Goal: Task Accomplishment & Management: Complete application form

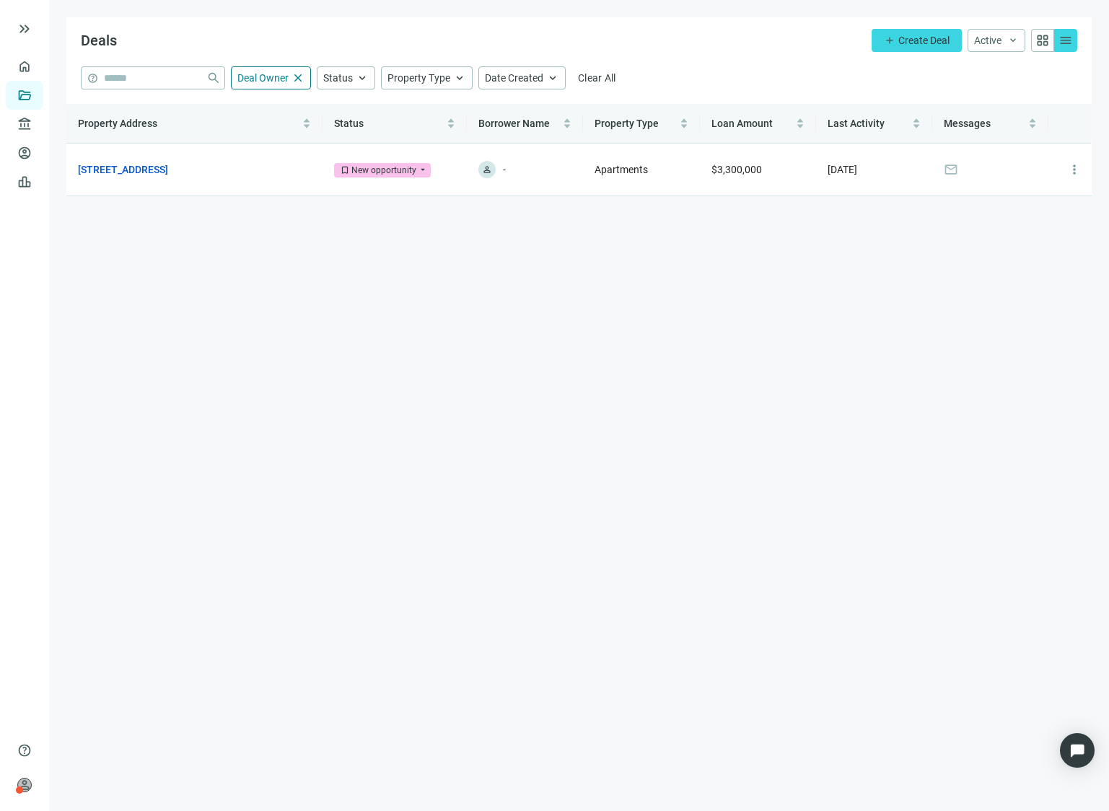
click at [486, 315] on main "Deals add Create Deal Active keyboard_arrow_down grid_view menu help close Deal…" at bounding box center [579, 405] width 1060 height 811
click at [899, 48] on button "add Create Deal" at bounding box center [917, 40] width 90 height 23
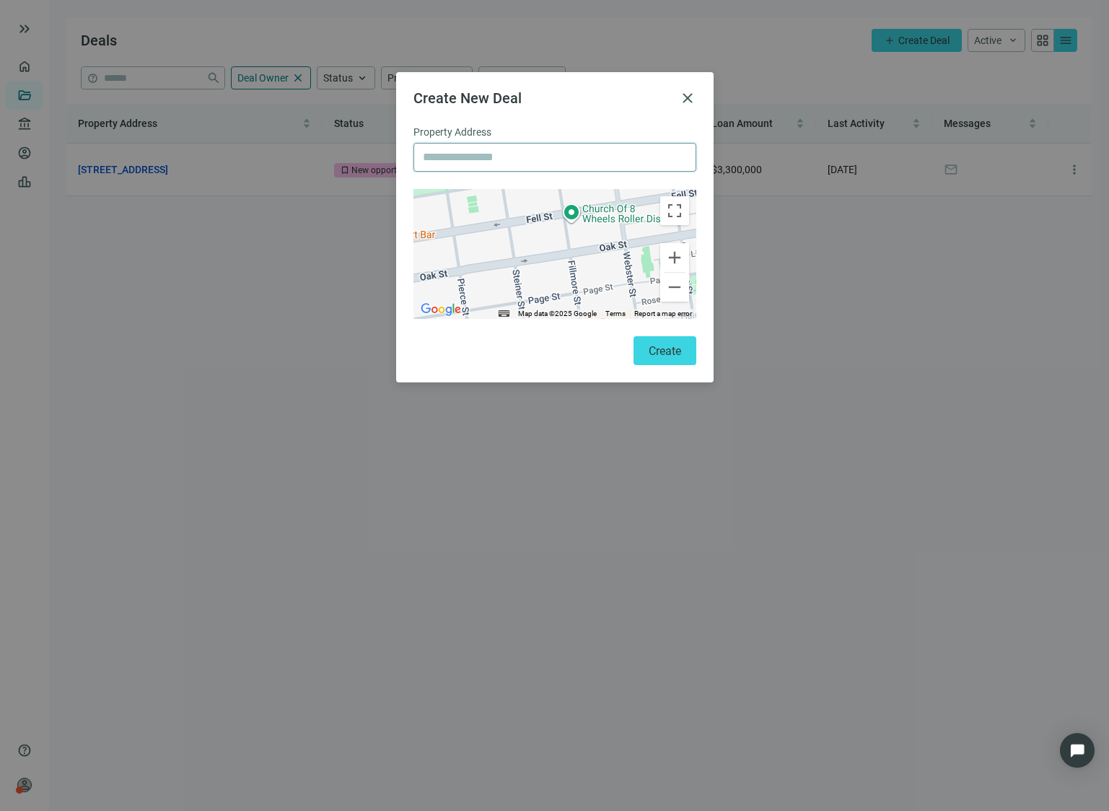
click at [450, 156] on input "text" at bounding box center [555, 157] width 264 height 27
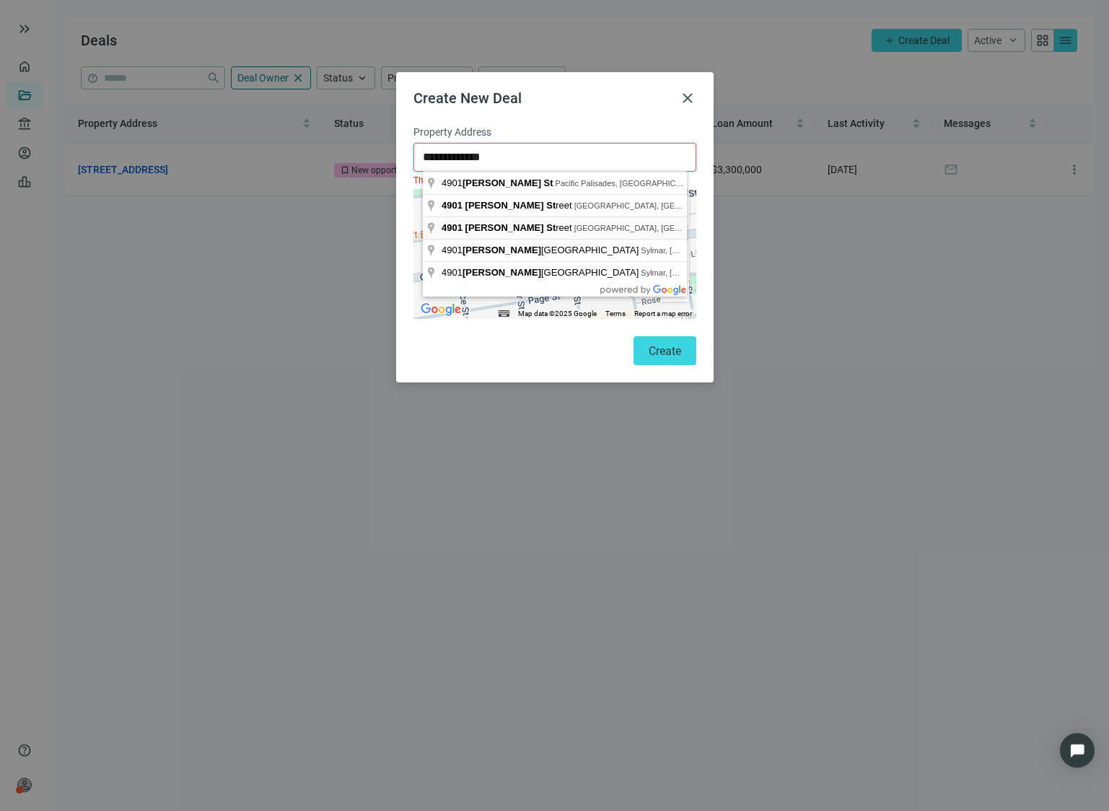
type input "**********"
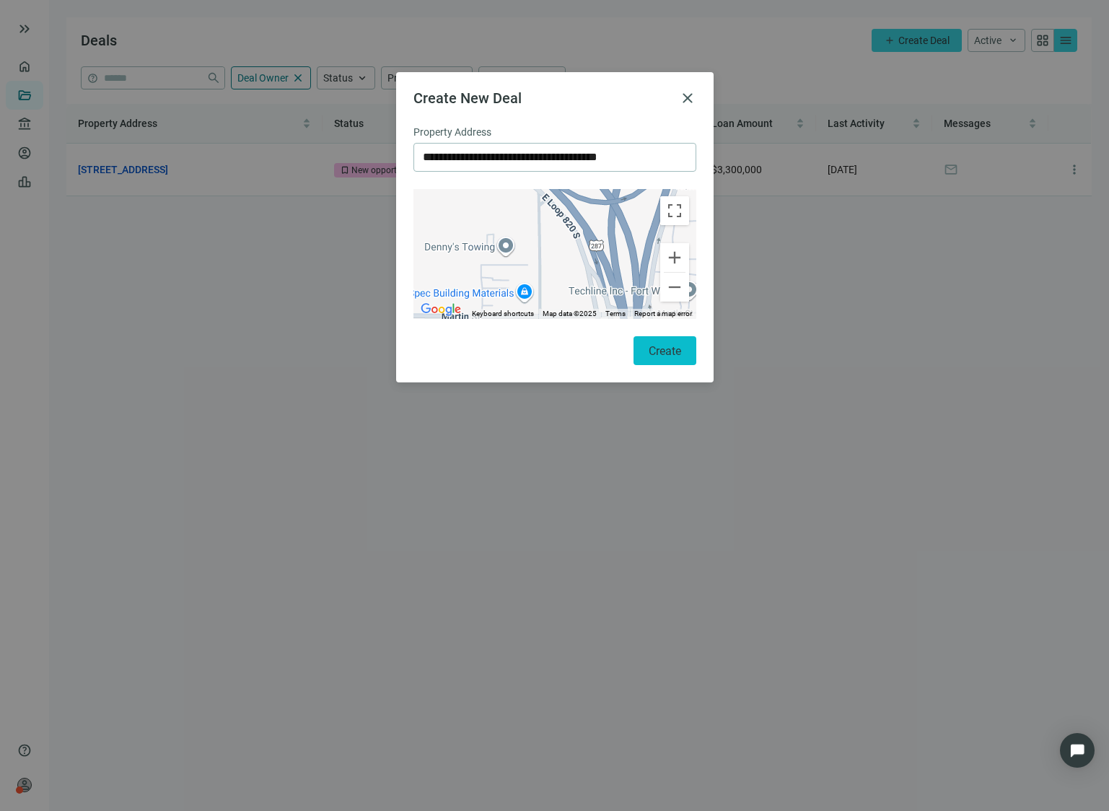
click at [650, 348] on span "Create" at bounding box center [665, 351] width 32 height 14
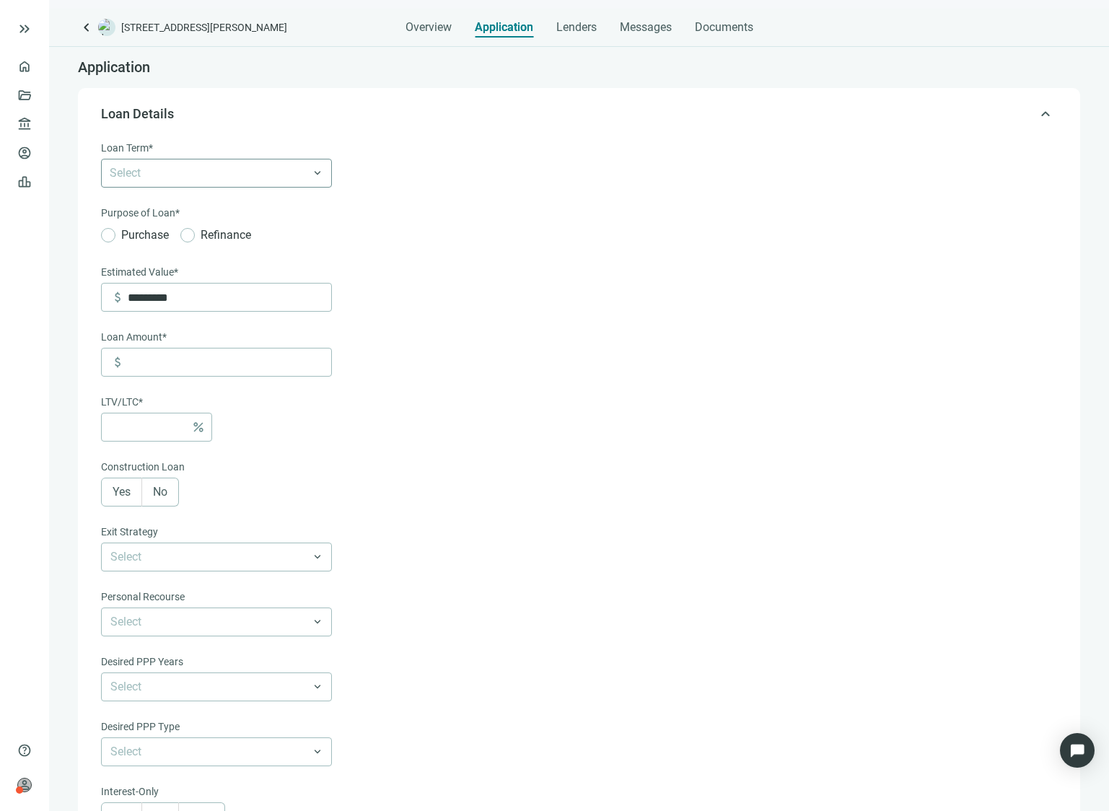
click at [264, 173] on div at bounding box center [209, 173] width 210 height 20
click at [193, 263] on div "5 Years" at bounding box center [217, 257] width 214 height 18
click at [465, 277] on form "Loan Term* 5 Years 5 Years 6-36 Months 3 Years 5 Years 7 Years 10 Years 30 Year…" at bounding box center [577, 506] width 953 height 732
drag, startPoint x: 201, startPoint y: 303, endPoint x: 84, endPoint y: 302, distance: 116.9
click at [84, 302] on div "keyboard_arrow_up Loan Details Loan Term* 5 Years 6-36 Months 3 Years 5 Years 7…" at bounding box center [579, 651] width 1003 height 1126
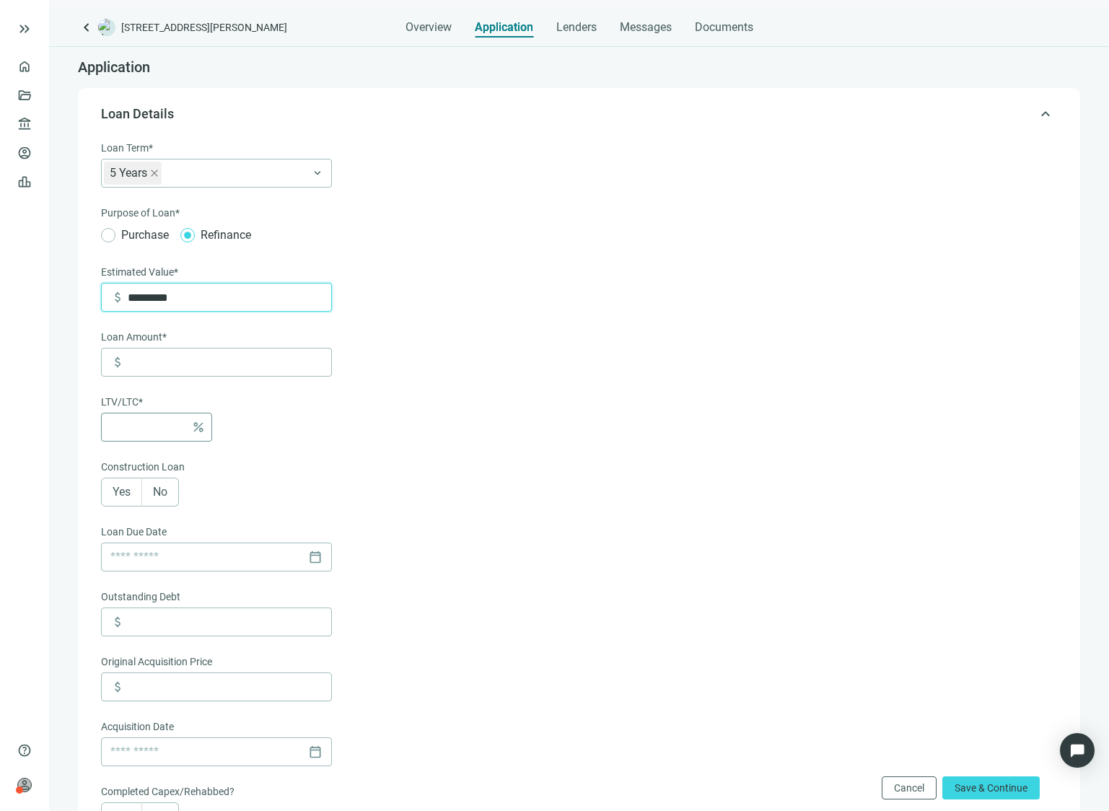
type input "*********"
click at [134, 438] on input at bounding box center [147, 427] width 75 height 27
type input "*******"
type input "*"
type input "*********"
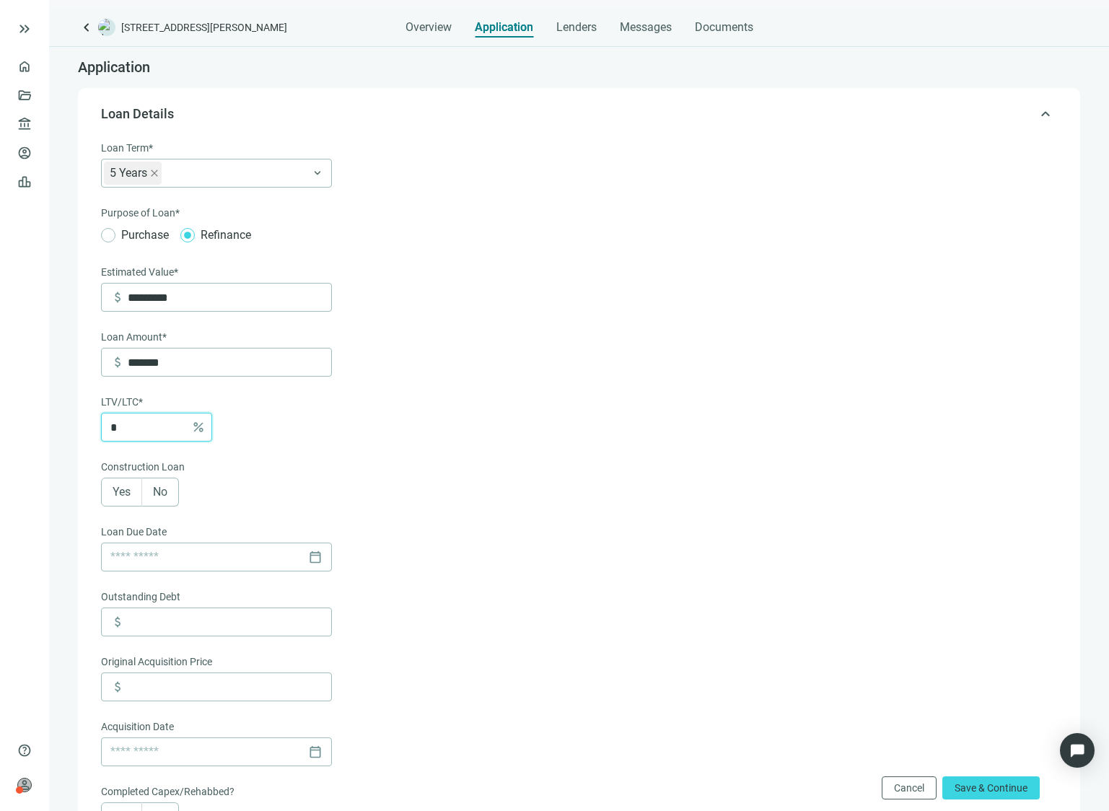
type input "**"
drag, startPoint x: 150, startPoint y: 436, endPoint x: 58, endPoint y: 432, distance: 91.8
type input "*"
type input "*******"
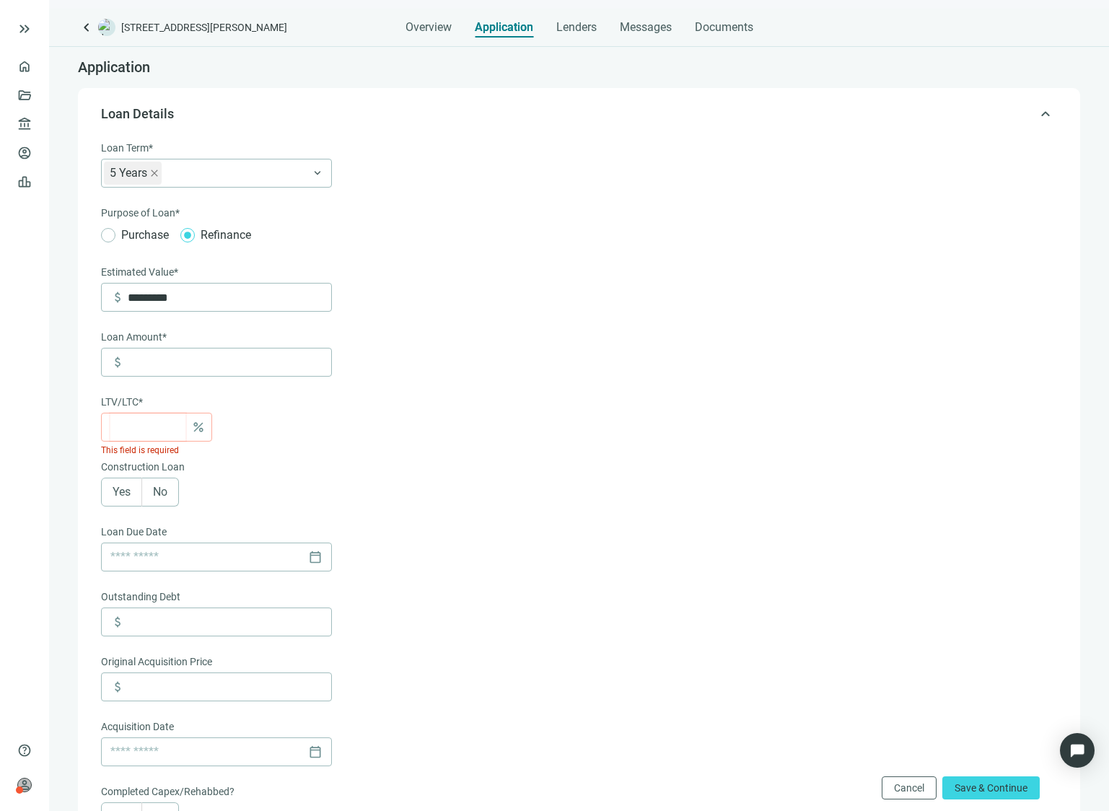
type input "*"
type input "*********"
type input "**"
click at [258, 456] on div "Loan Term* 5 Years 6-36 Months 3 Years 5 Years 7 Years 10 Years 30 Years keyboa…" at bounding box center [216, 323] width 231 height 367
click at [155, 507] on label "No" at bounding box center [160, 492] width 37 height 29
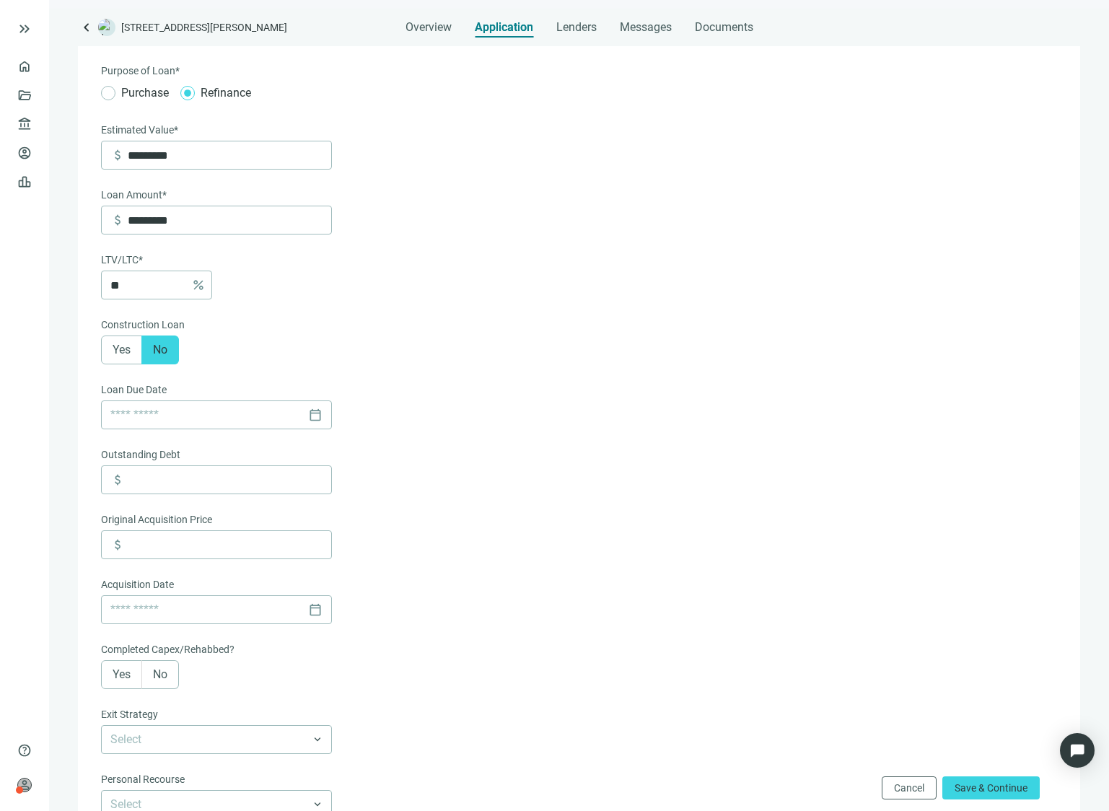
scroll to position [217, 0]
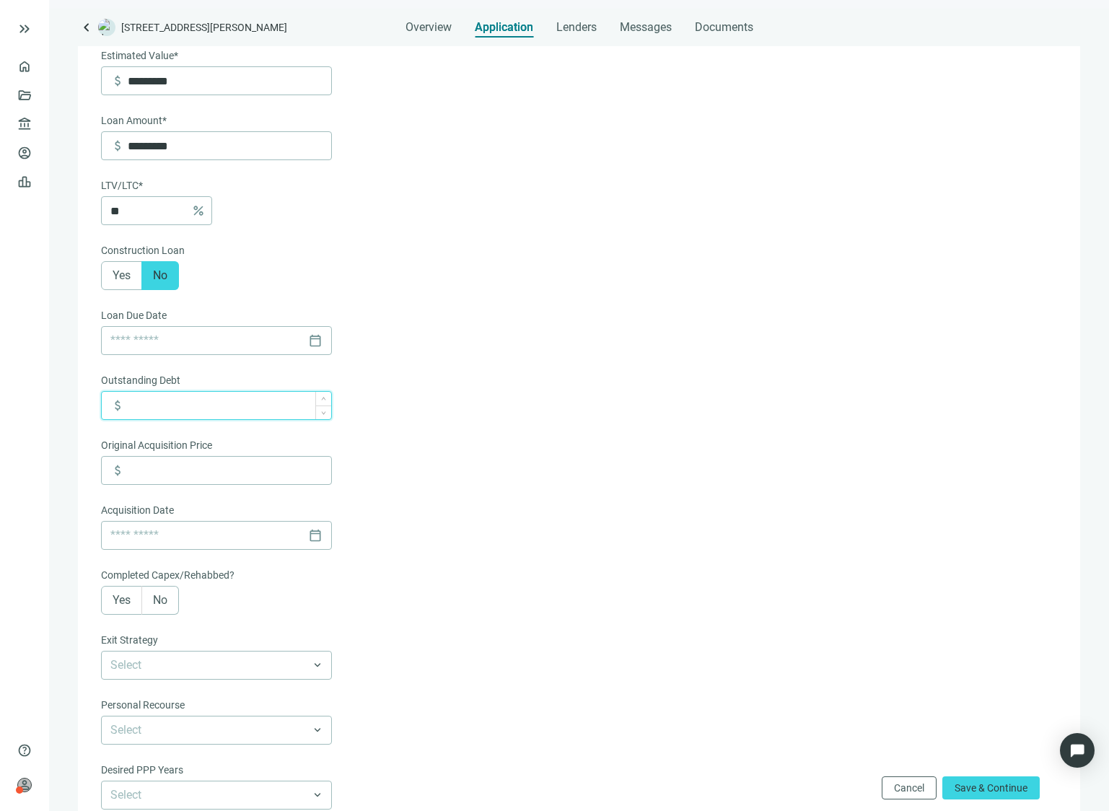
click at [240, 411] on input at bounding box center [230, 405] width 204 height 27
type input "*******"
click at [727, 575] on form "Loan Term* 5 Years 6-36 Months 3 Years 5 Years 7 Years 10 Years 30 Years keyboa…" at bounding box center [577, 451] width 953 height 1057
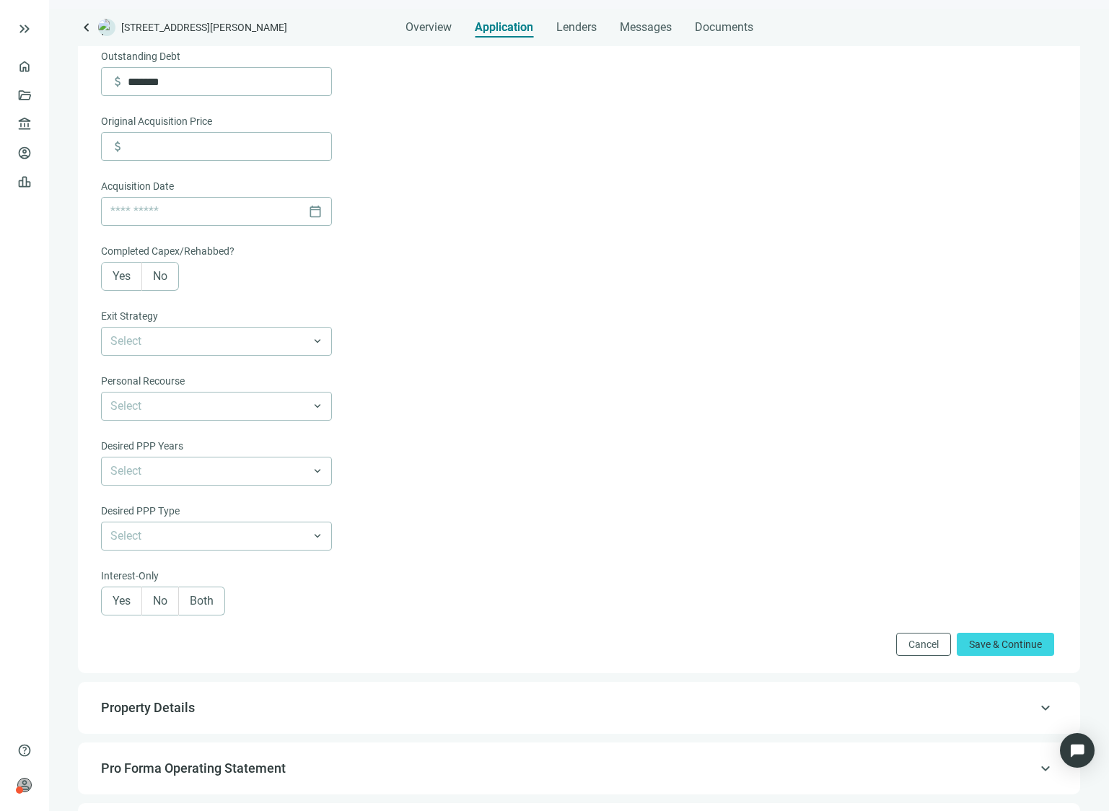
scroll to position [577, 0]
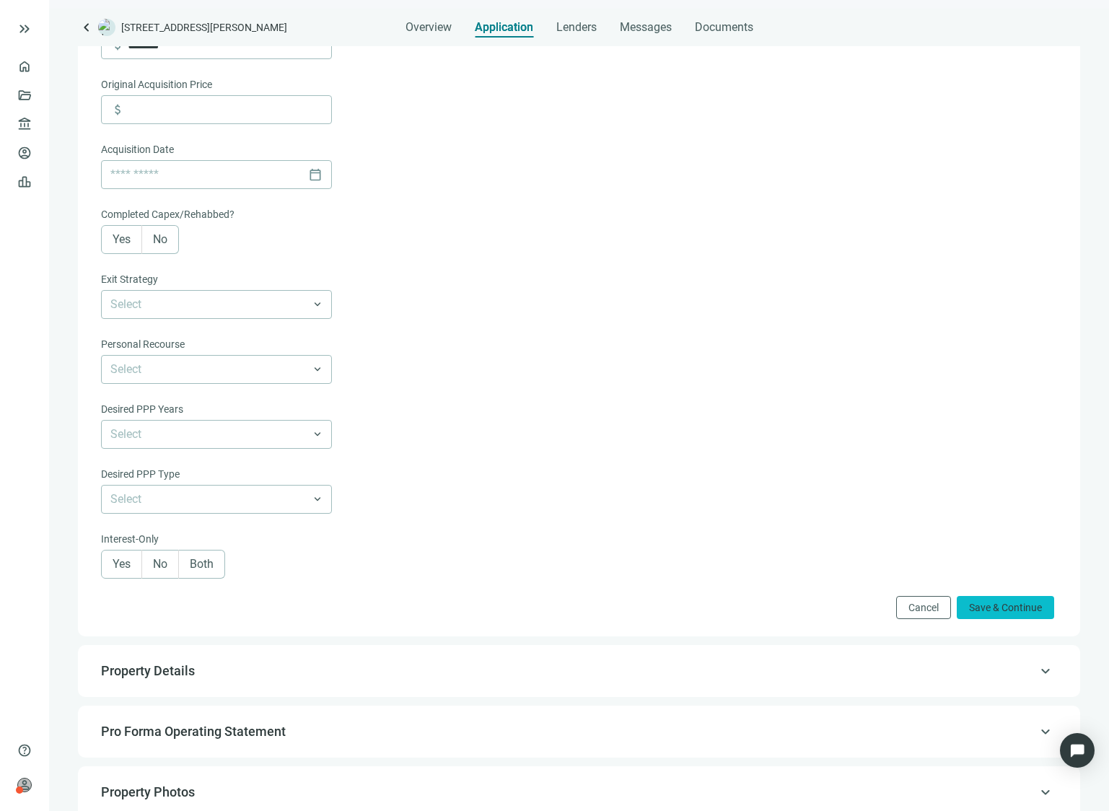
click at [1026, 614] on span "Save & Continue" at bounding box center [1005, 608] width 73 height 12
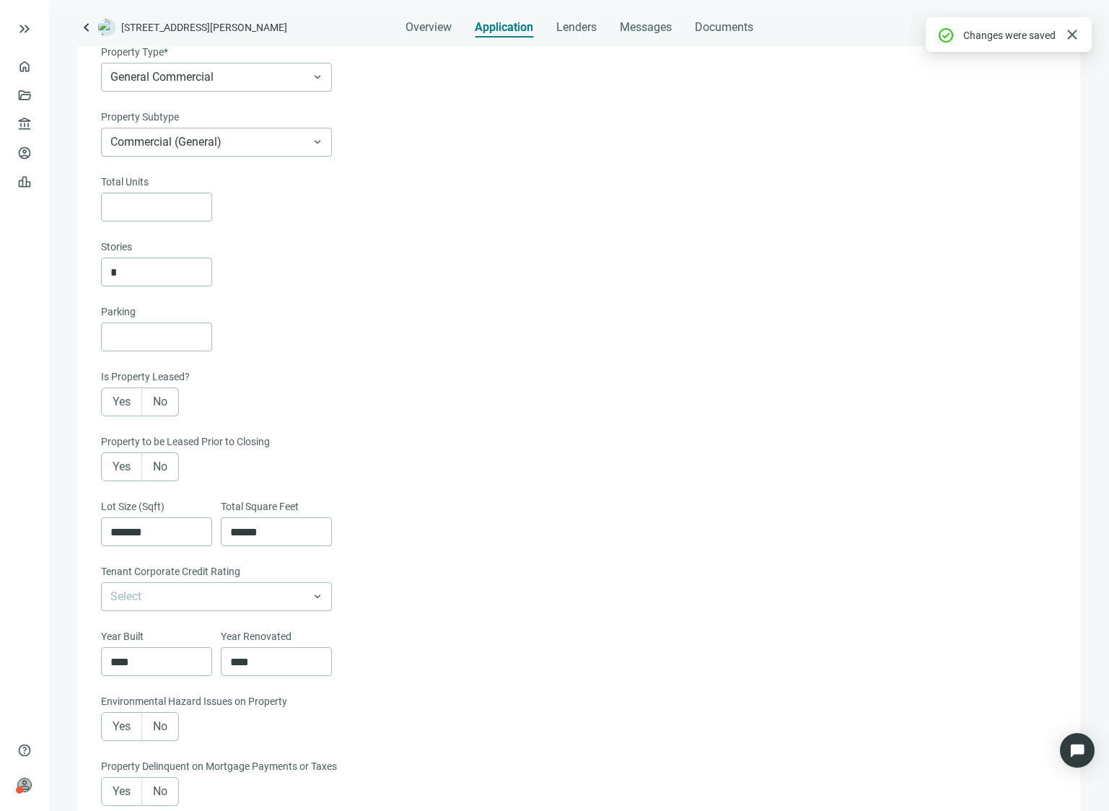
scroll to position [103, 0]
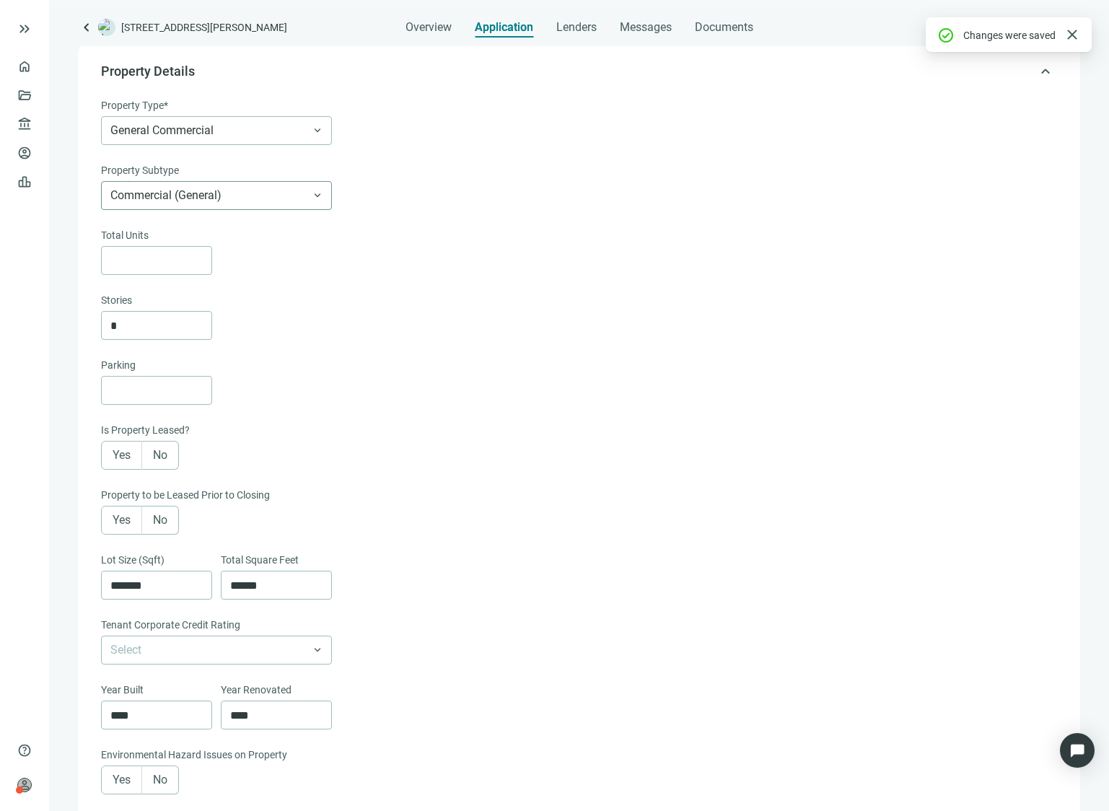
click at [203, 191] on span "Commercial (General)" at bounding box center [216, 195] width 212 height 27
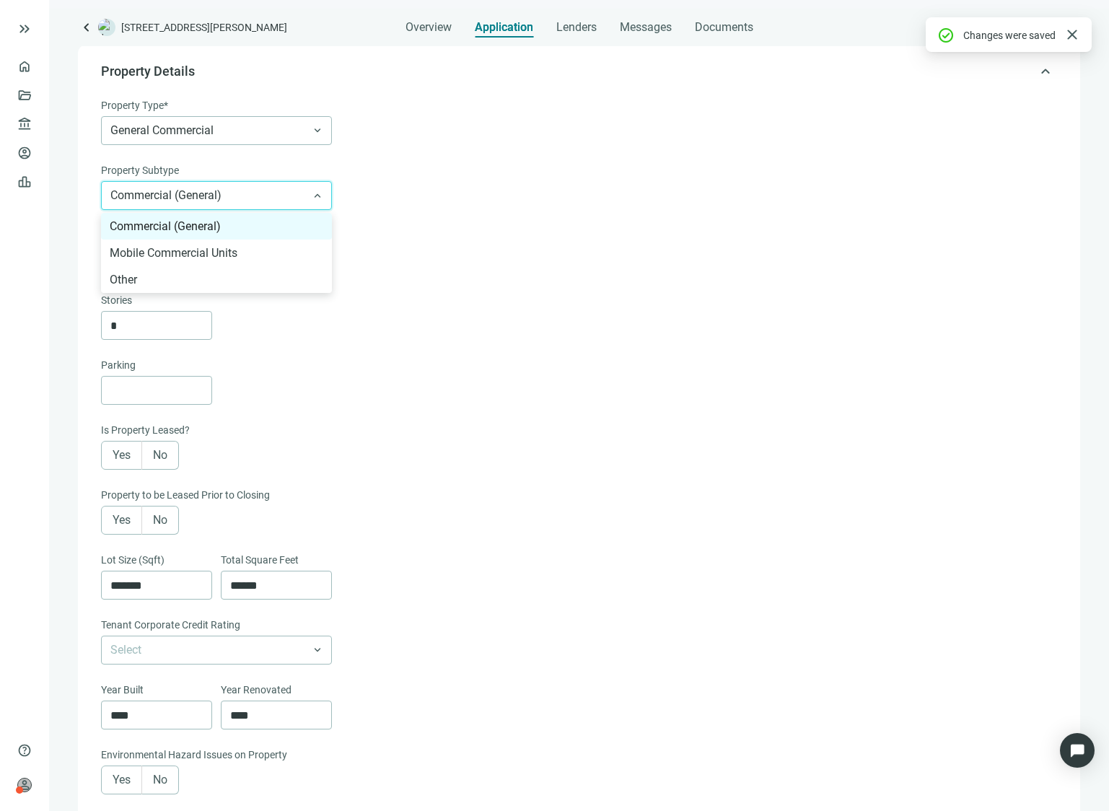
click at [203, 191] on span "Commercial (General)" at bounding box center [216, 195] width 212 height 27
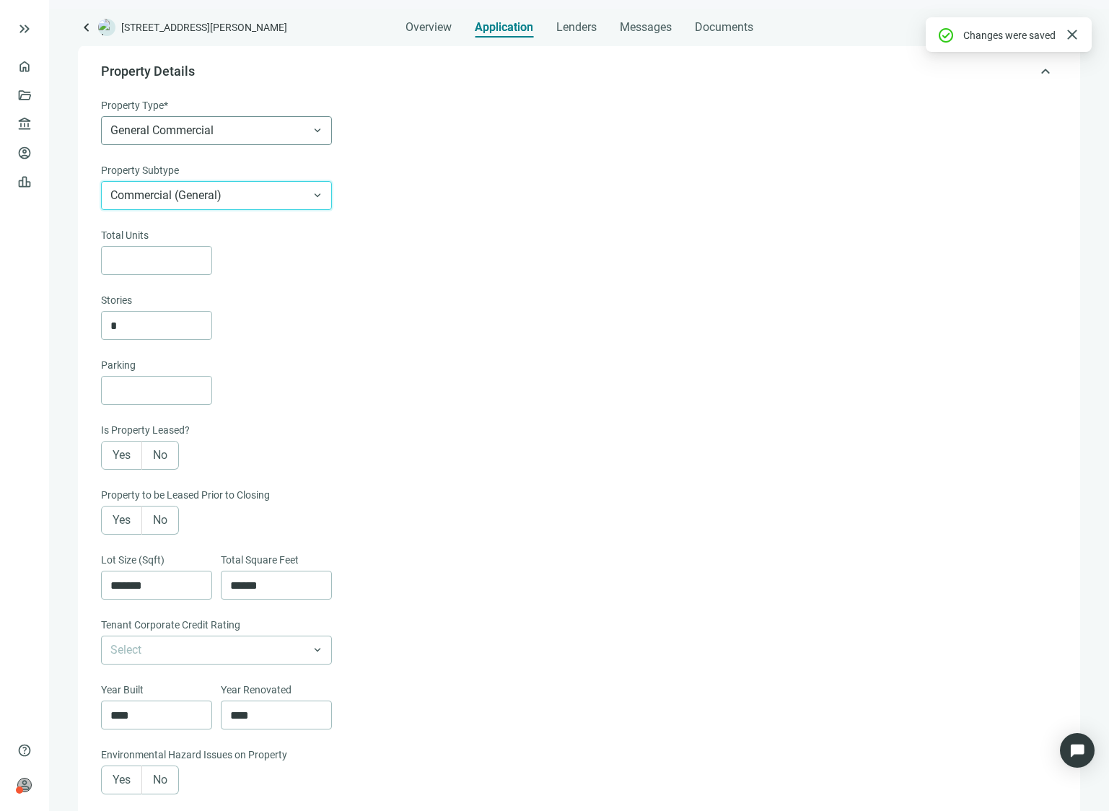
click at [193, 136] on span "General Commercial" at bounding box center [216, 130] width 212 height 27
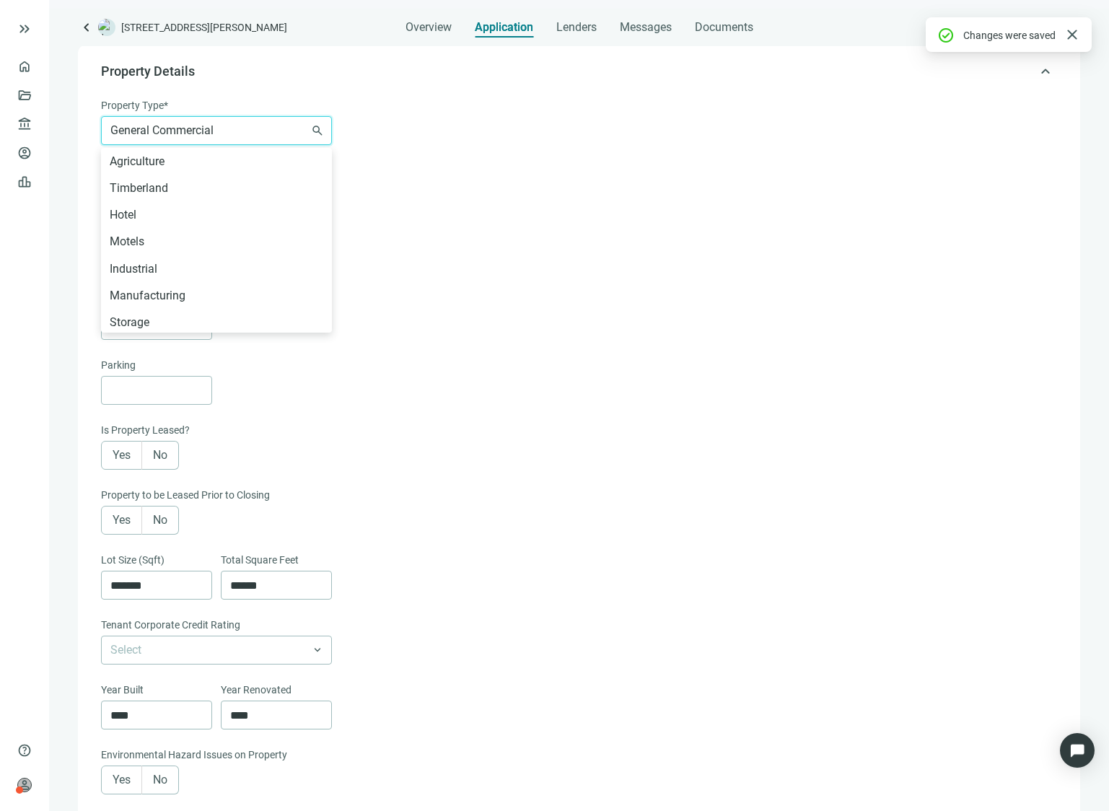
scroll to position [670, 0]
click at [193, 136] on span "General Commercial" at bounding box center [216, 130] width 212 height 27
drag, startPoint x: 167, startPoint y: 326, endPoint x: 66, endPoint y: 326, distance: 101.1
click at [66, 326] on div "Application keyboard_arrow_up Loan Details Loan Term* 5 Years 6-36 Months 3 Yea…" at bounding box center [579, 803] width 1060 height 1719
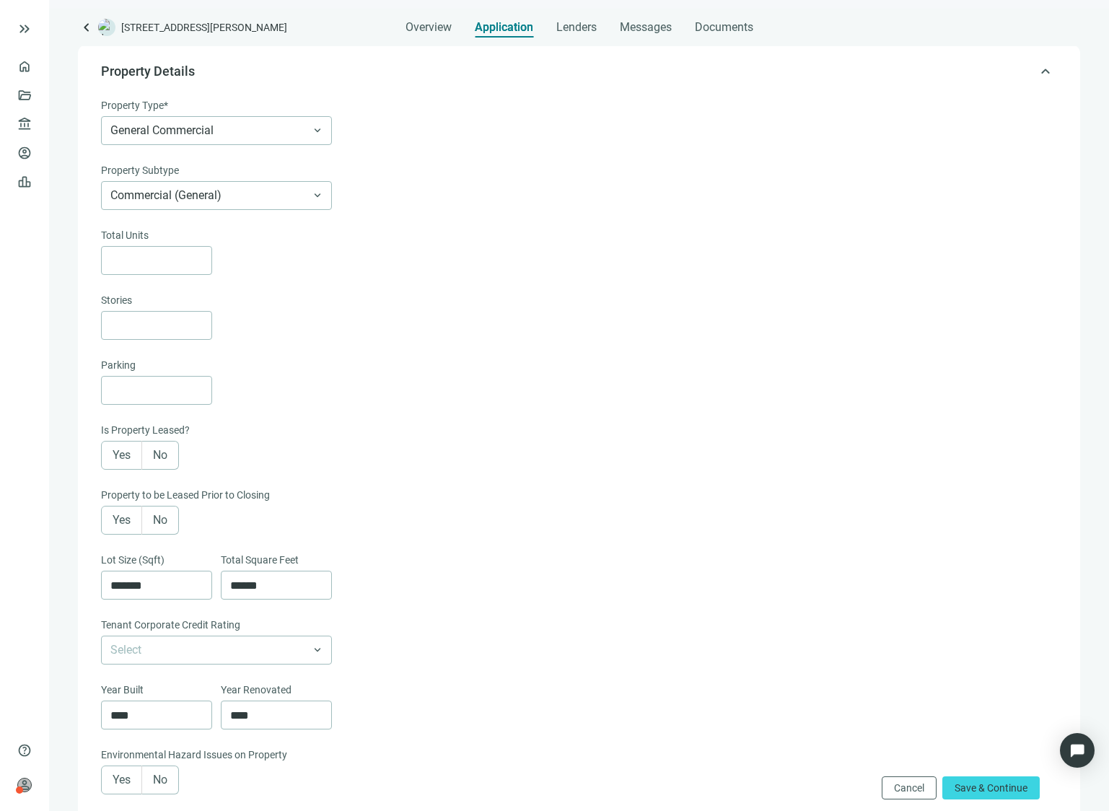
click at [535, 388] on div at bounding box center [577, 390] width 953 height 29
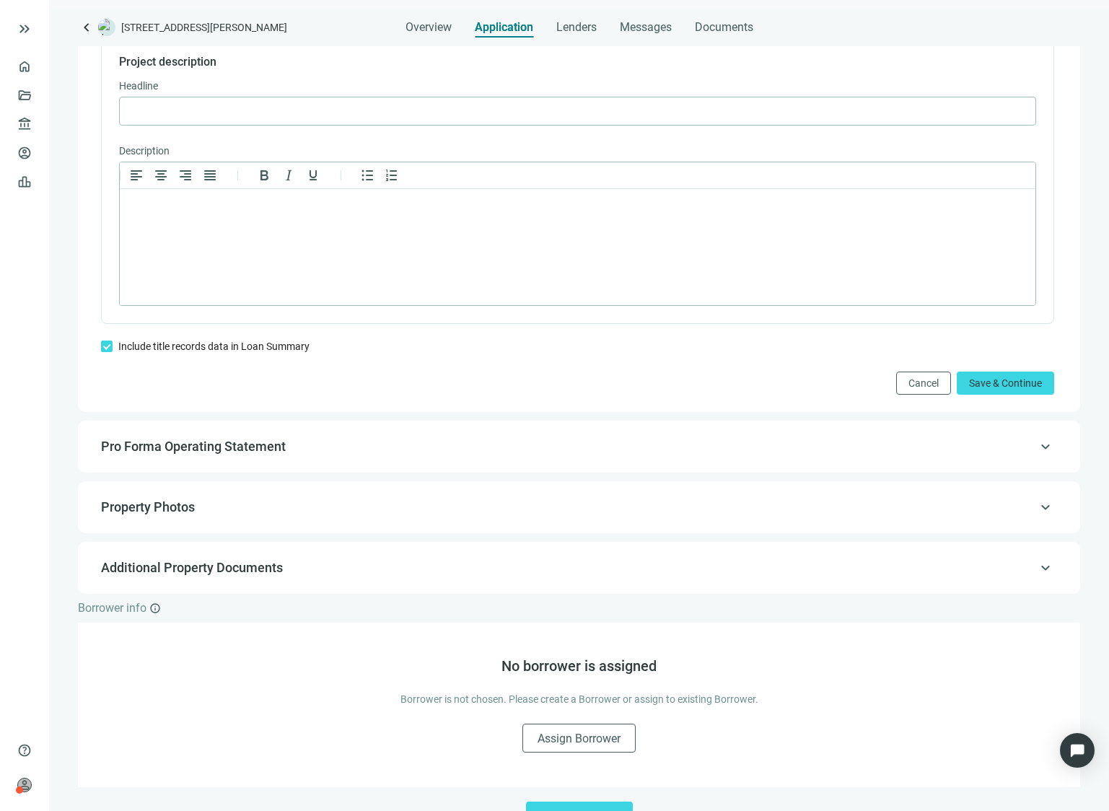
scroll to position [985, 0]
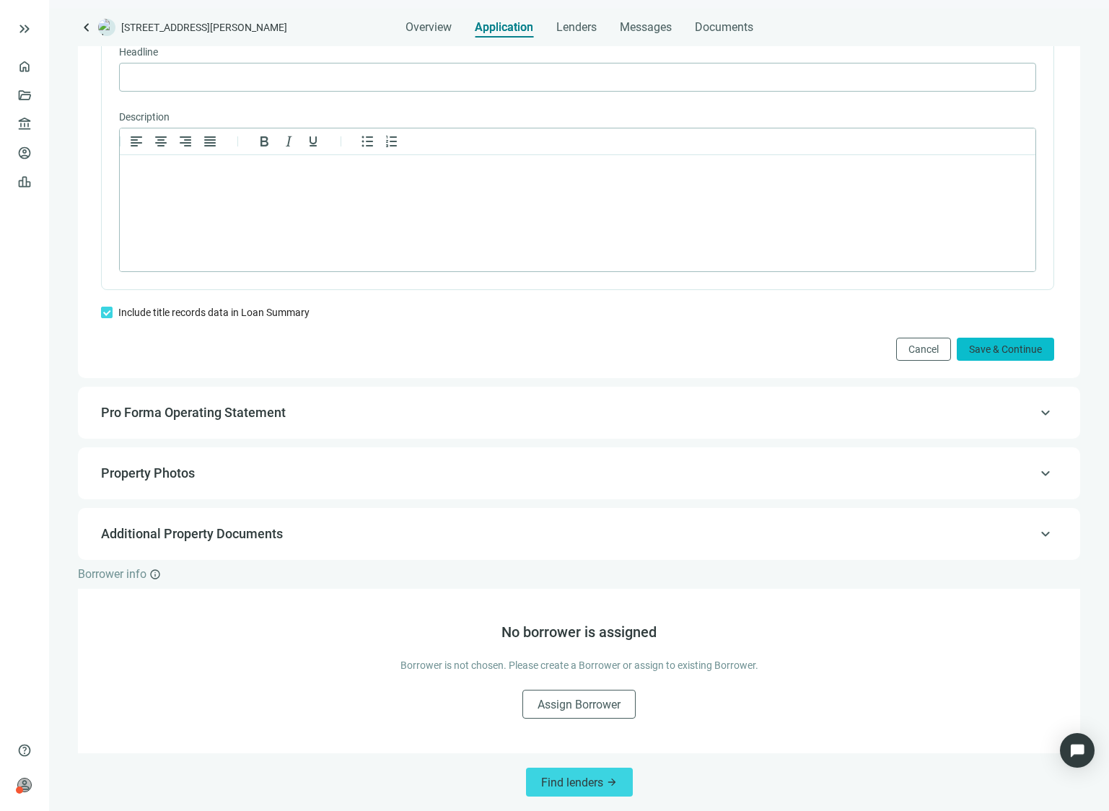
click at [985, 354] on span "Save & Continue" at bounding box center [1005, 350] width 73 height 12
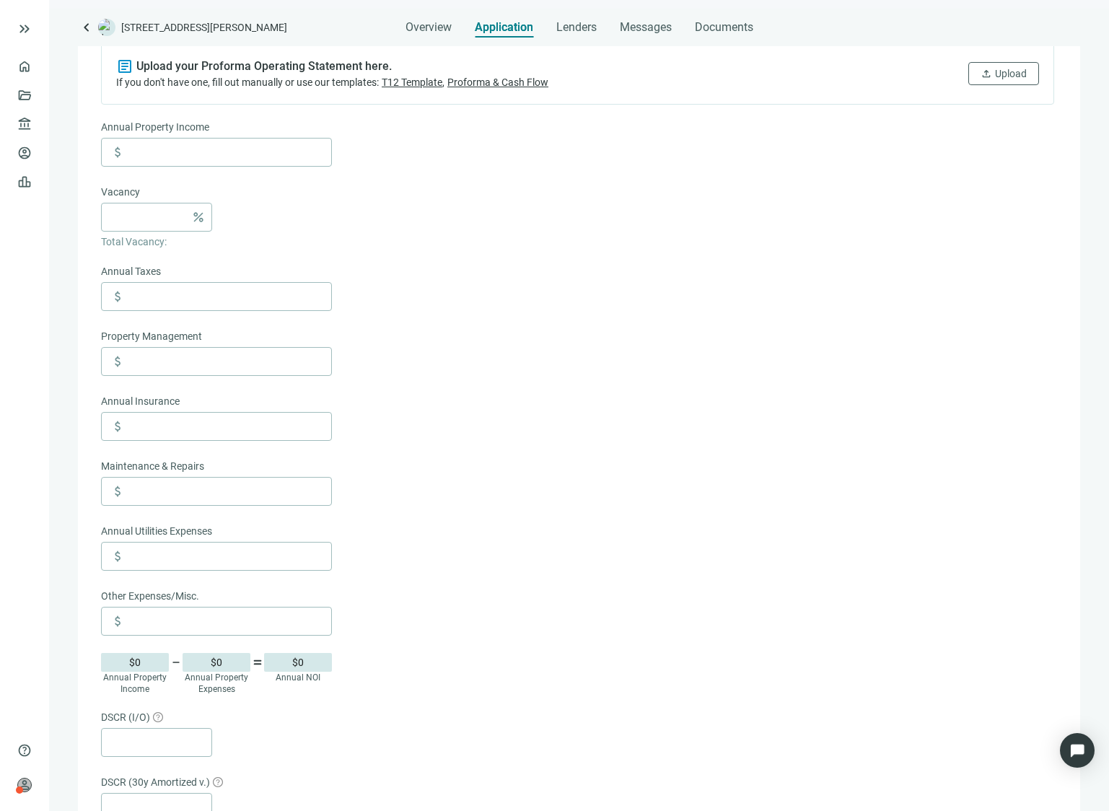
scroll to position [710, 0]
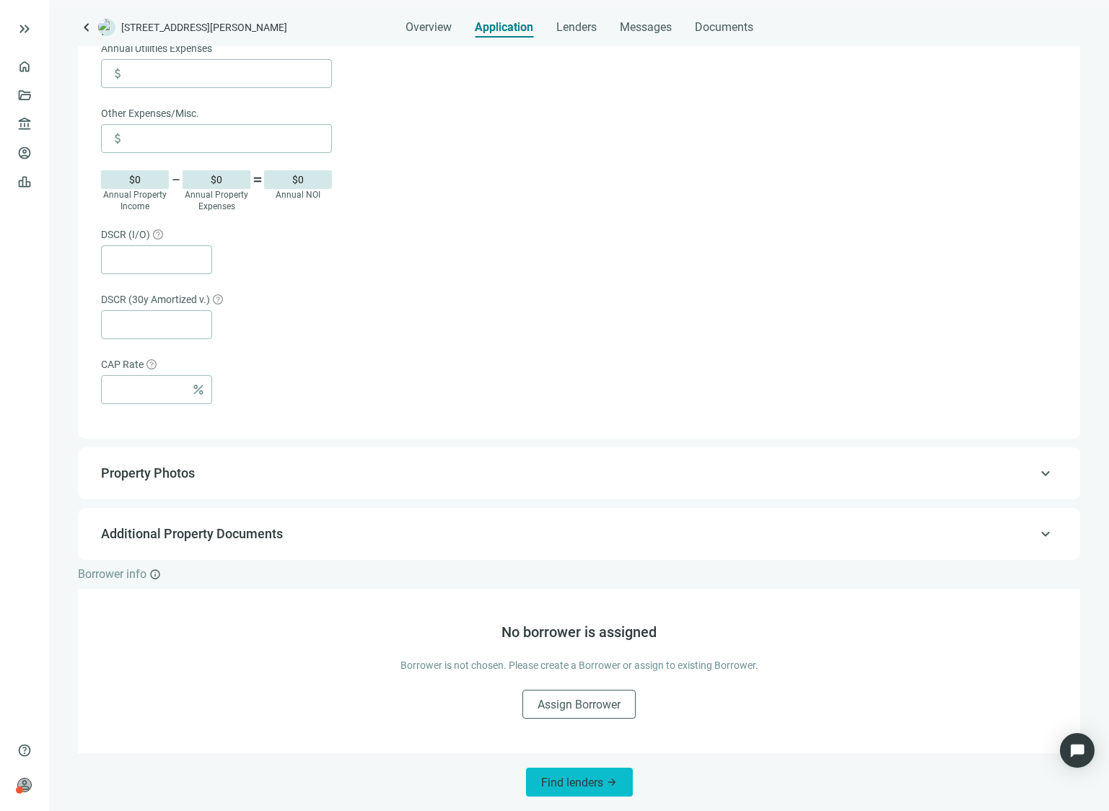
click at [585, 776] on span "Find lenders" at bounding box center [572, 783] width 62 height 14
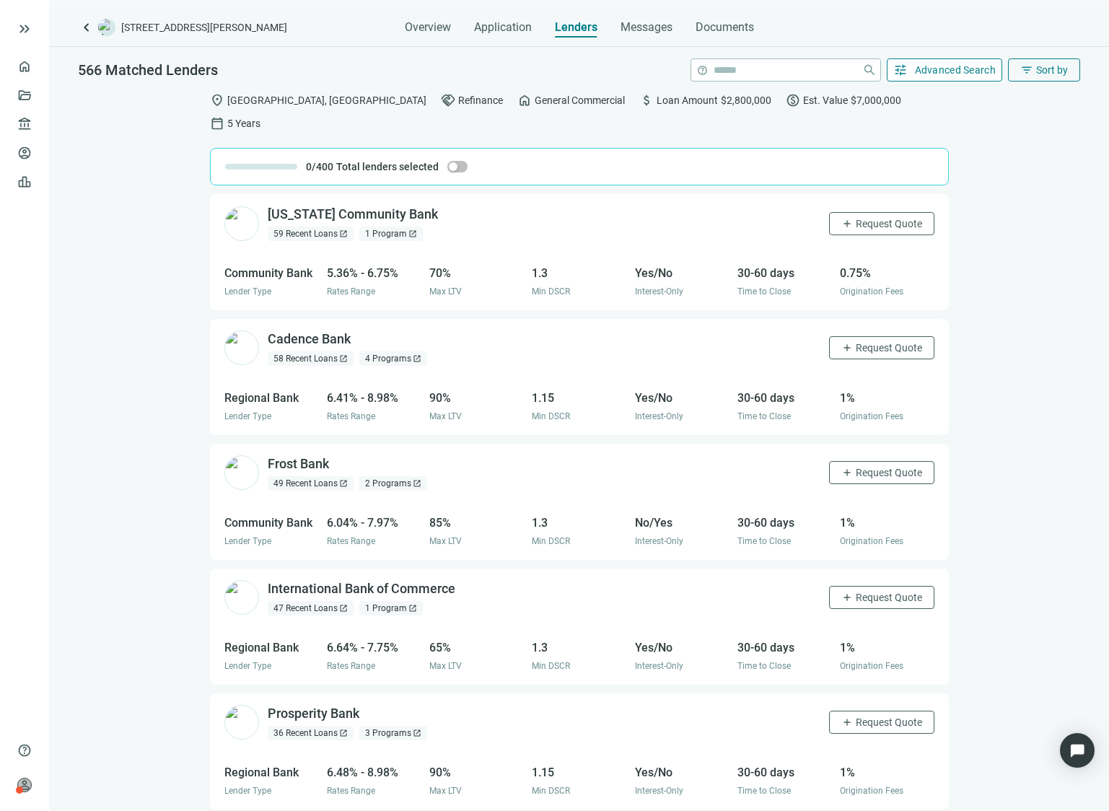
click at [935, 77] on button "tune Advanced Search" at bounding box center [945, 69] width 116 height 23
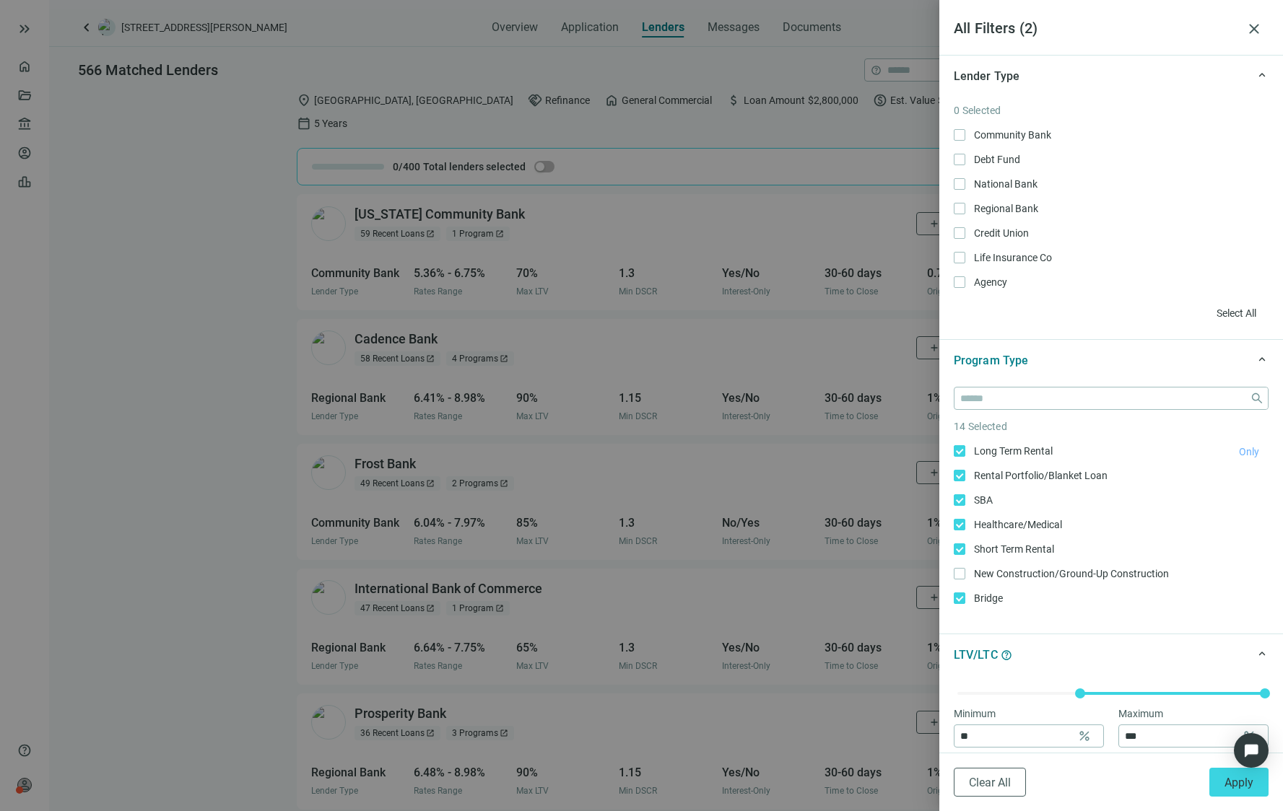
click at [1109, 453] on span "Only" at bounding box center [1249, 452] width 20 height 12
click at [949, 451] on div "close 1 Selected Long Term Rental Only Rental Portfolio/Blanket Loan Only SBA O…" at bounding box center [1111, 507] width 344 height 253
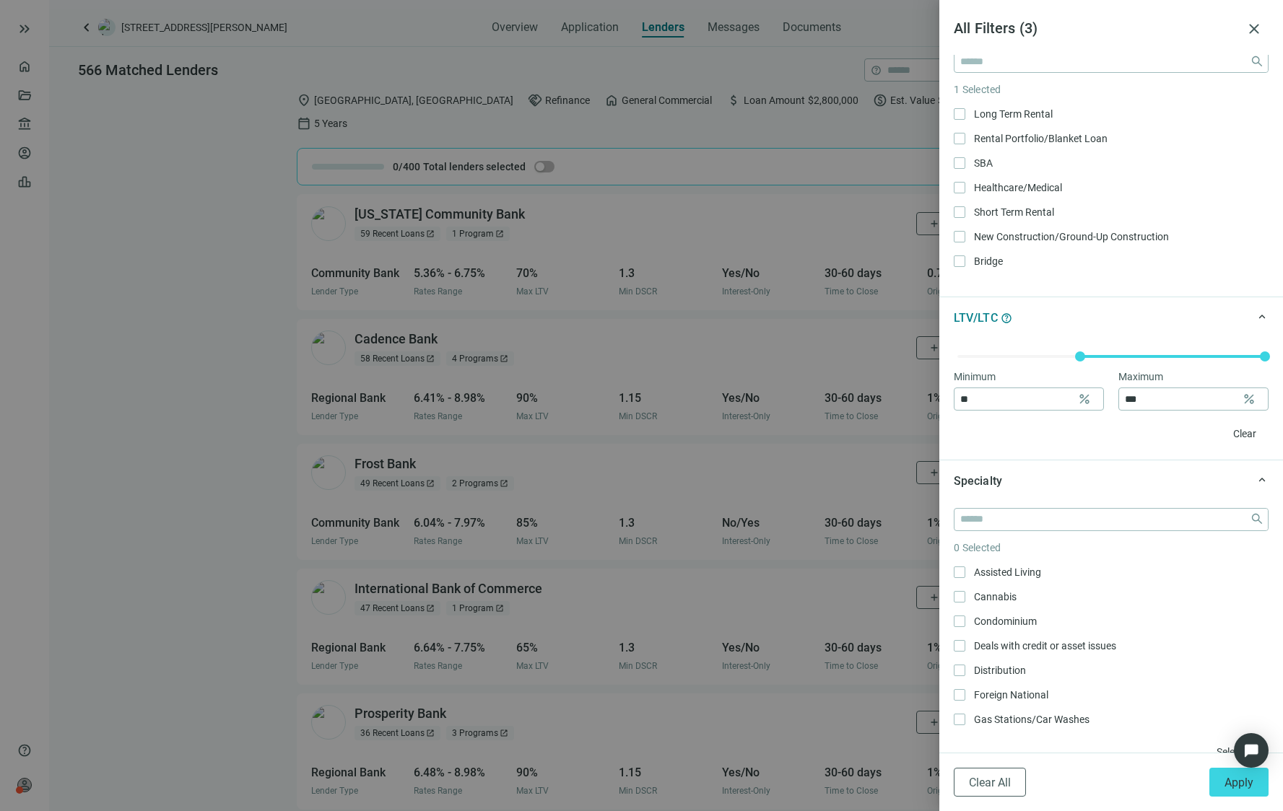
scroll to position [361, 0]
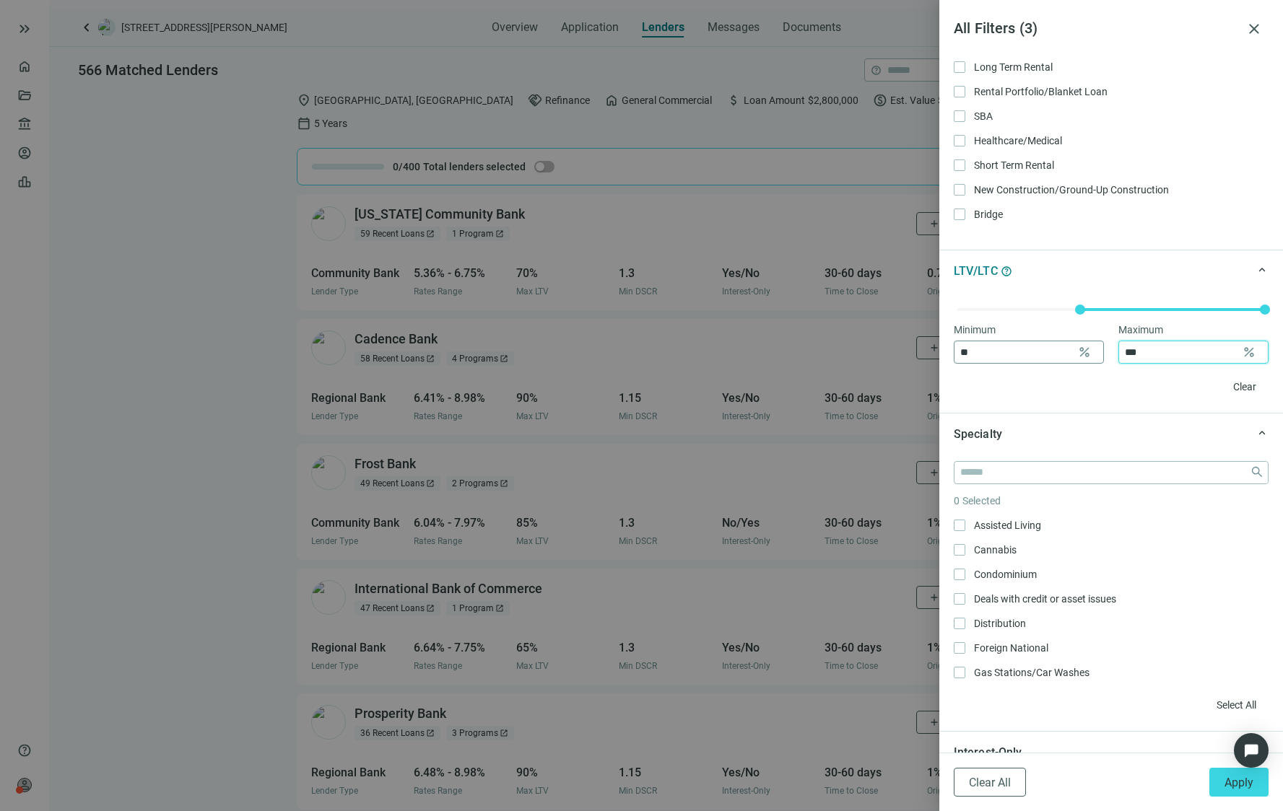
drag, startPoint x: 1145, startPoint y: 352, endPoint x: 1082, endPoint y: 352, distance: 63.5
click at [1081, 352] on div "Minimum ** percent Maximum *** percent" at bounding box center [1110, 343] width 315 height 42
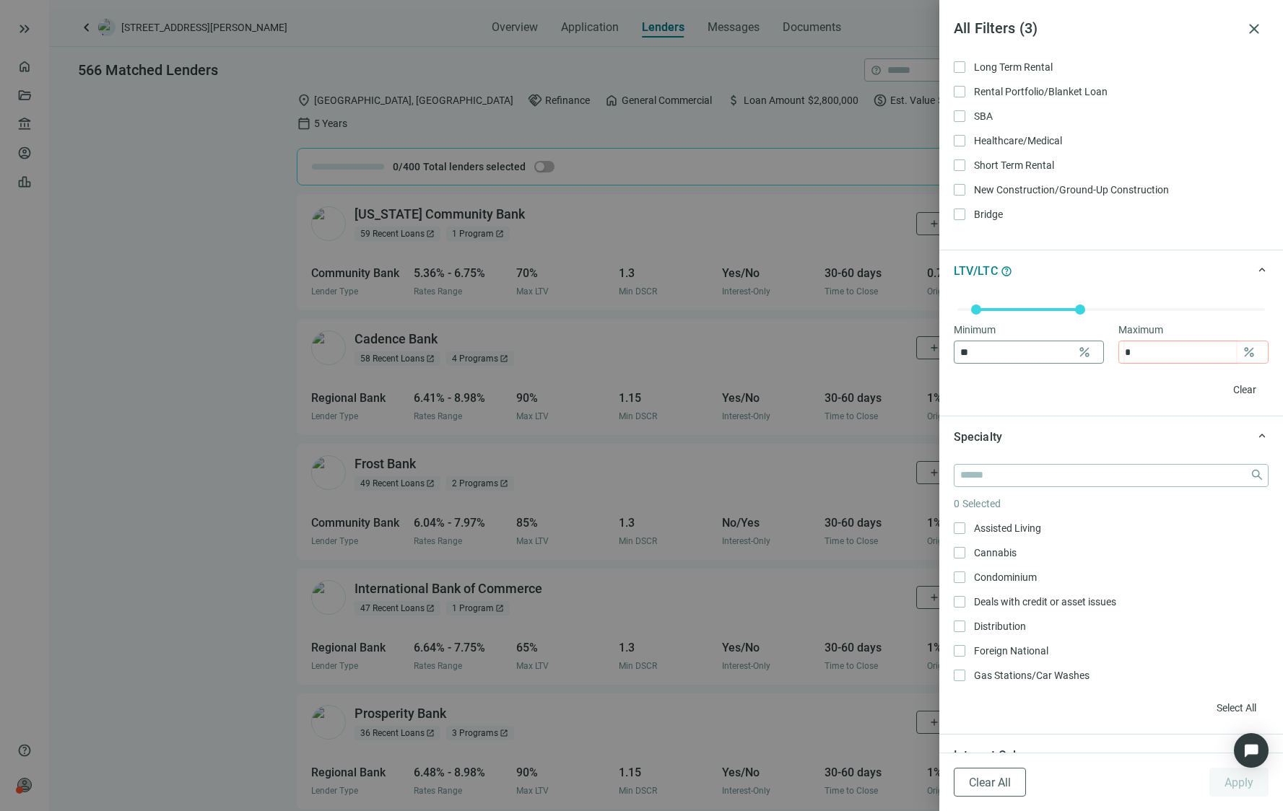
type input "*"
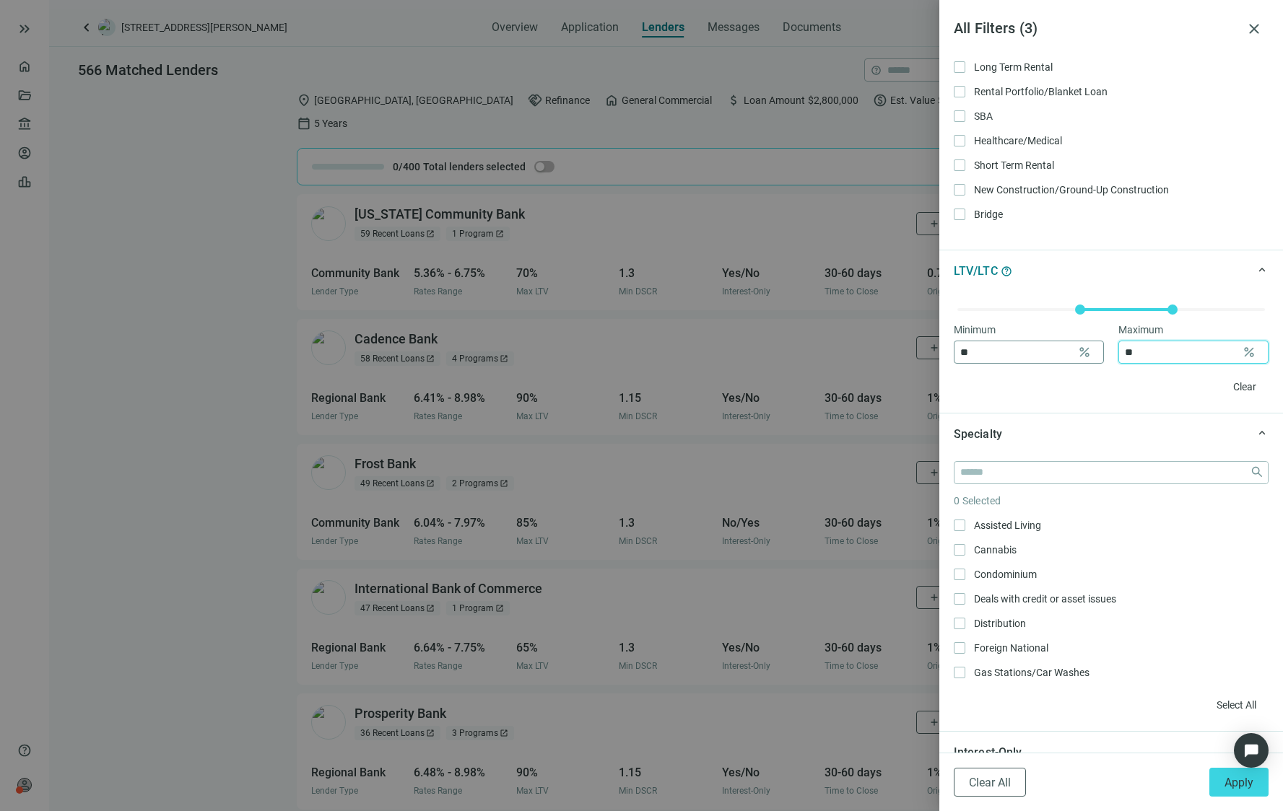
type input "*"
type input "**"
drag, startPoint x: 987, startPoint y: 364, endPoint x: 928, endPoint y: 368, distance: 59.3
click at [928, 368] on div "All Filters ( 3 ) close keyboard_arrow_up Lender Type 3 Selected Community Bank…" at bounding box center [641, 405] width 1283 height 811
type input "**"
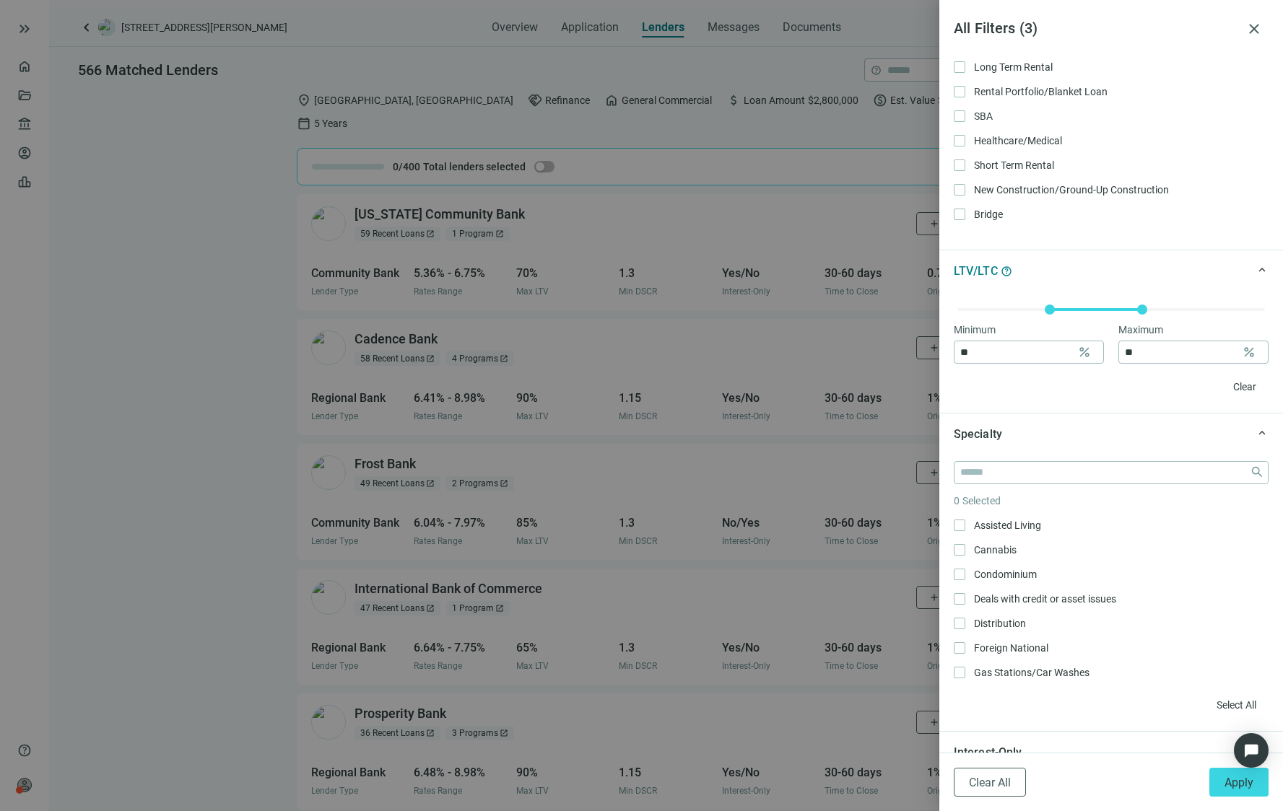
click at [1024, 392] on div "Clear" at bounding box center [1110, 386] width 315 height 23
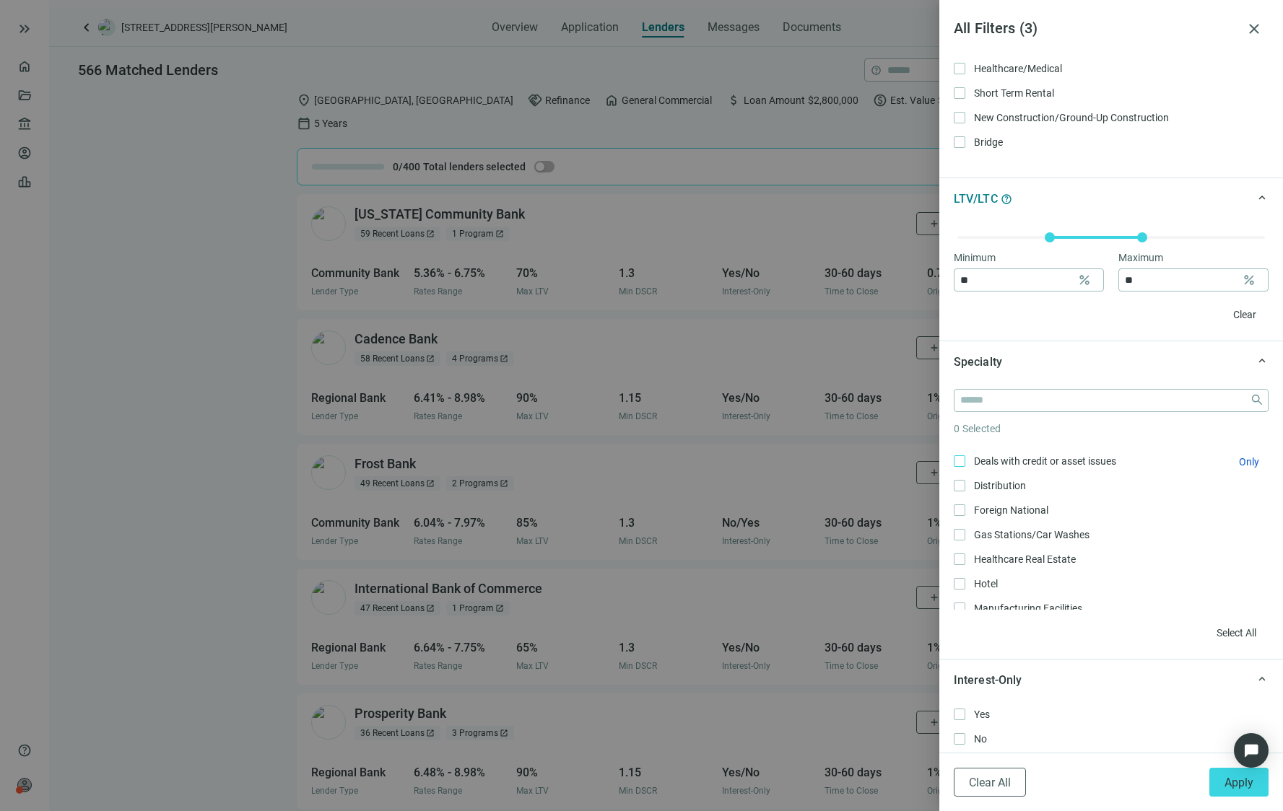
scroll to position [72, 0]
click at [1056, 405] on input "search" at bounding box center [1102, 401] width 284 height 22
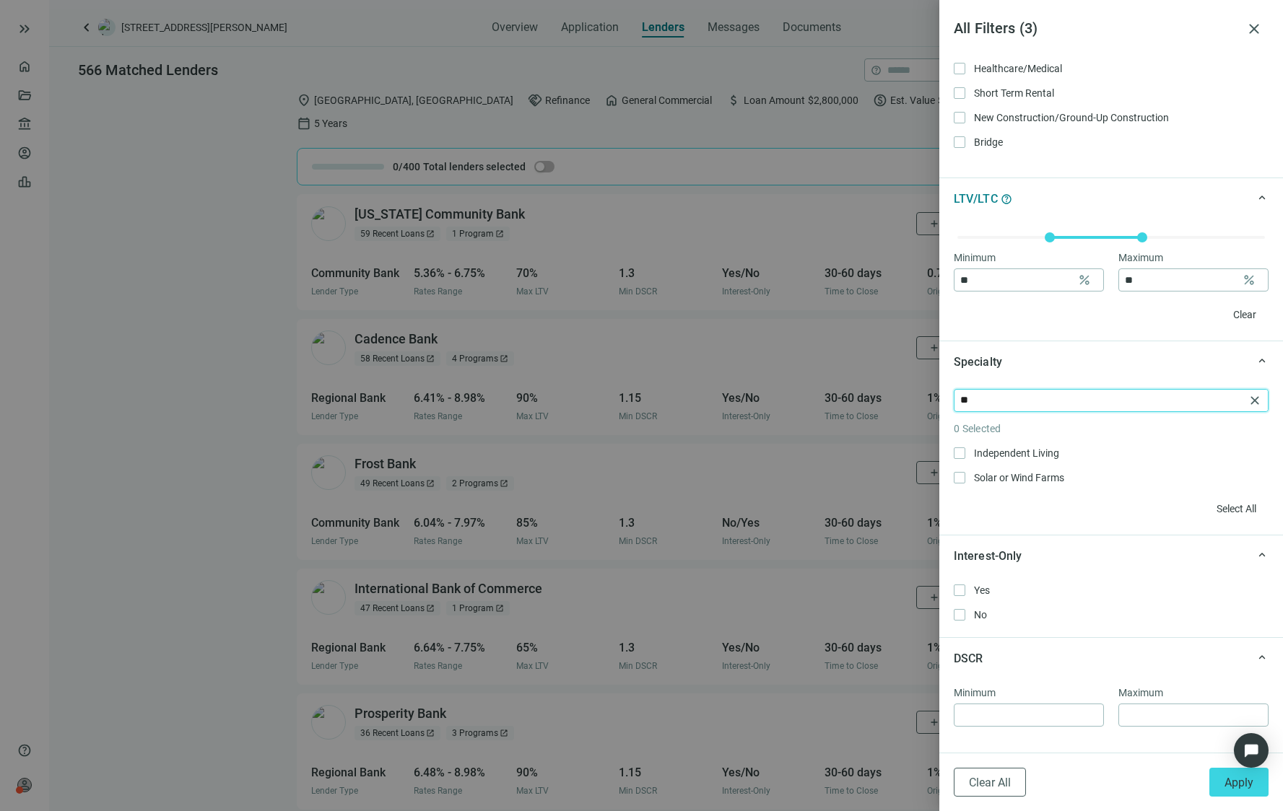
type input "*"
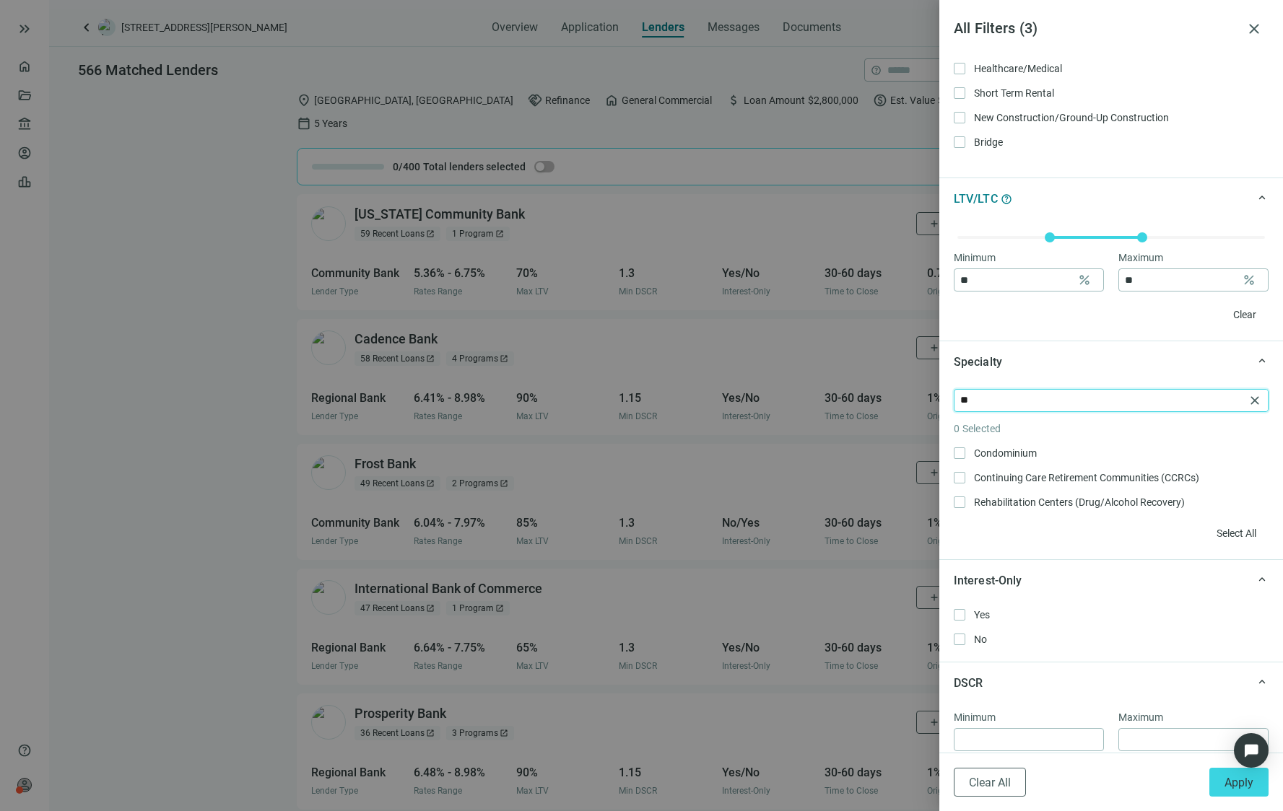
type input "*"
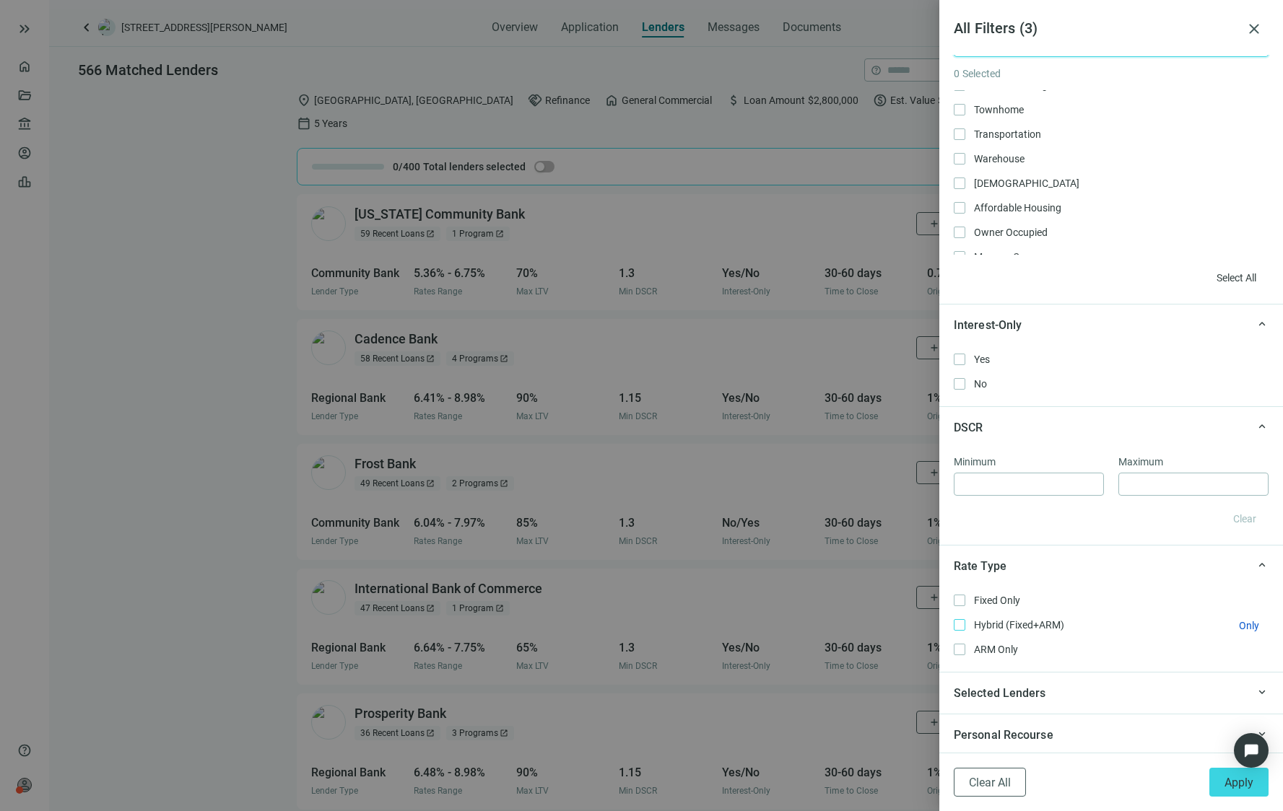
scroll to position [794, 0]
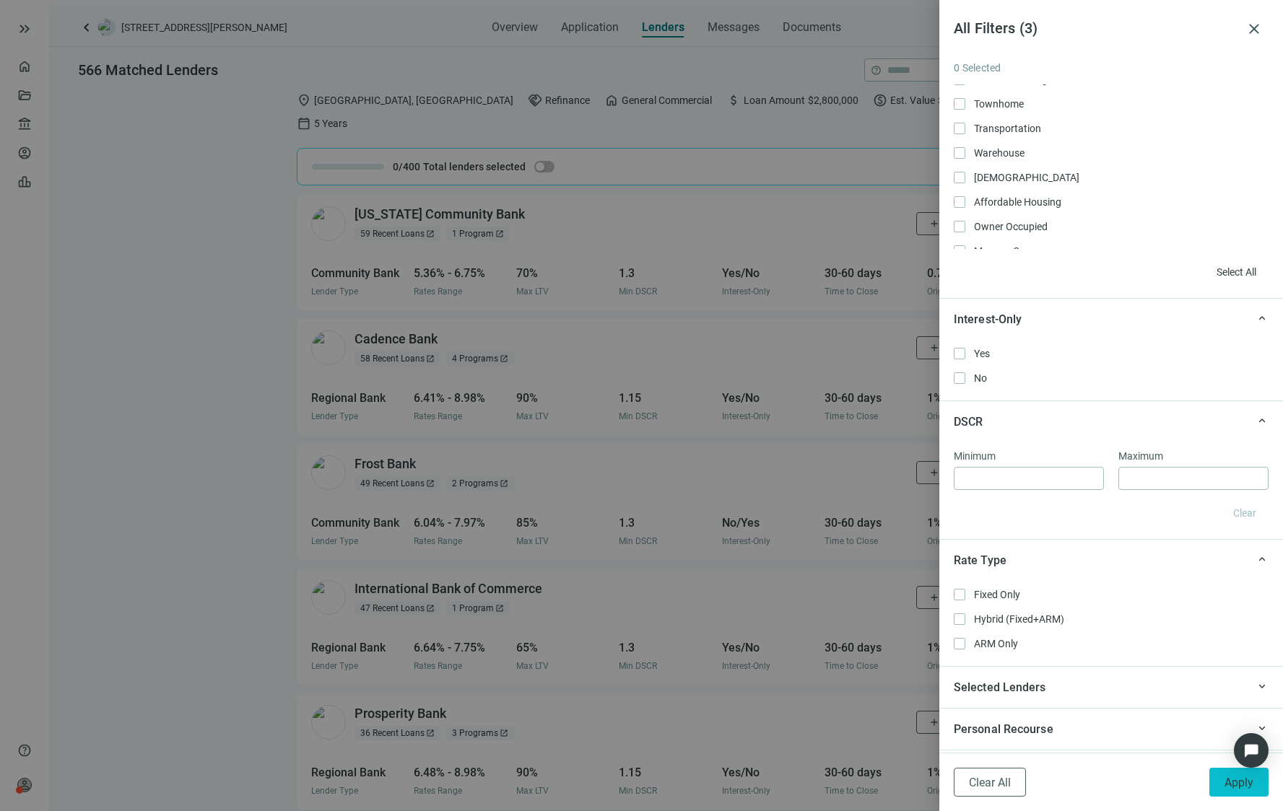
click at [1109, 785] on span "Apply" at bounding box center [1238, 783] width 29 height 14
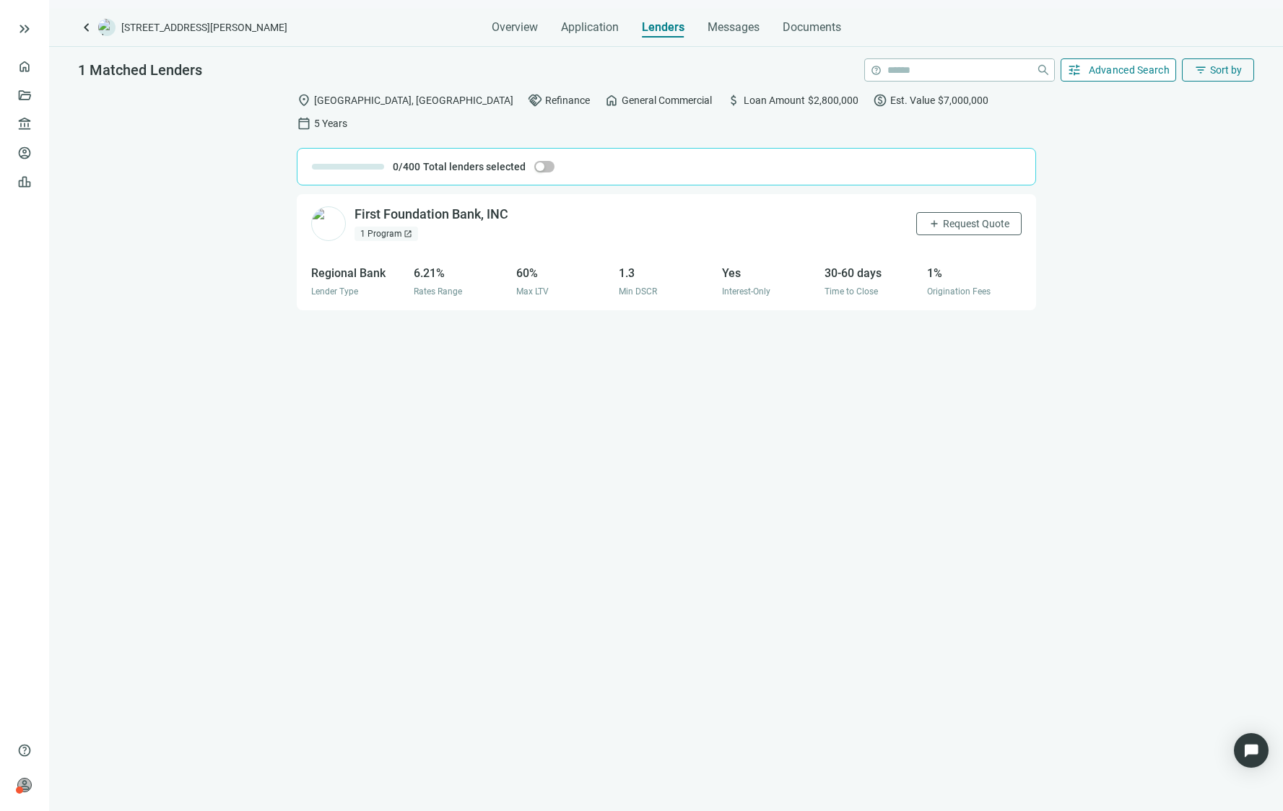
click at [1109, 75] on span "Advanced Search" at bounding box center [1129, 70] width 82 height 12
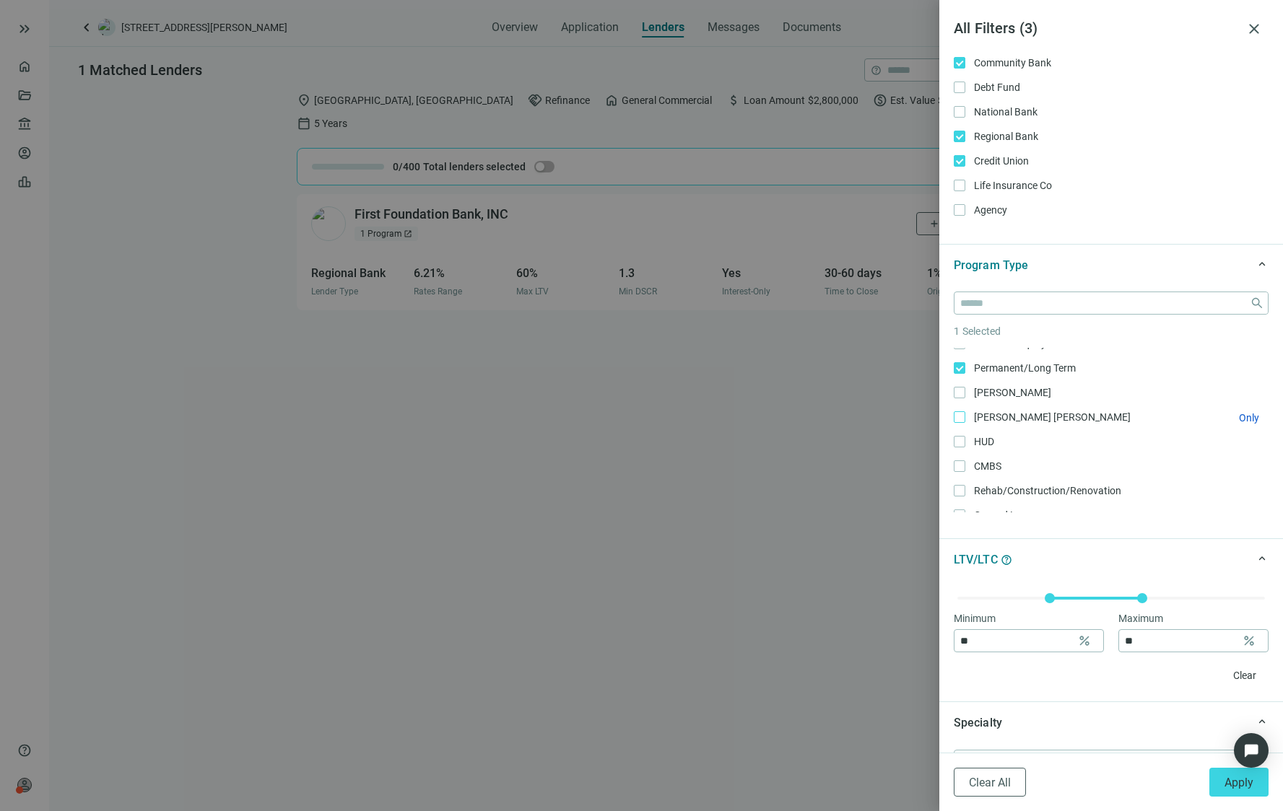
scroll to position [217, 0]
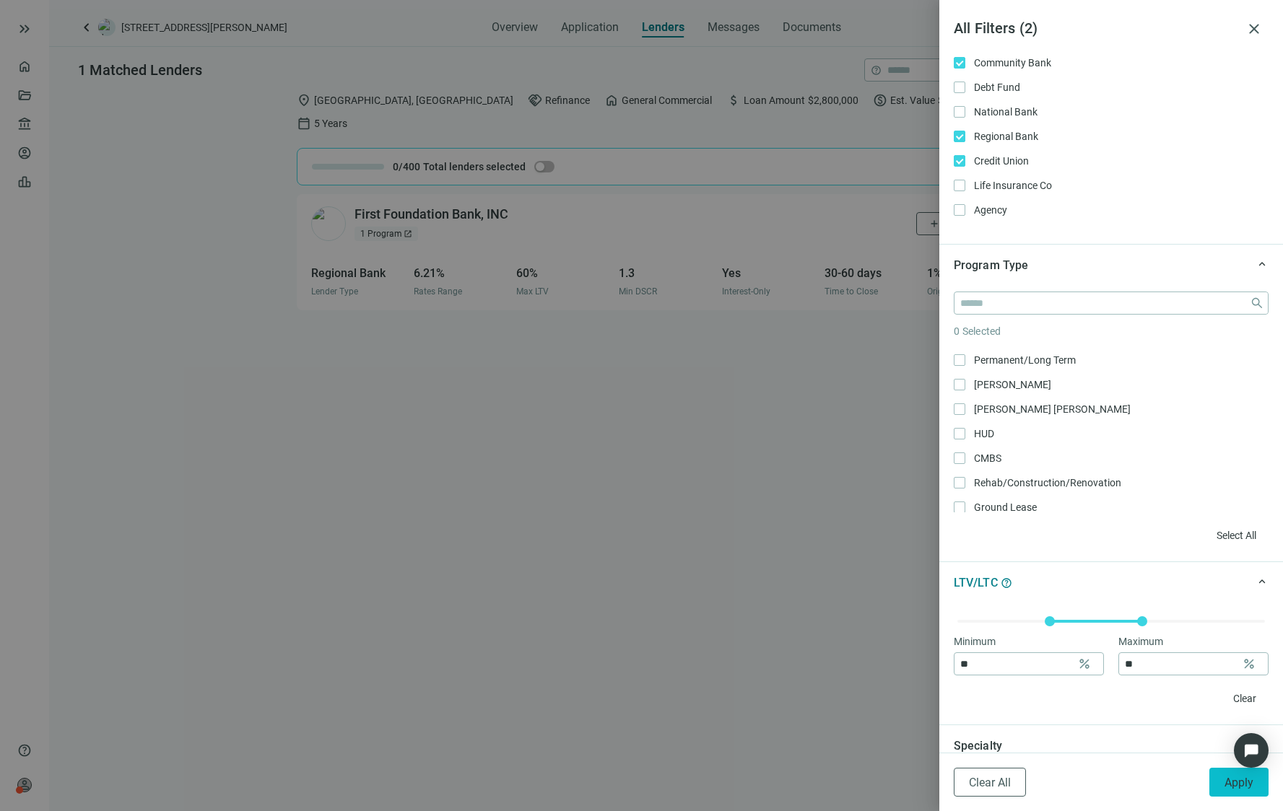
click at [1109, 780] on button "Apply" at bounding box center [1238, 782] width 59 height 29
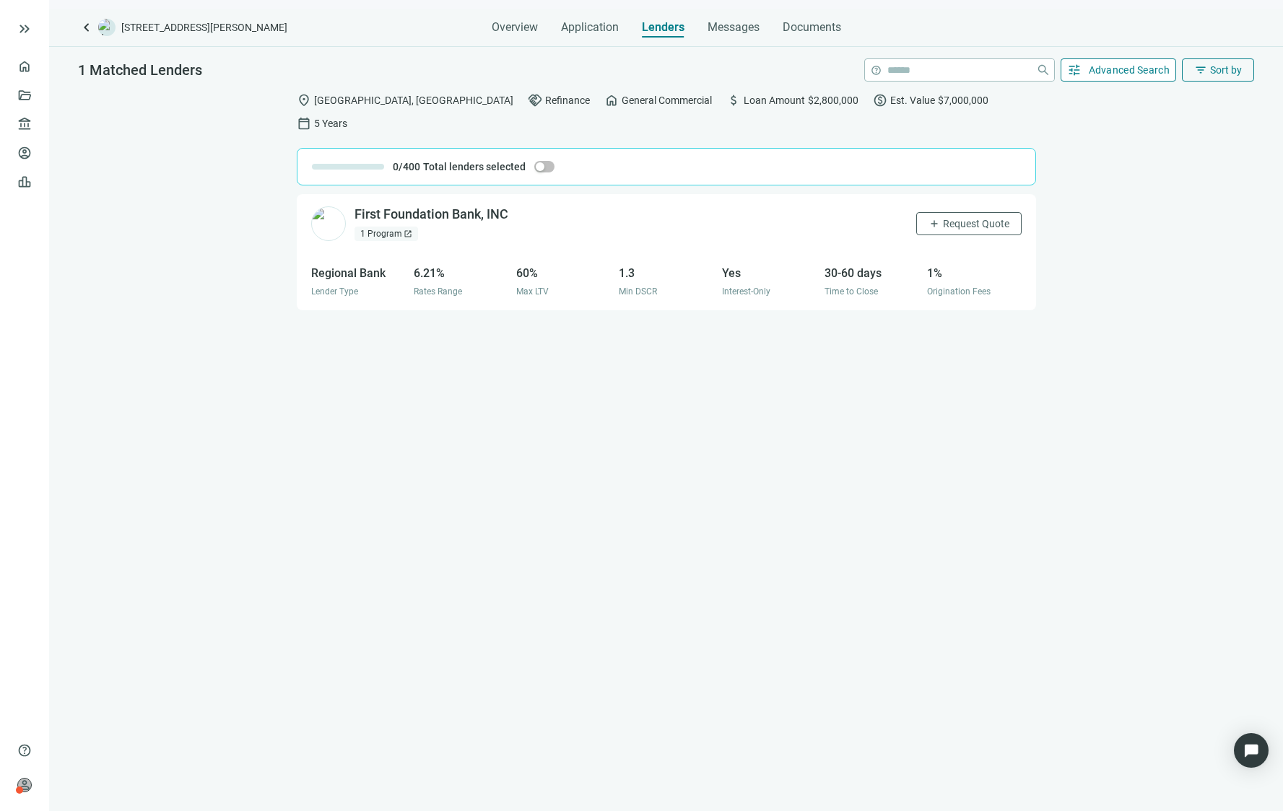
click at [1086, 77] on button "tune Advanced Search" at bounding box center [1118, 69] width 116 height 23
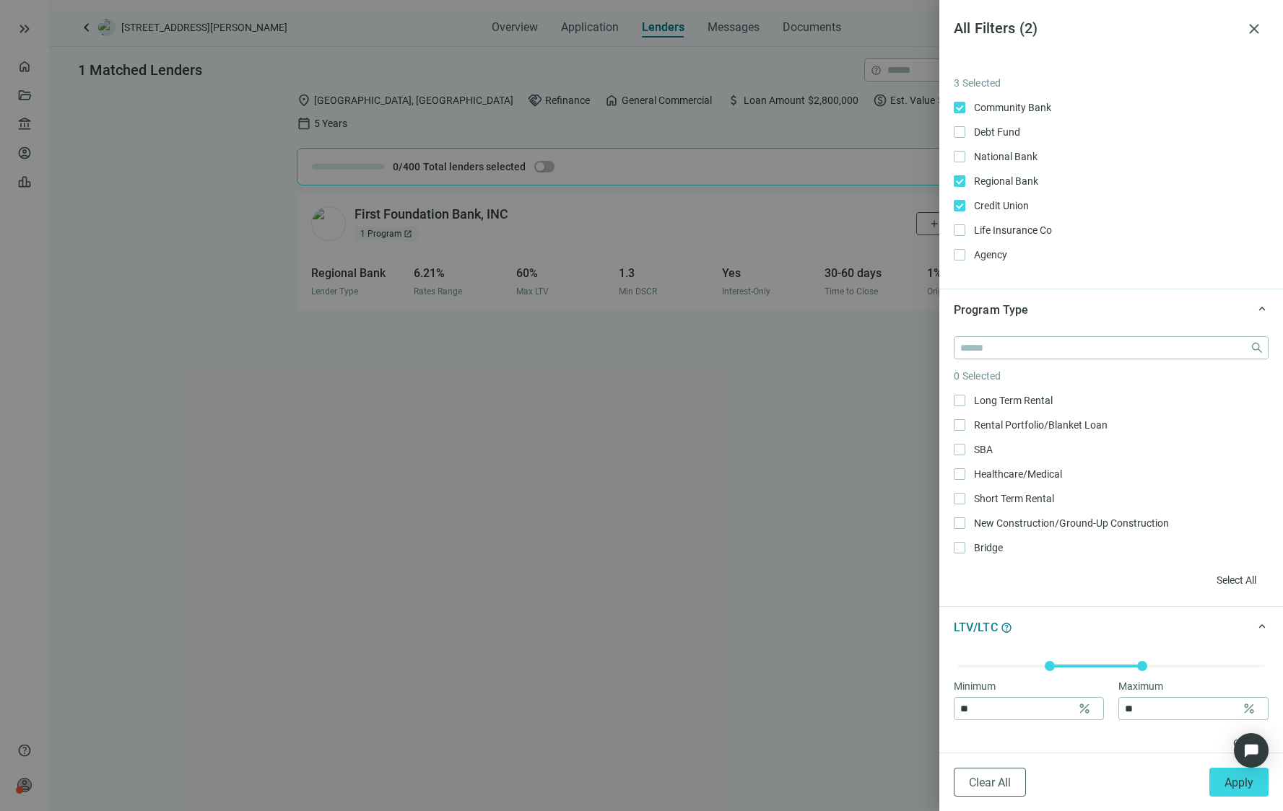
scroll to position [144, 0]
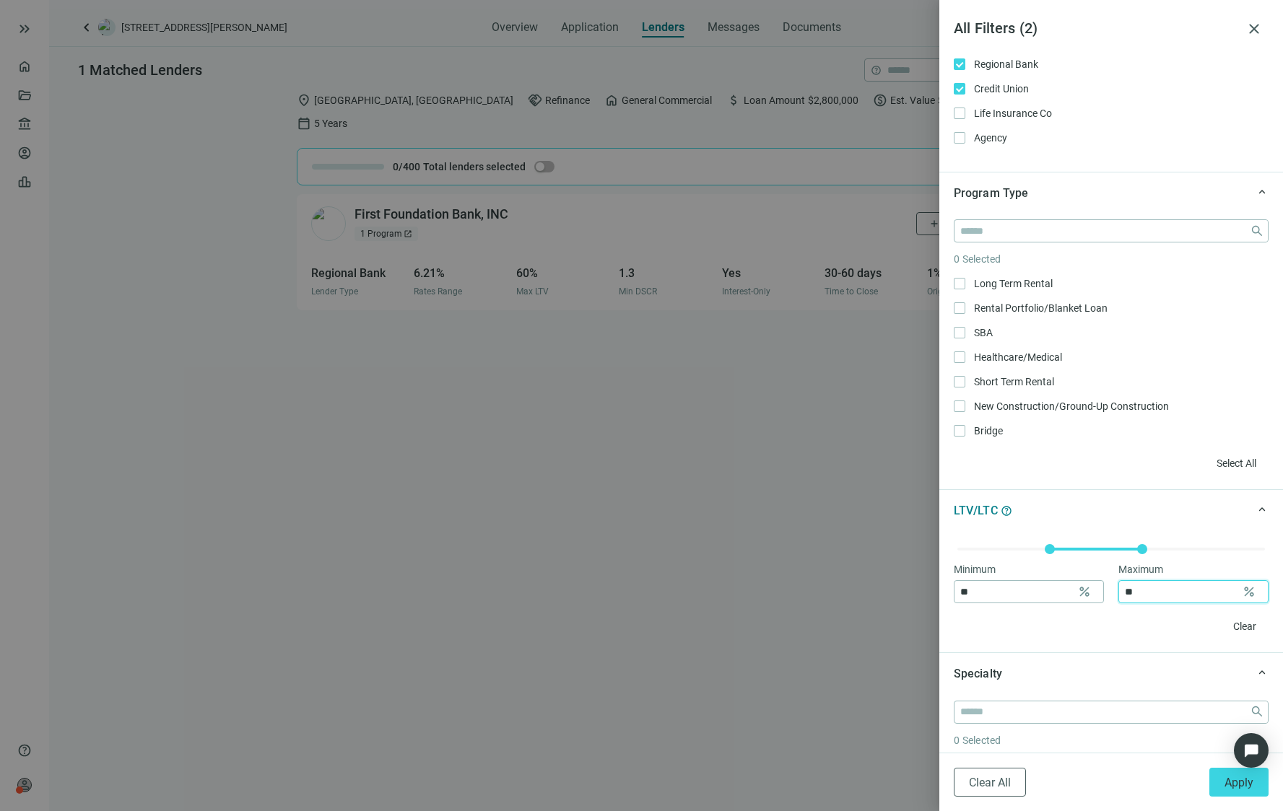
drag, startPoint x: 1125, startPoint y: 593, endPoint x: 1096, endPoint y: 595, distance: 28.2
click at [1096, 595] on div "Minimum ** percent Maximum ** percent" at bounding box center [1110, 583] width 315 height 42
drag, startPoint x: 986, startPoint y: 592, endPoint x: 935, endPoint y: 606, distance: 52.4
click at [932, 595] on div "All Filters ( 2 ) close keyboard_arrow_up Lender Type 3 Selected Community Bank…" at bounding box center [641, 405] width 1283 height 811
click at [997, 625] on div "Clear" at bounding box center [1110, 626] width 315 height 23
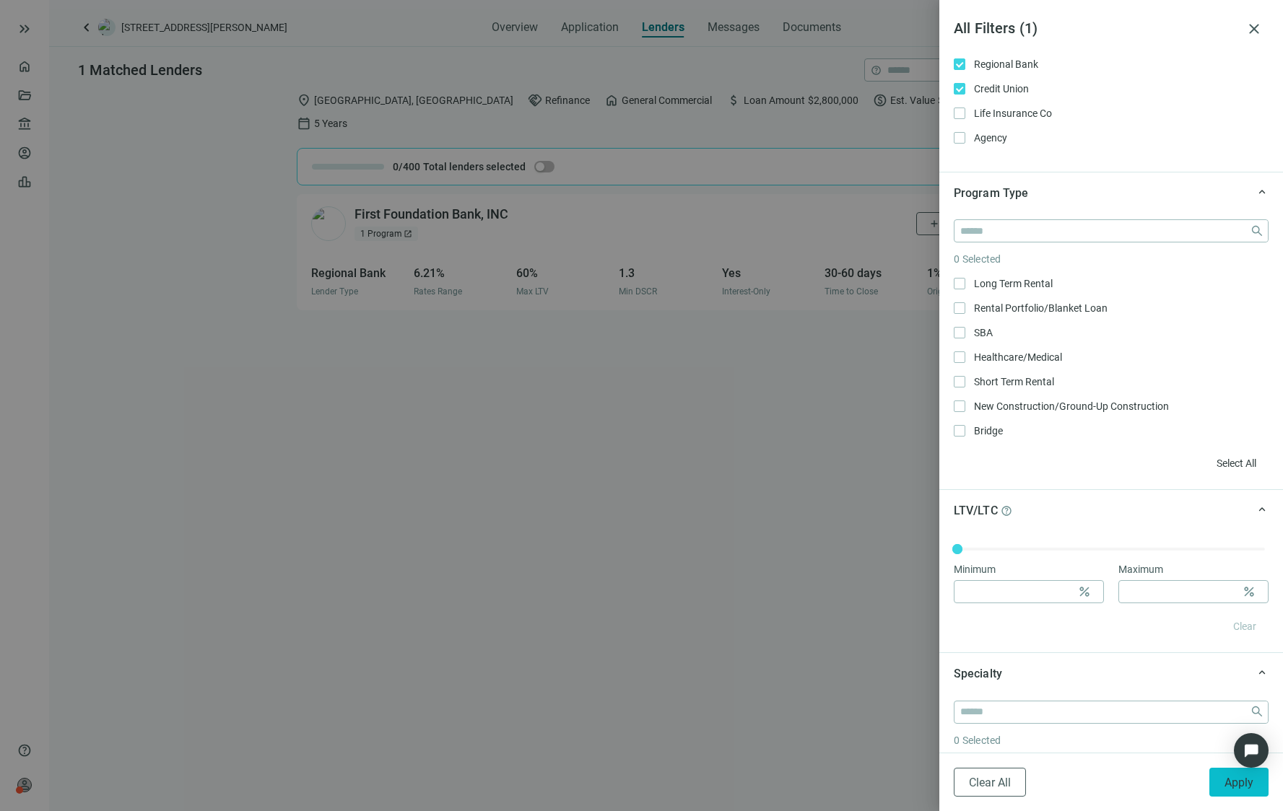
click at [1109, 787] on span "Apply" at bounding box center [1238, 783] width 29 height 14
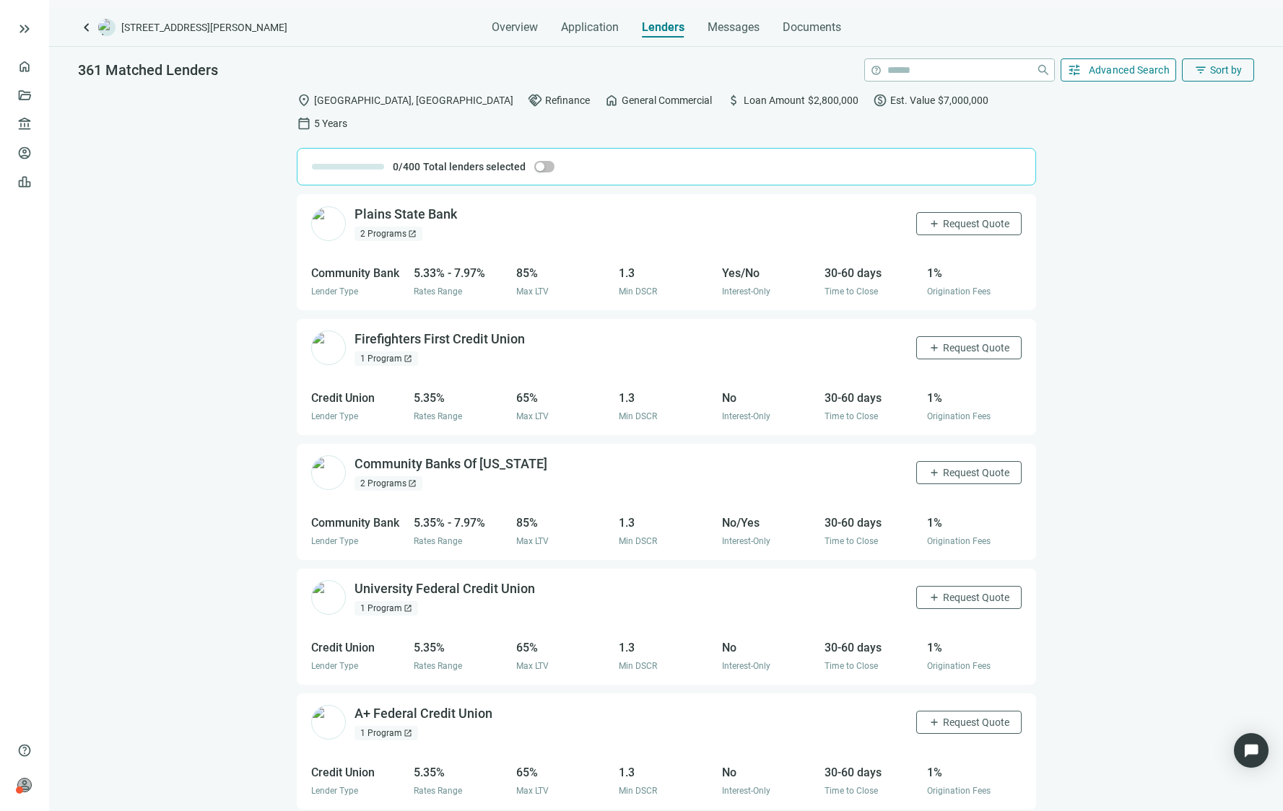
click at [1109, 71] on span "Advanced Search" at bounding box center [1129, 70] width 82 height 12
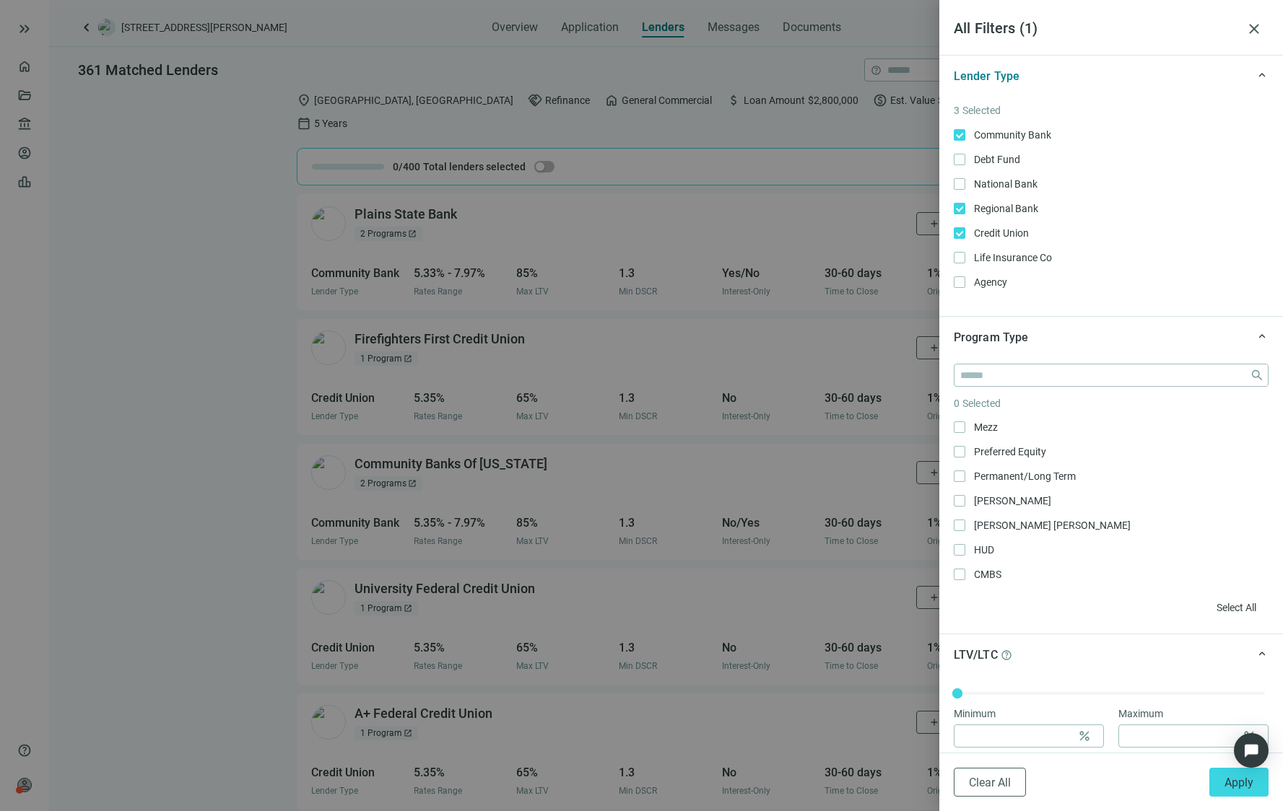
scroll to position [217, 0]
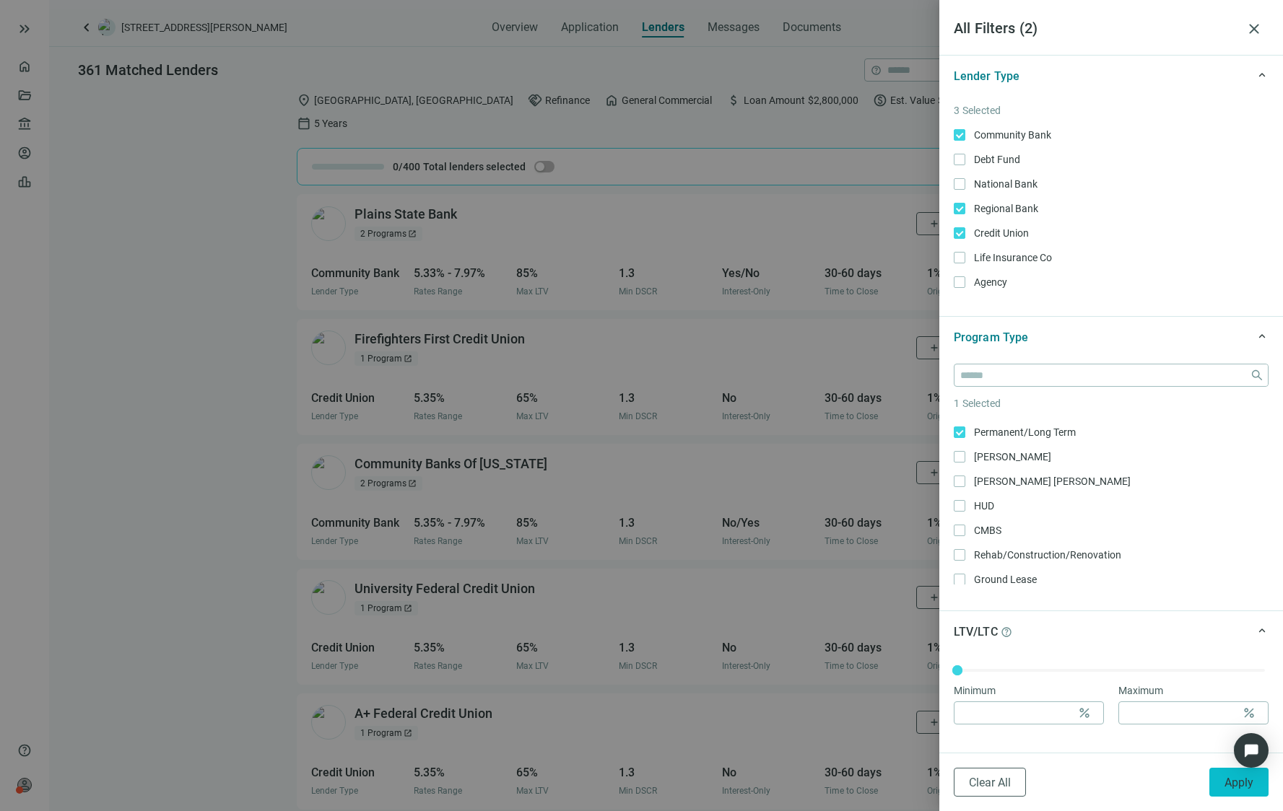
click at [1109, 784] on span "Apply" at bounding box center [1238, 783] width 29 height 14
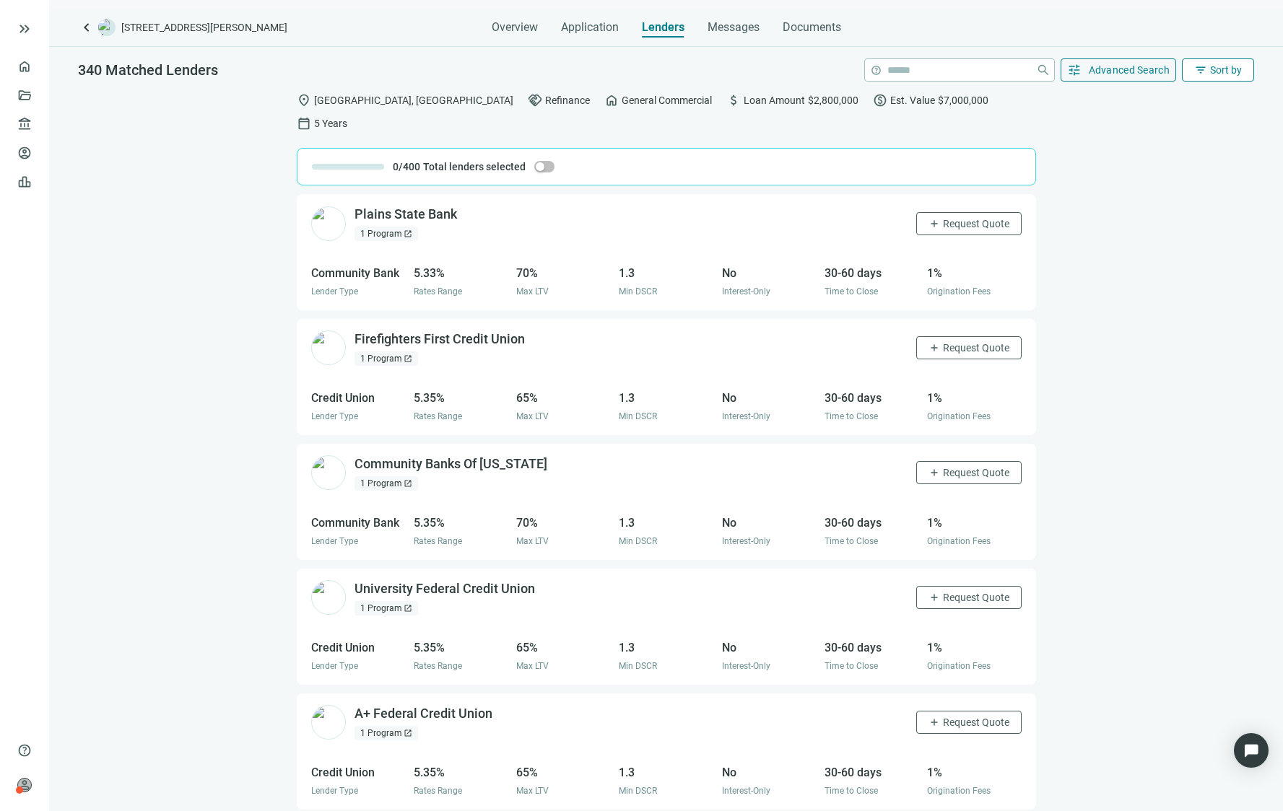
click at [1109, 71] on button "filter_list Sort by" at bounding box center [1218, 69] width 72 height 23
click at [1109, 136] on div "Active Lenders" at bounding box center [1188, 129] width 101 height 14
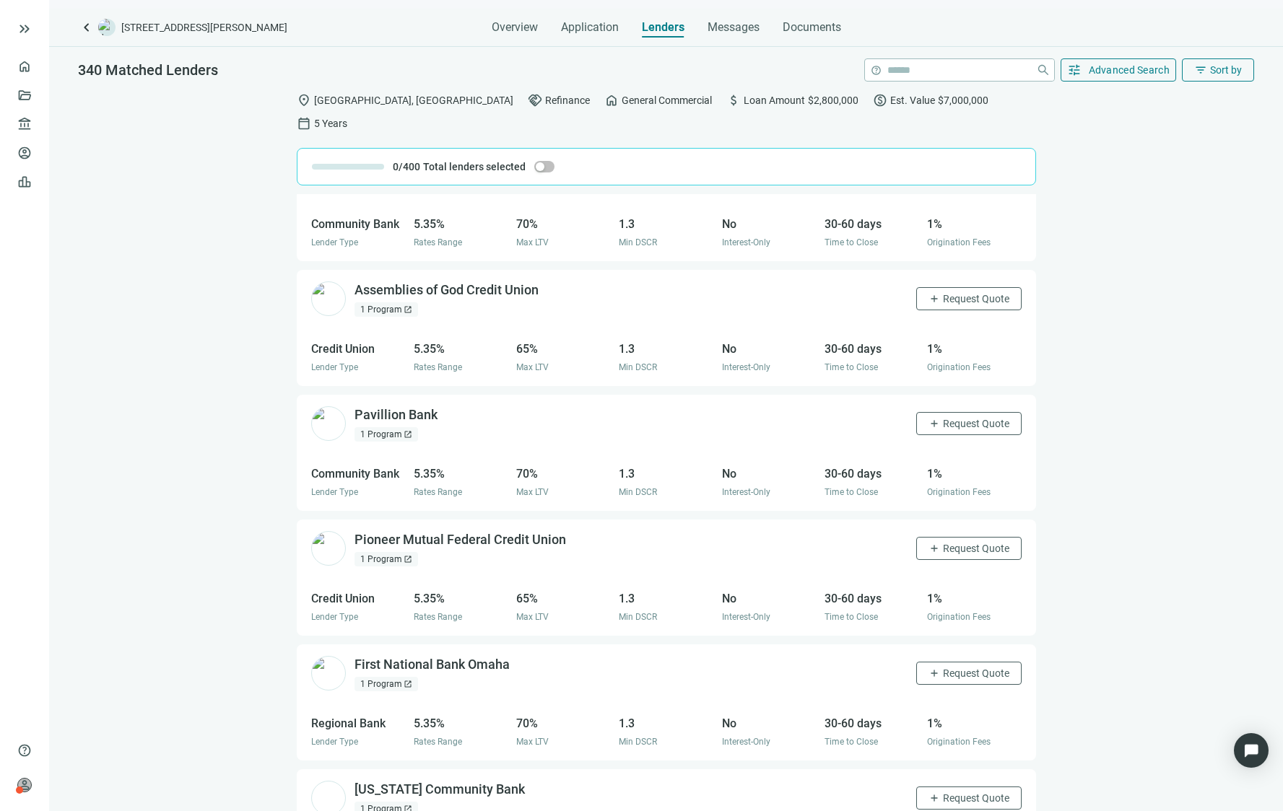
scroll to position [1849, 0]
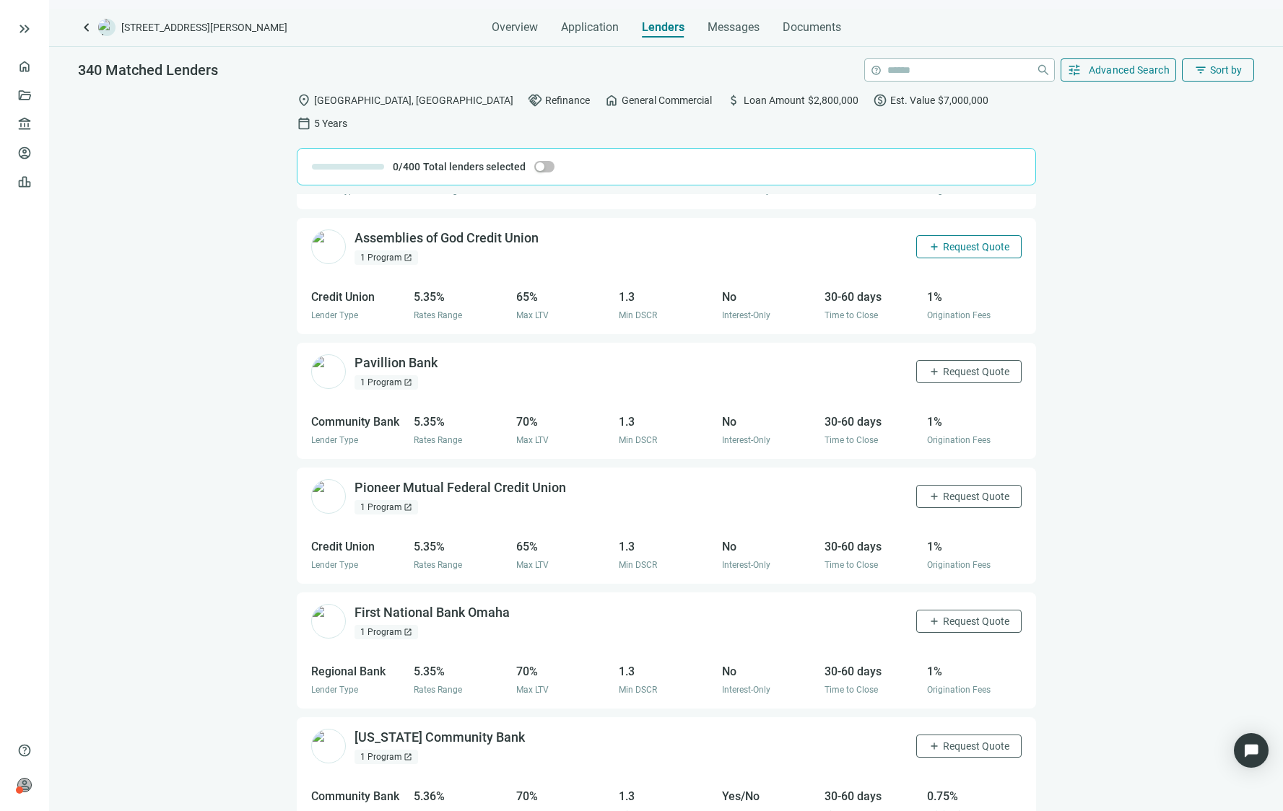
click at [926, 235] on button "add Request Quote" at bounding box center [968, 246] width 105 height 23
drag, startPoint x: 956, startPoint y: 346, endPoint x: 955, endPoint y: 397, distance: 50.5
click at [956, 366] on span "Request Quote" at bounding box center [976, 372] width 66 height 12
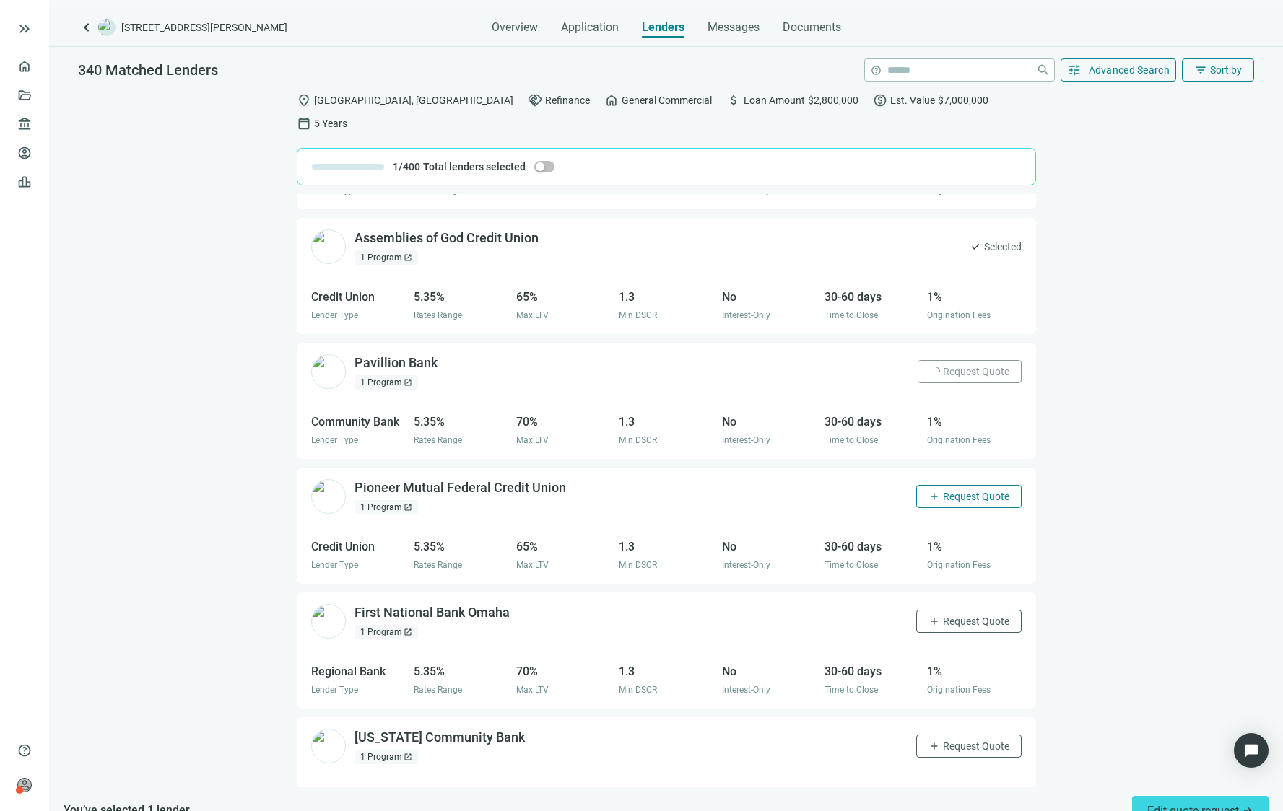
click at [943, 491] on span "Request Quote" at bounding box center [976, 497] width 66 height 12
click at [943, 616] on span "Request Quote" at bounding box center [976, 622] width 66 height 12
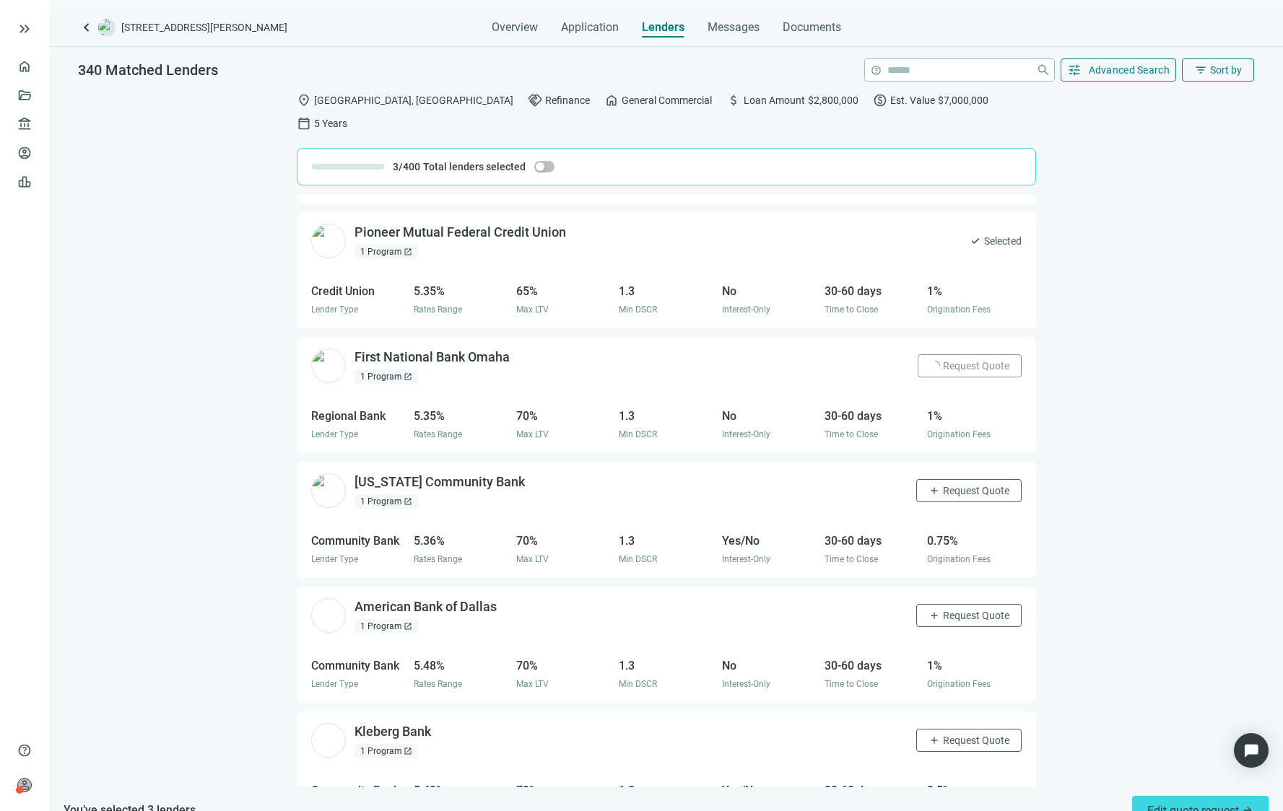
scroll to position [2210, 0]
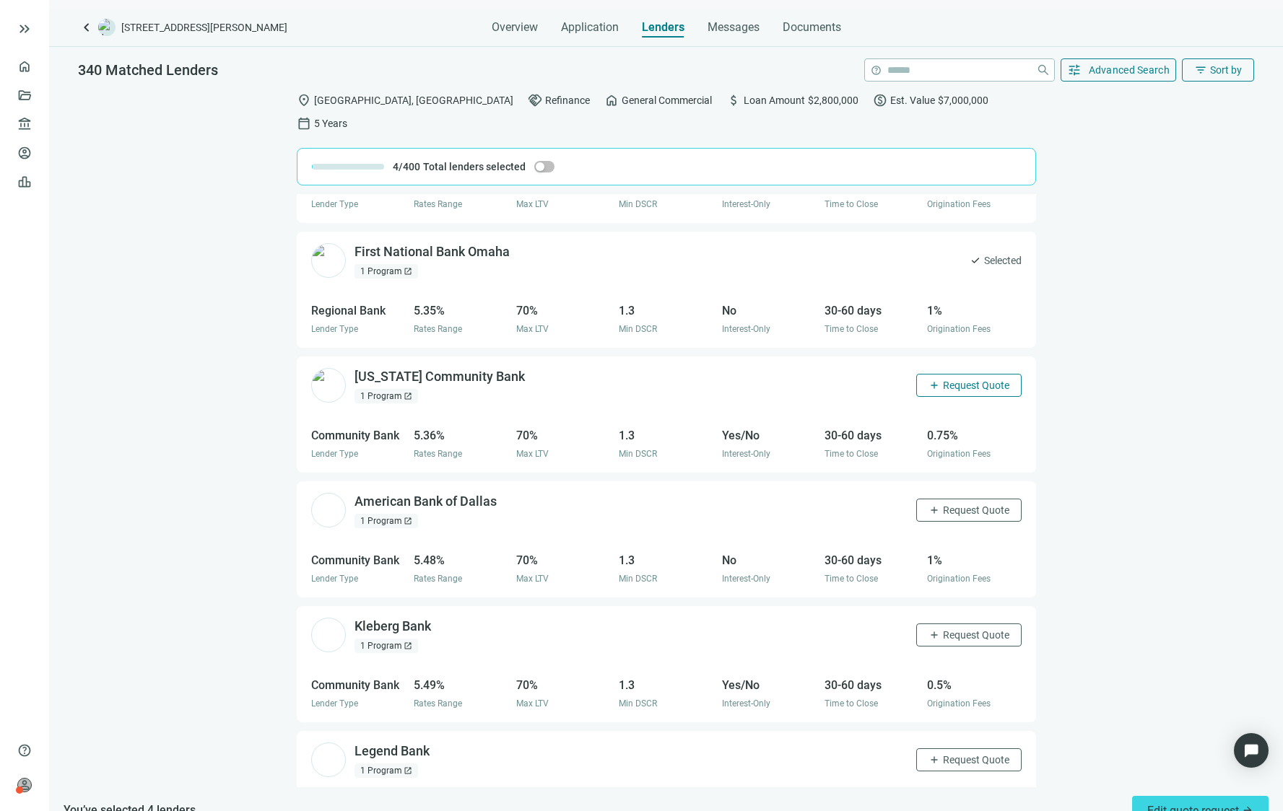
click at [954, 380] on span "Request Quote" at bounding box center [976, 386] width 66 height 12
click at [959, 505] on span "Request Quote" at bounding box center [976, 511] width 66 height 12
click at [956, 629] on span "Request Quote" at bounding box center [976, 635] width 66 height 12
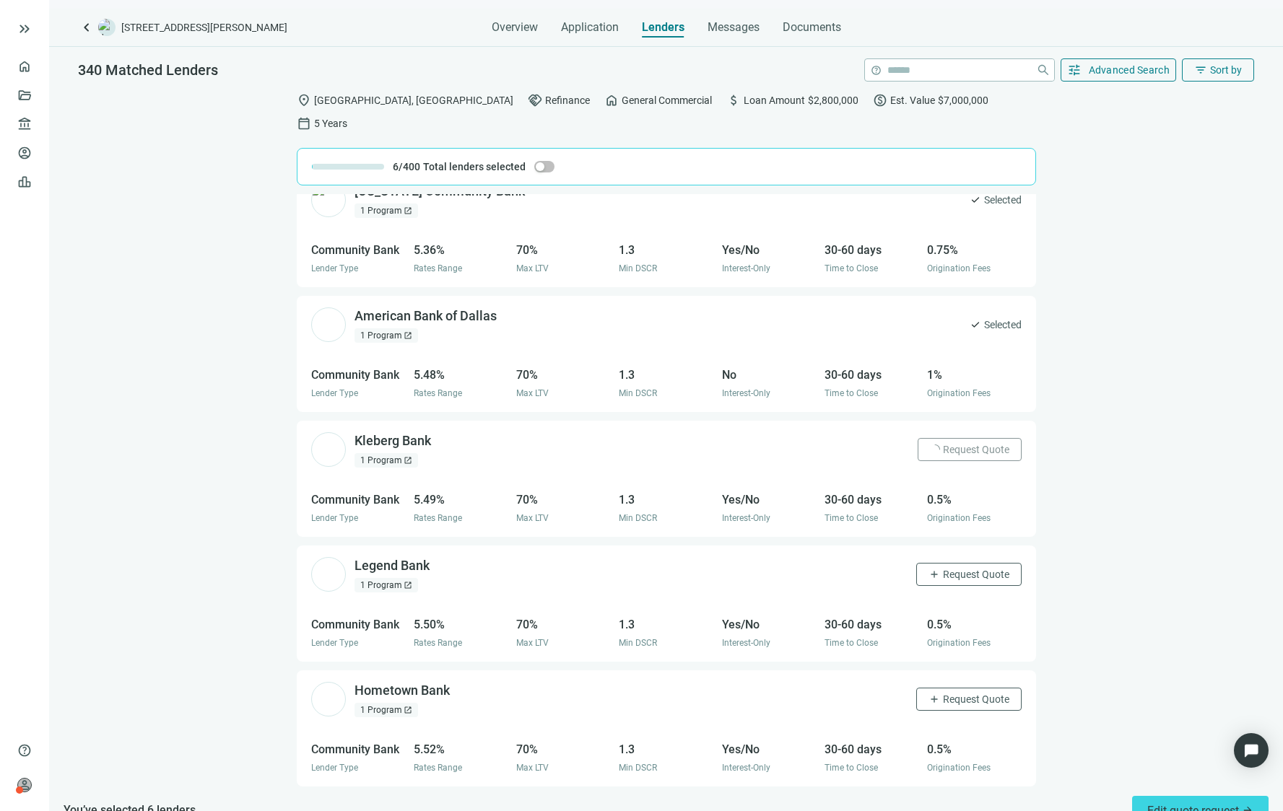
scroll to position [2571, 0]
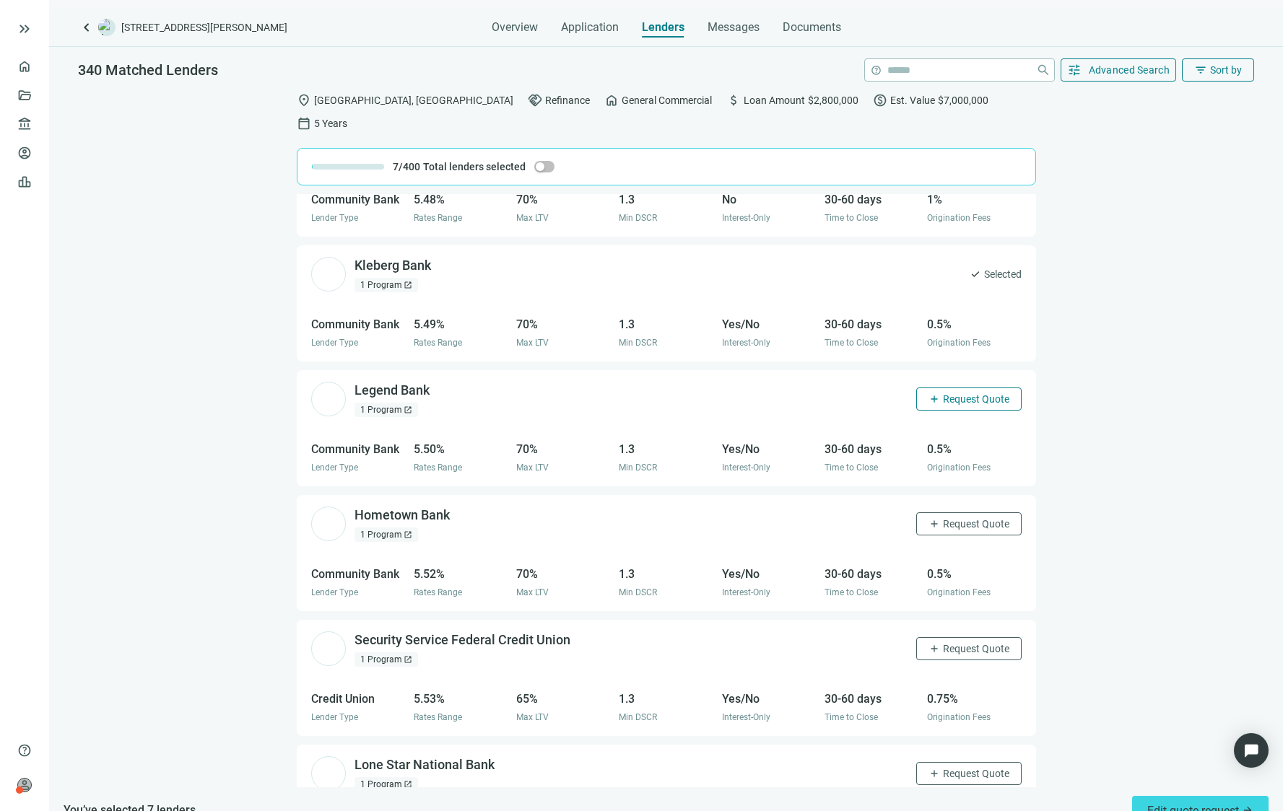
click at [943, 393] on span "Request Quote" at bounding box center [976, 399] width 66 height 12
click at [970, 518] on span "Request Quote" at bounding box center [976, 524] width 66 height 12
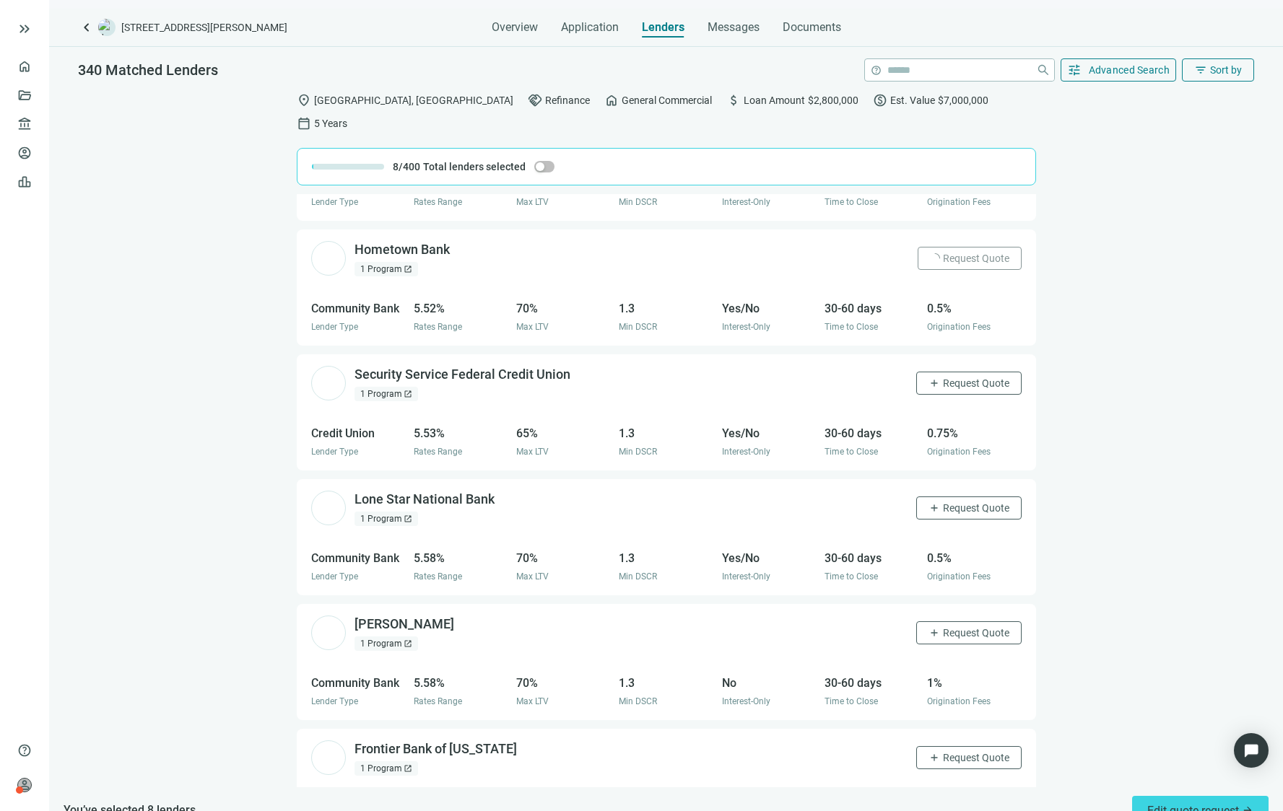
scroll to position [2932, 0]
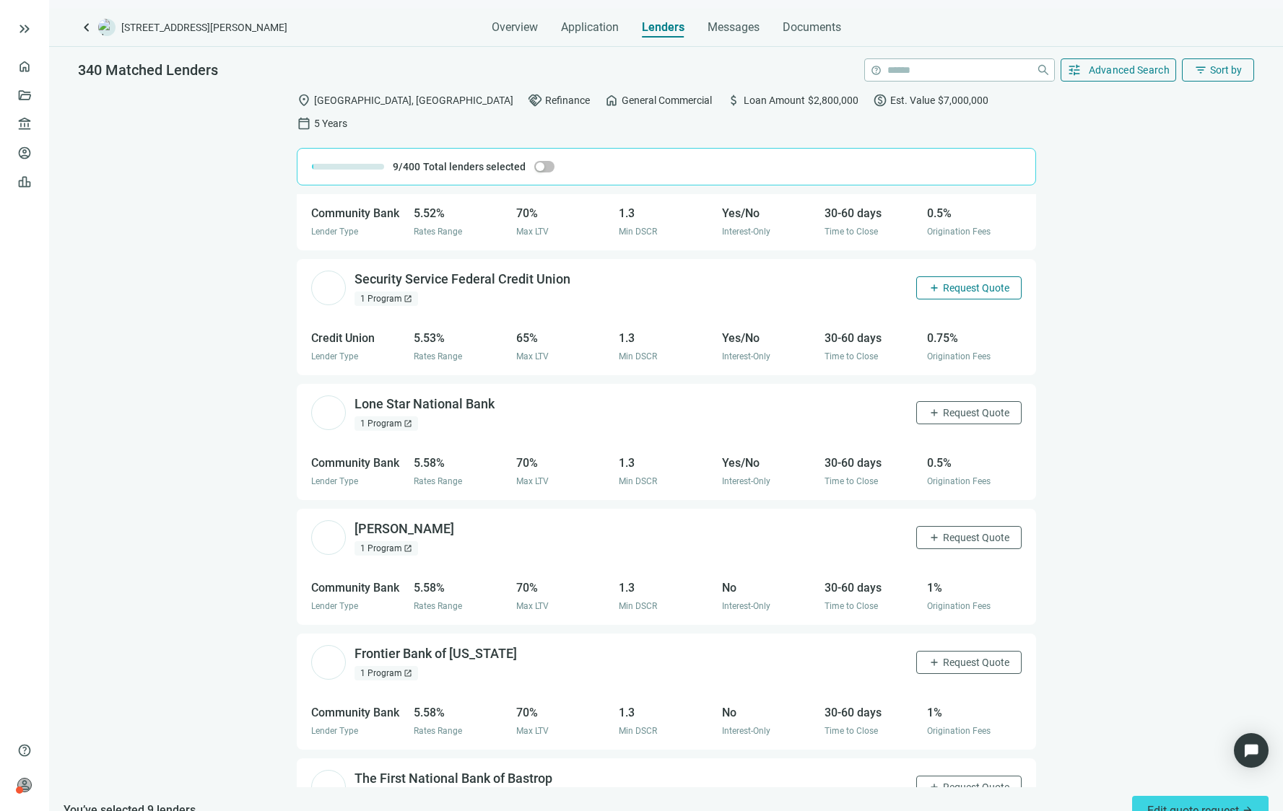
click at [943, 282] on span "Request Quote" at bounding box center [976, 288] width 66 height 12
click at [954, 401] on button "add Request Quote" at bounding box center [968, 412] width 105 height 23
click at [942, 526] on button "add Request Quote" at bounding box center [968, 537] width 105 height 23
click at [943, 657] on span "Request Quote" at bounding box center [976, 663] width 66 height 12
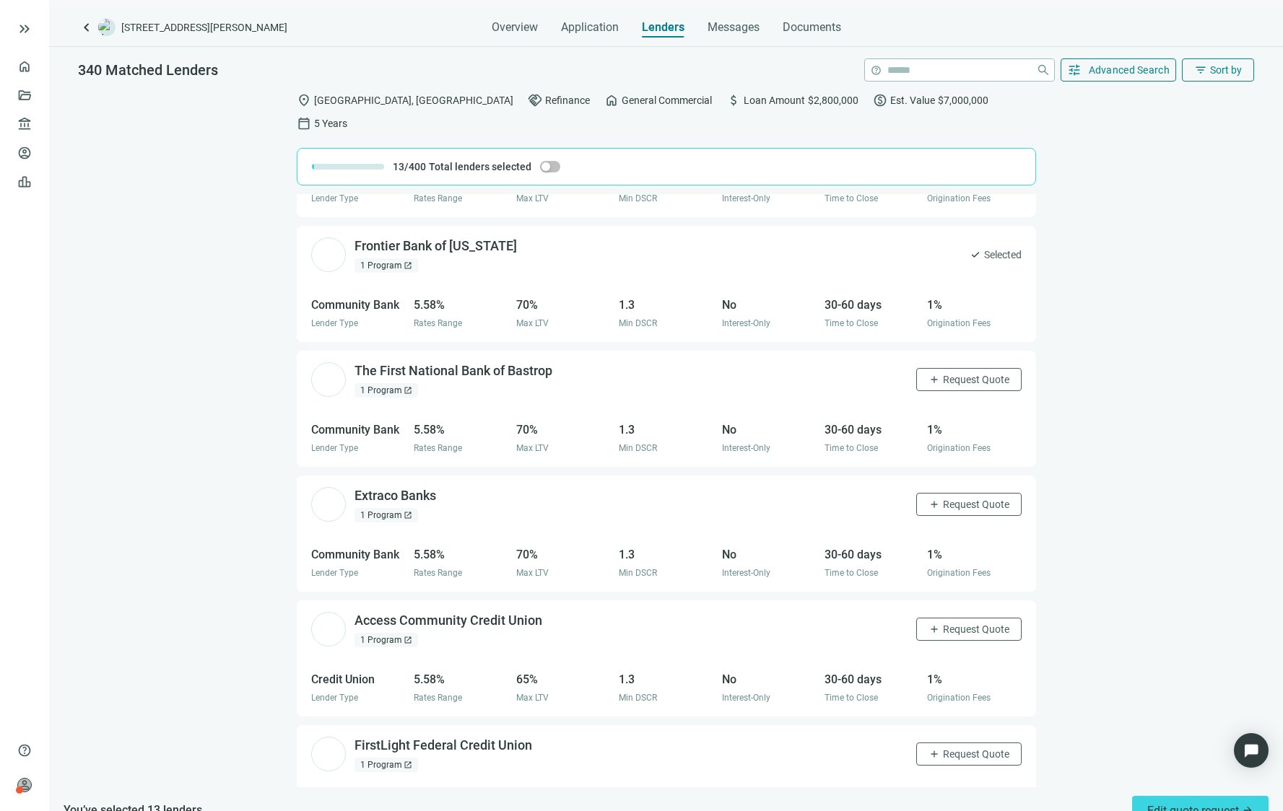
scroll to position [3433, 0]
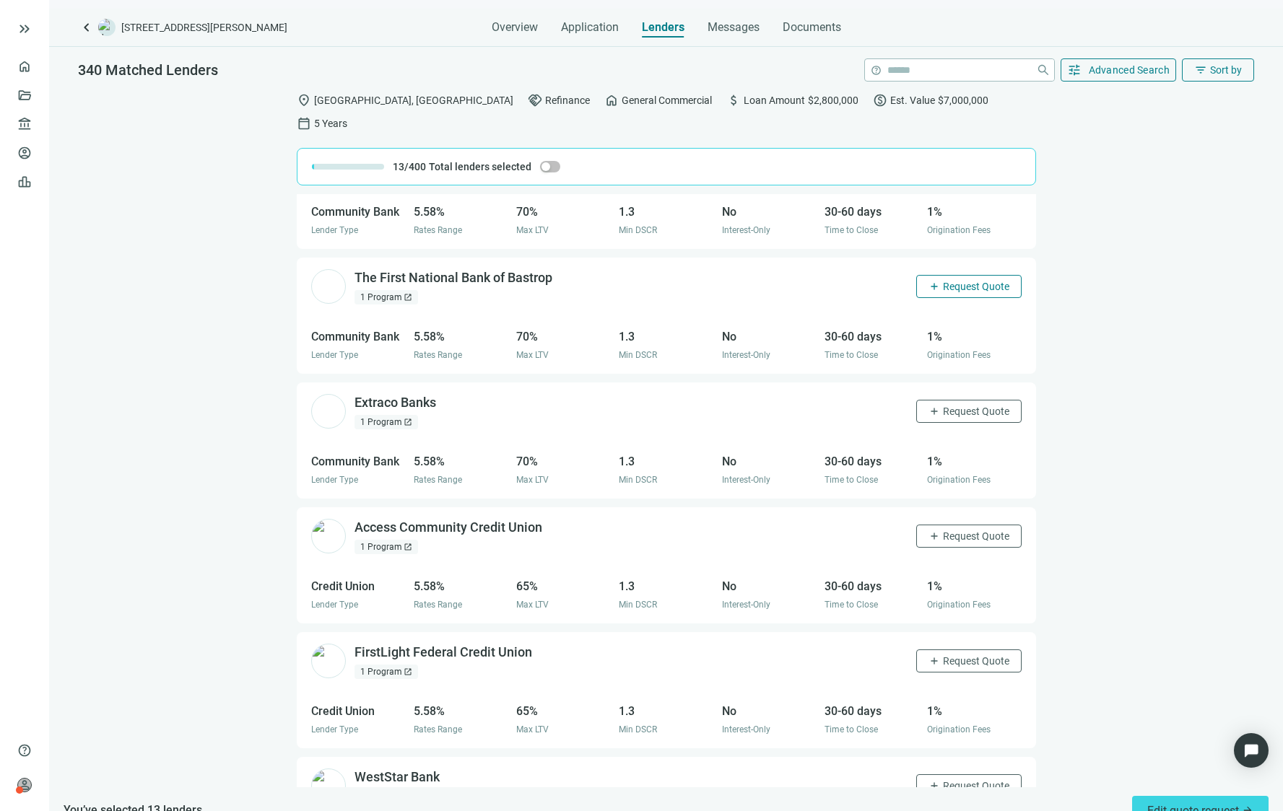
click at [943, 281] on span "Request Quote" at bounding box center [976, 287] width 66 height 12
click at [950, 406] on span "Request Quote" at bounding box center [976, 412] width 66 height 12
click at [948, 531] on span "Request Quote" at bounding box center [976, 537] width 66 height 12
click at [943, 655] on span "Request Quote" at bounding box center [976, 661] width 66 height 12
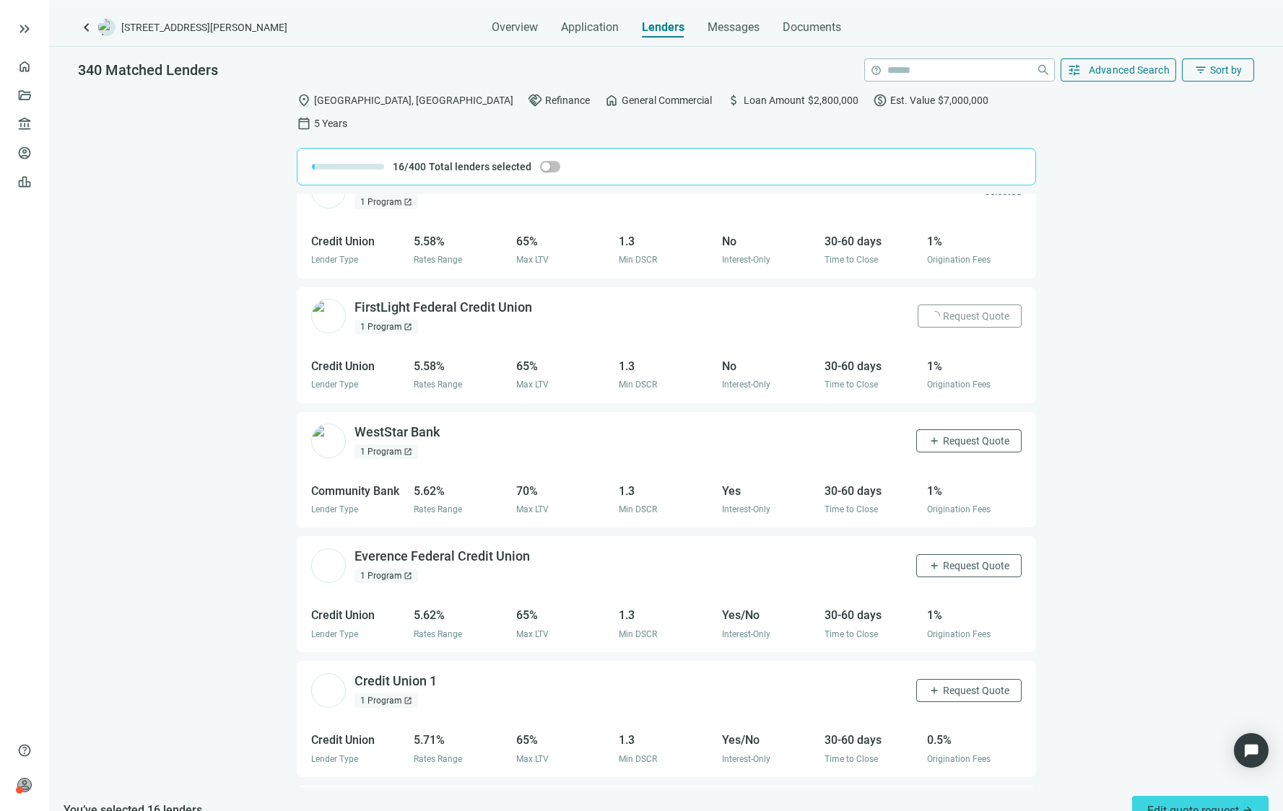
scroll to position [3794, 0]
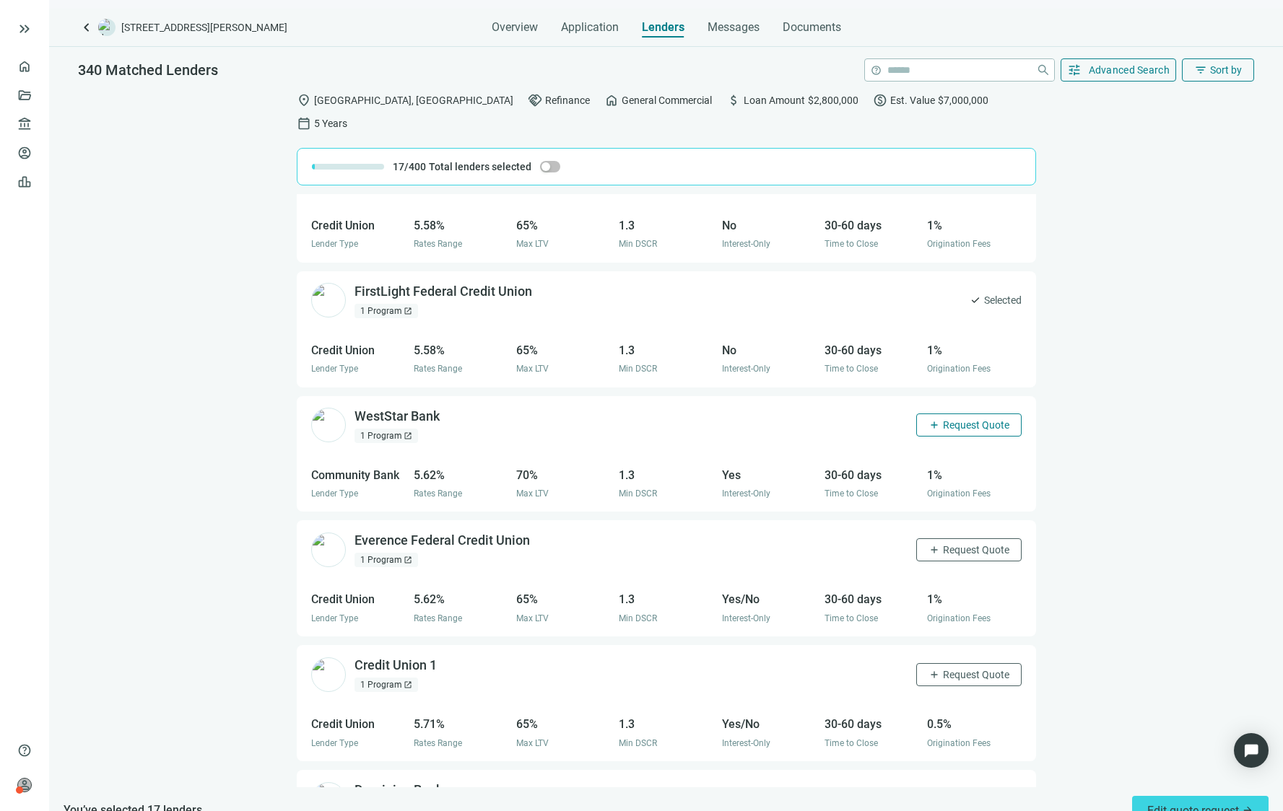
click at [944, 419] on span "Request Quote" at bounding box center [976, 425] width 66 height 12
click at [966, 544] on span "Request Quote" at bounding box center [976, 550] width 66 height 12
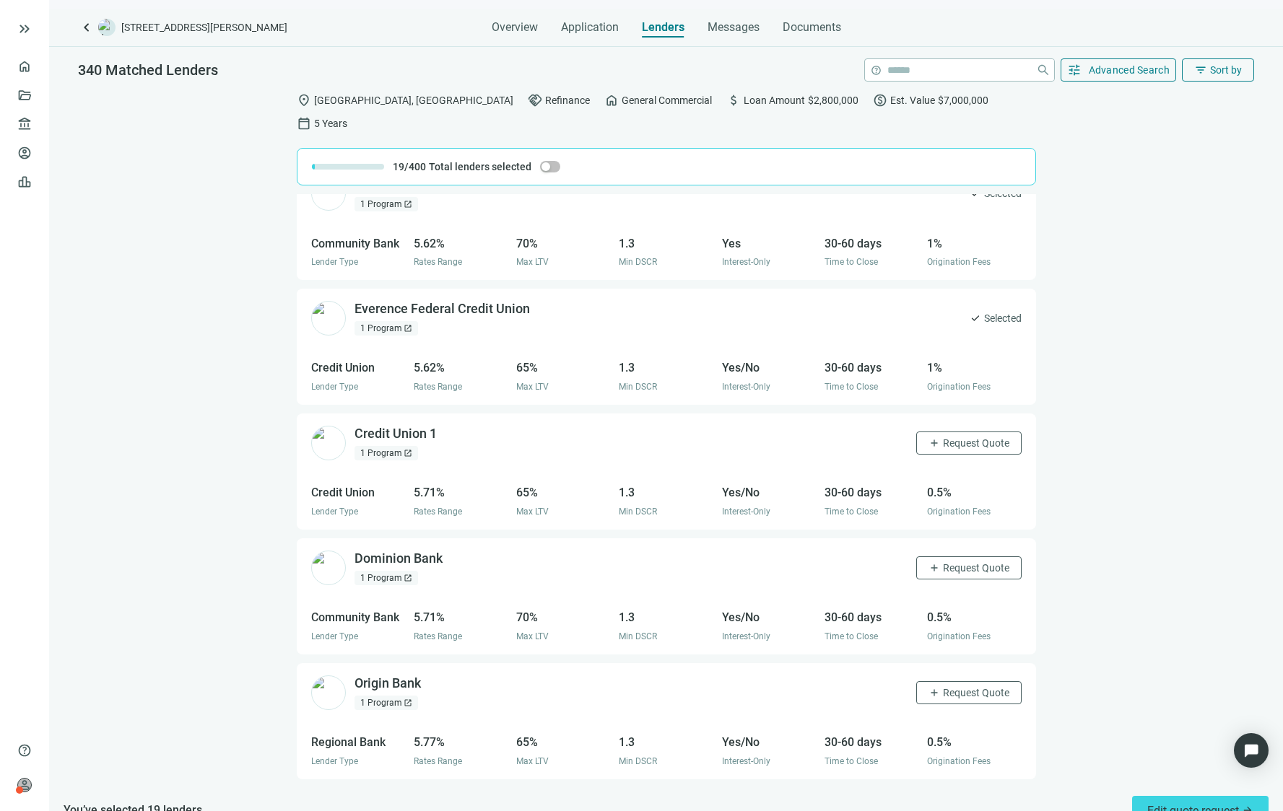
scroll to position [4082, 0]
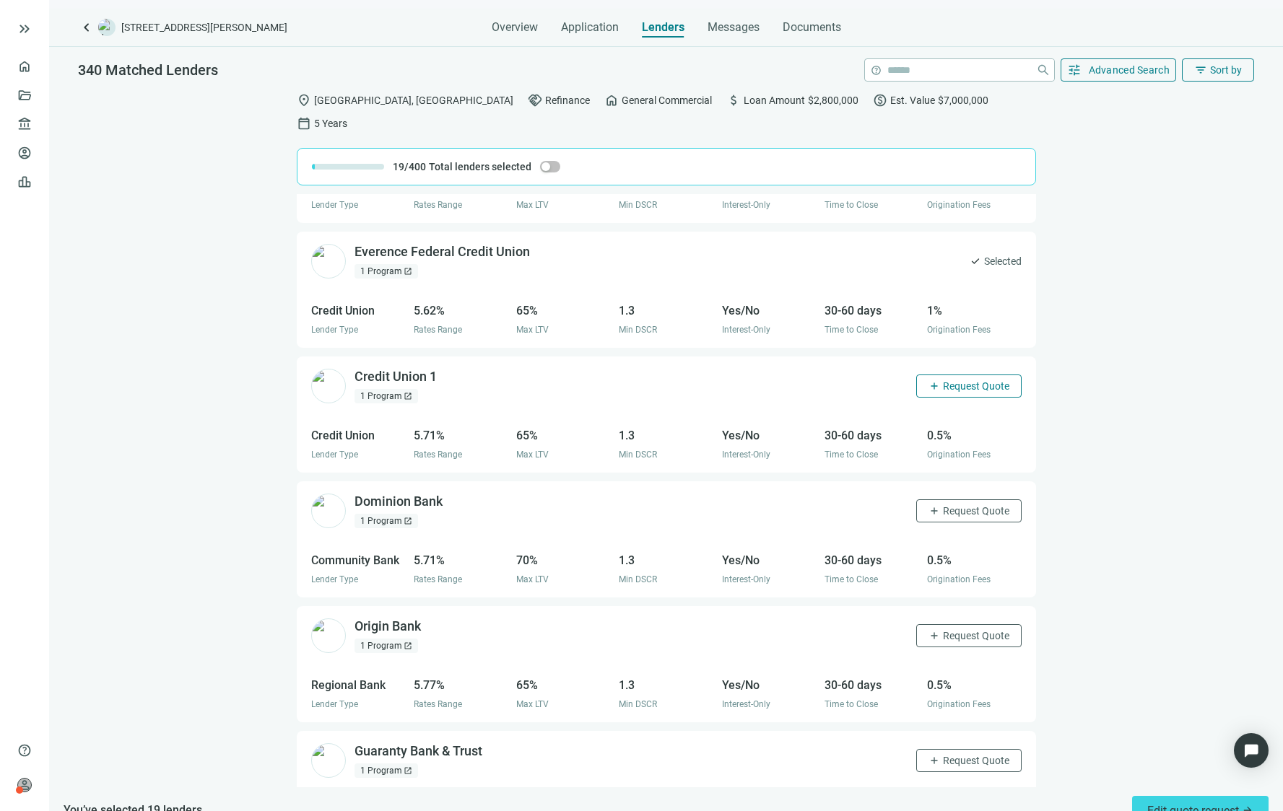
click at [943, 380] on span "Request Quote" at bounding box center [976, 386] width 66 height 12
click at [958, 505] on span "Request Quote" at bounding box center [976, 511] width 66 height 12
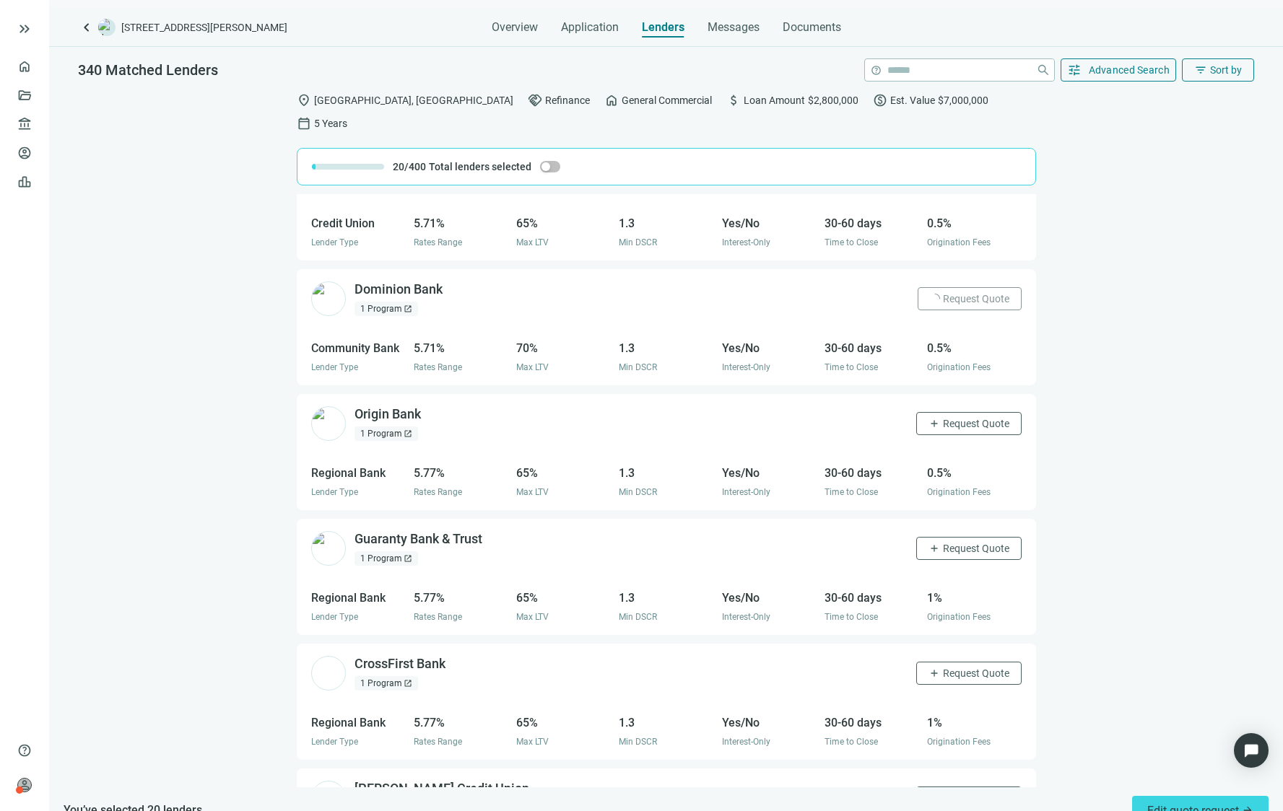
scroll to position [4299, 0]
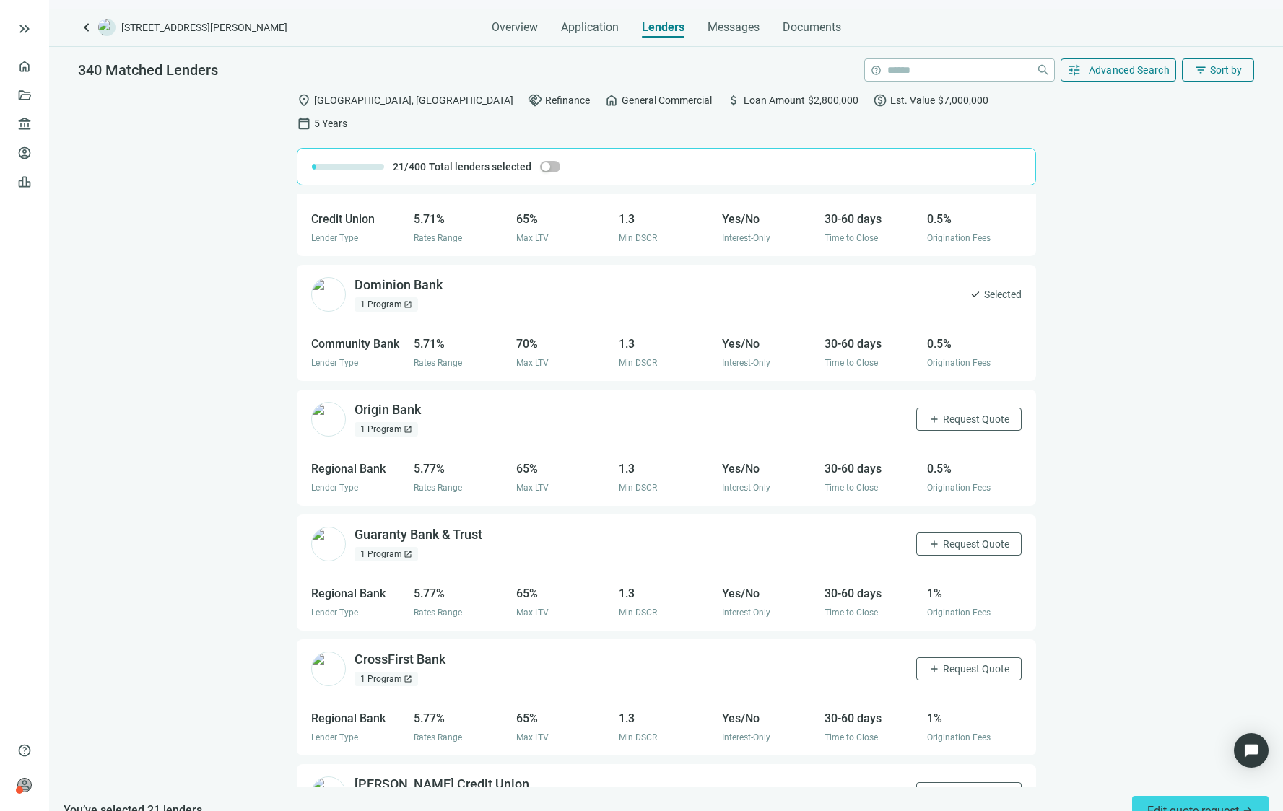
click at [931, 408] on div "Origin Bank open_in_new 1 Program open_in_new add Request Quote" at bounding box center [666, 419] width 739 height 58
click at [943, 414] on span "Request Quote" at bounding box center [976, 420] width 66 height 12
click at [961, 538] on span "Request Quote" at bounding box center [976, 544] width 66 height 12
click at [955, 658] on button "add Request Quote" at bounding box center [968, 669] width 105 height 23
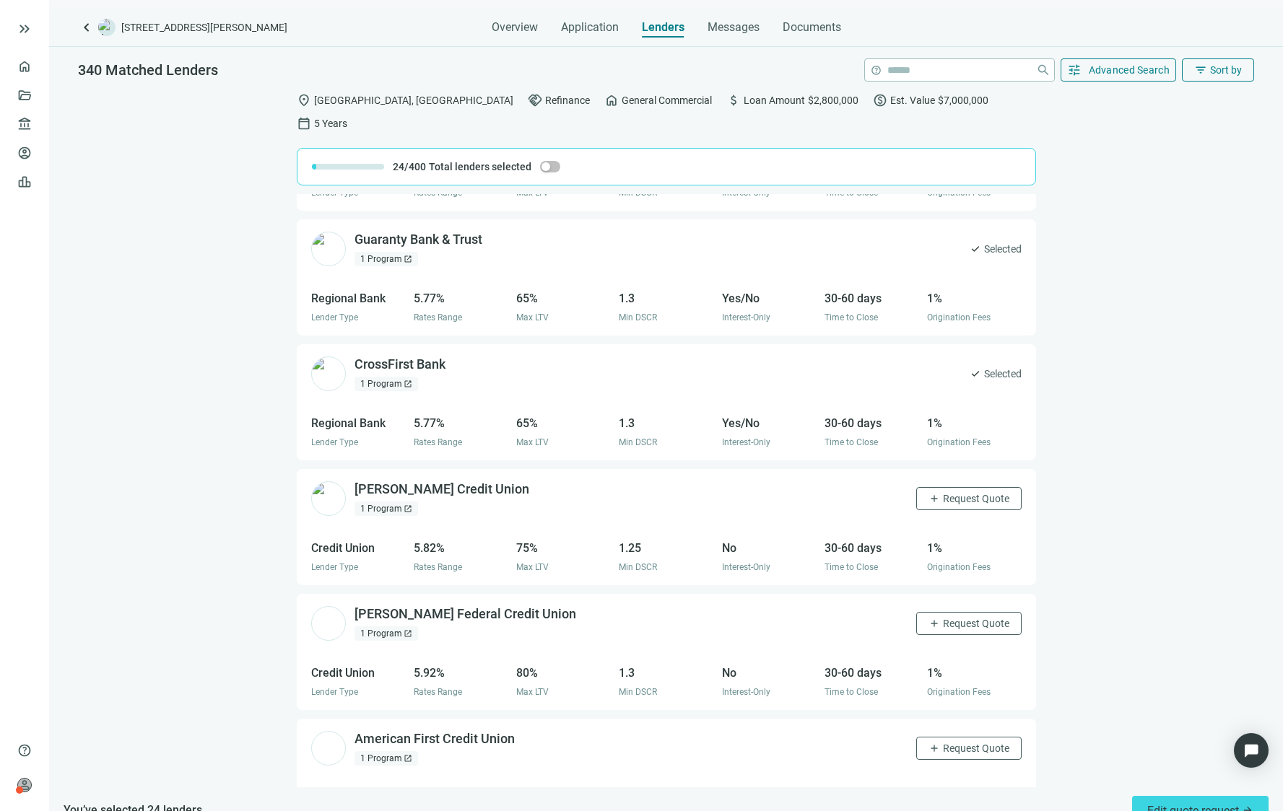
scroll to position [4681, 0]
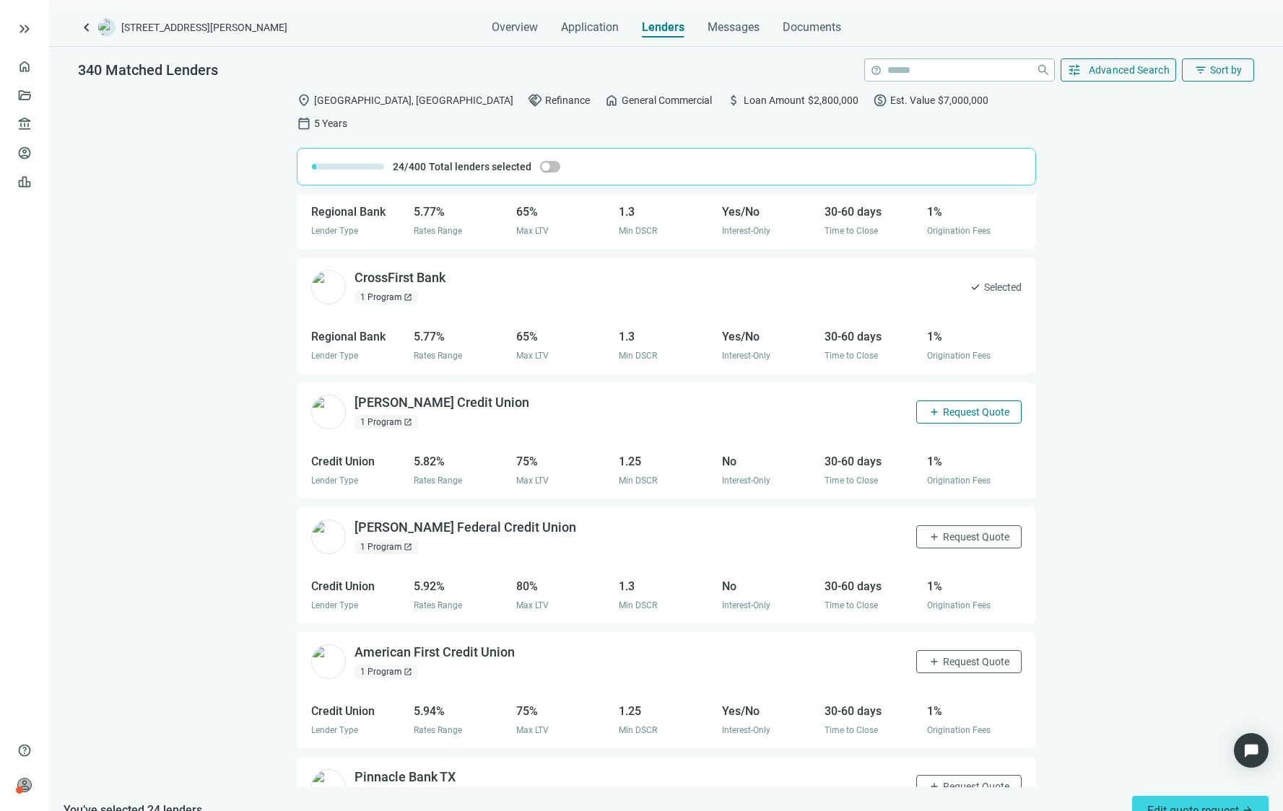
click at [938, 401] on button "add Request Quote" at bounding box center [968, 412] width 105 height 23
click at [951, 525] on button "add Request Quote" at bounding box center [968, 536] width 105 height 23
click at [947, 656] on span "Request Quote" at bounding box center [976, 662] width 66 height 12
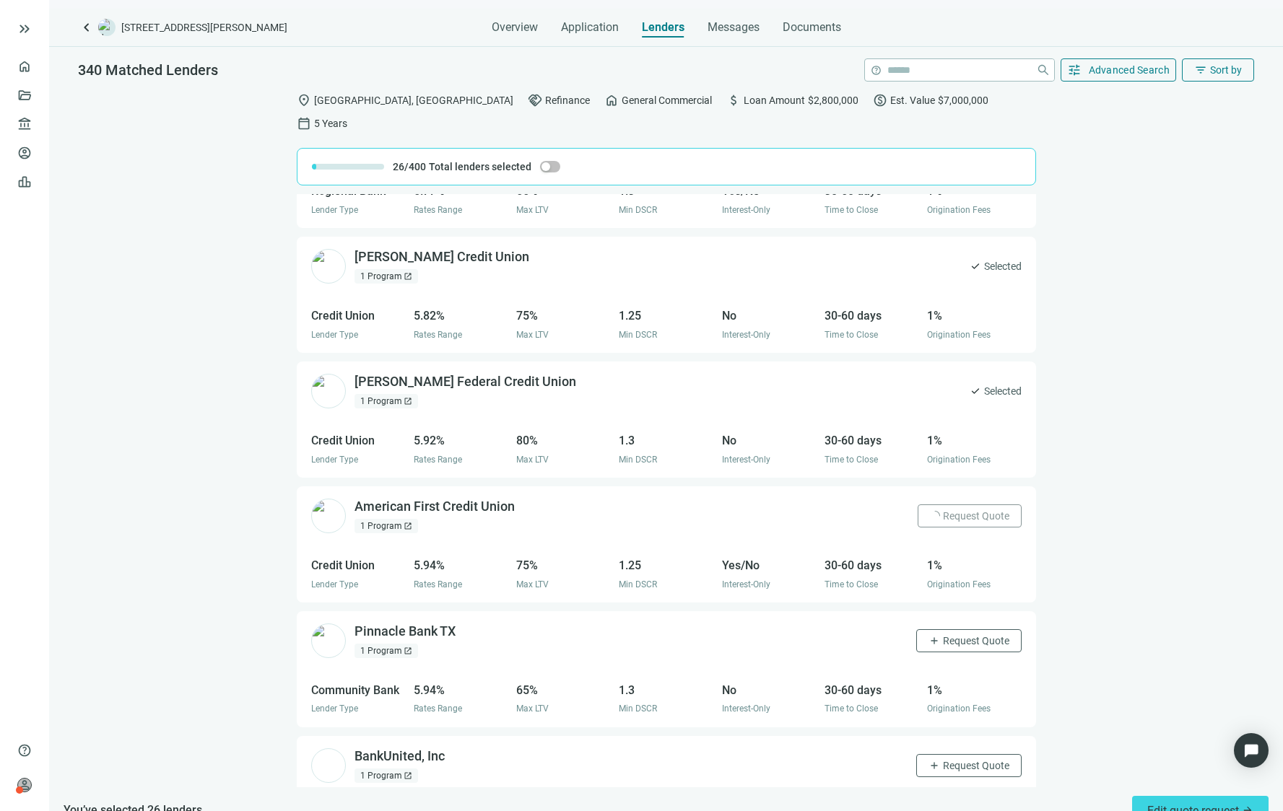
scroll to position [4970, 0]
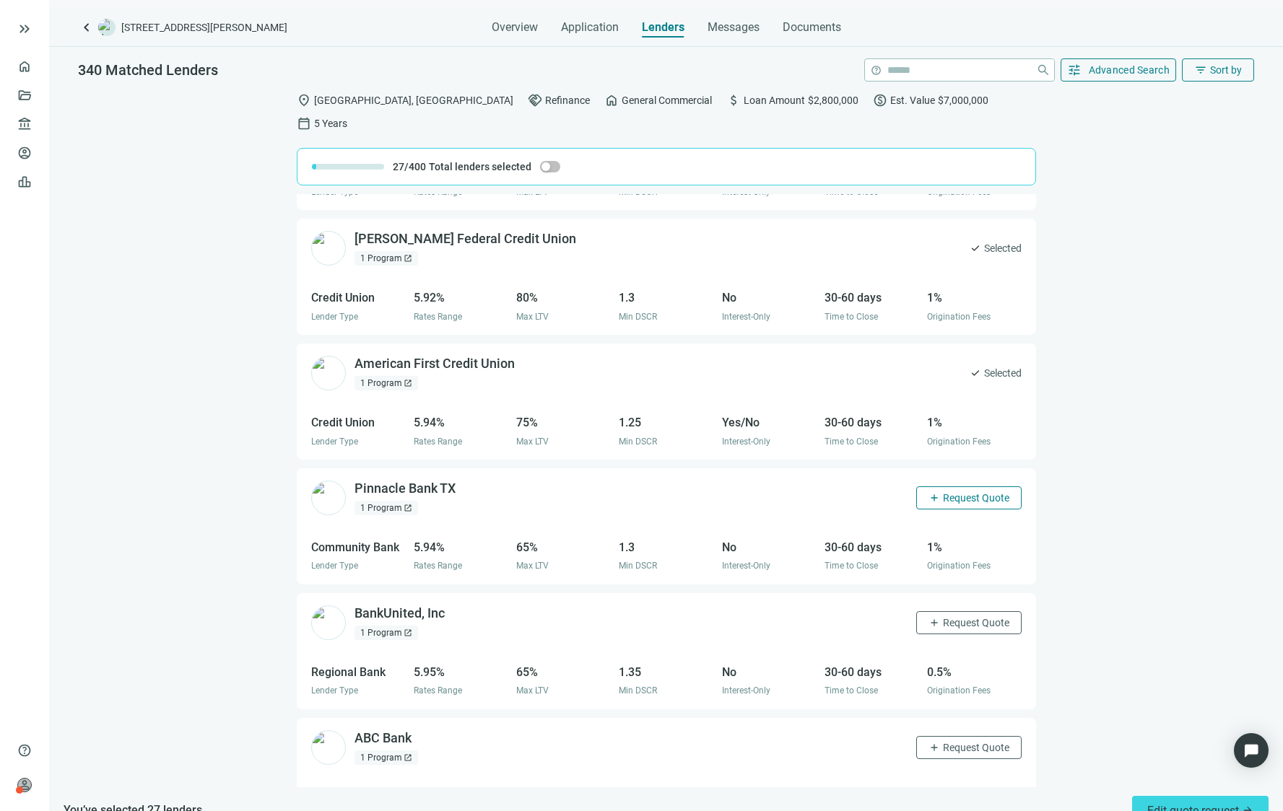
click at [961, 492] on span "Request Quote" at bounding box center [976, 498] width 66 height 12
click at [954, 617] on span "Request Quote" at bounding box center [976, 623] width 66 height 12
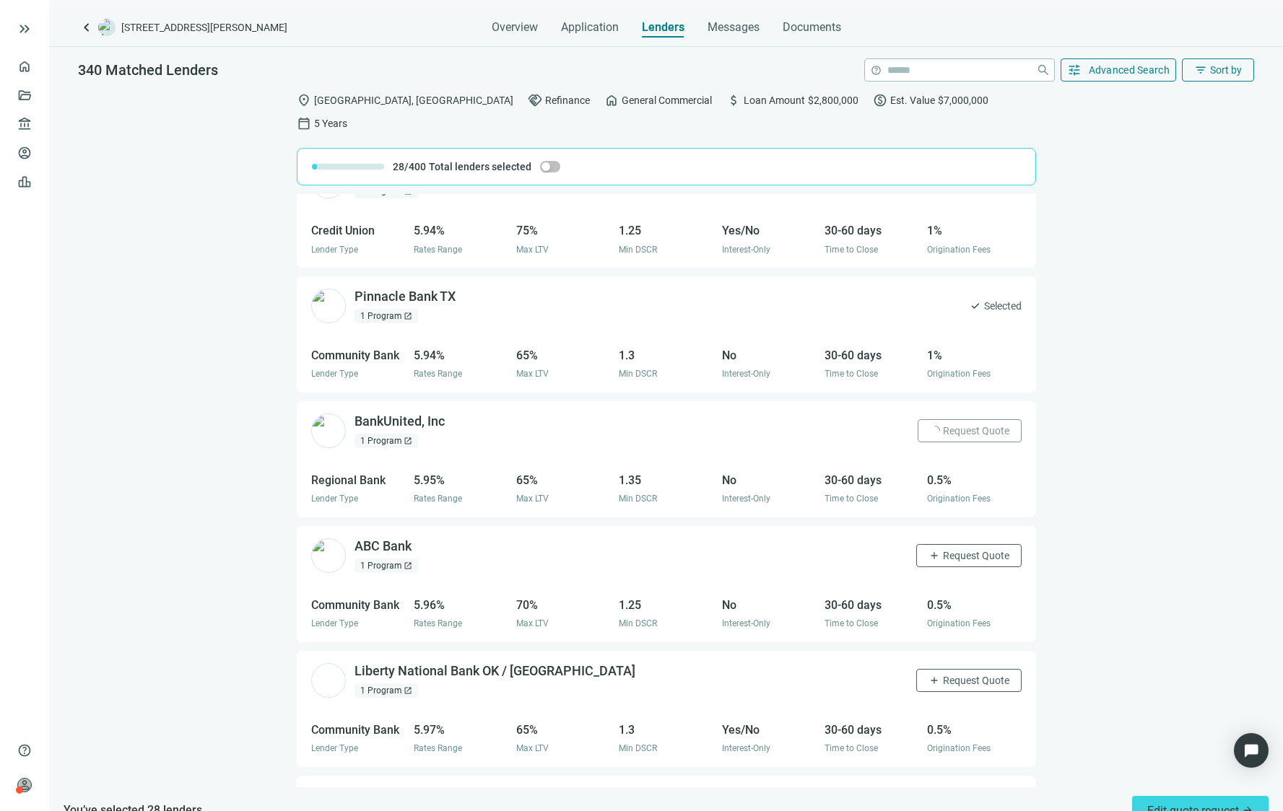
scroll to position [5258, 0]
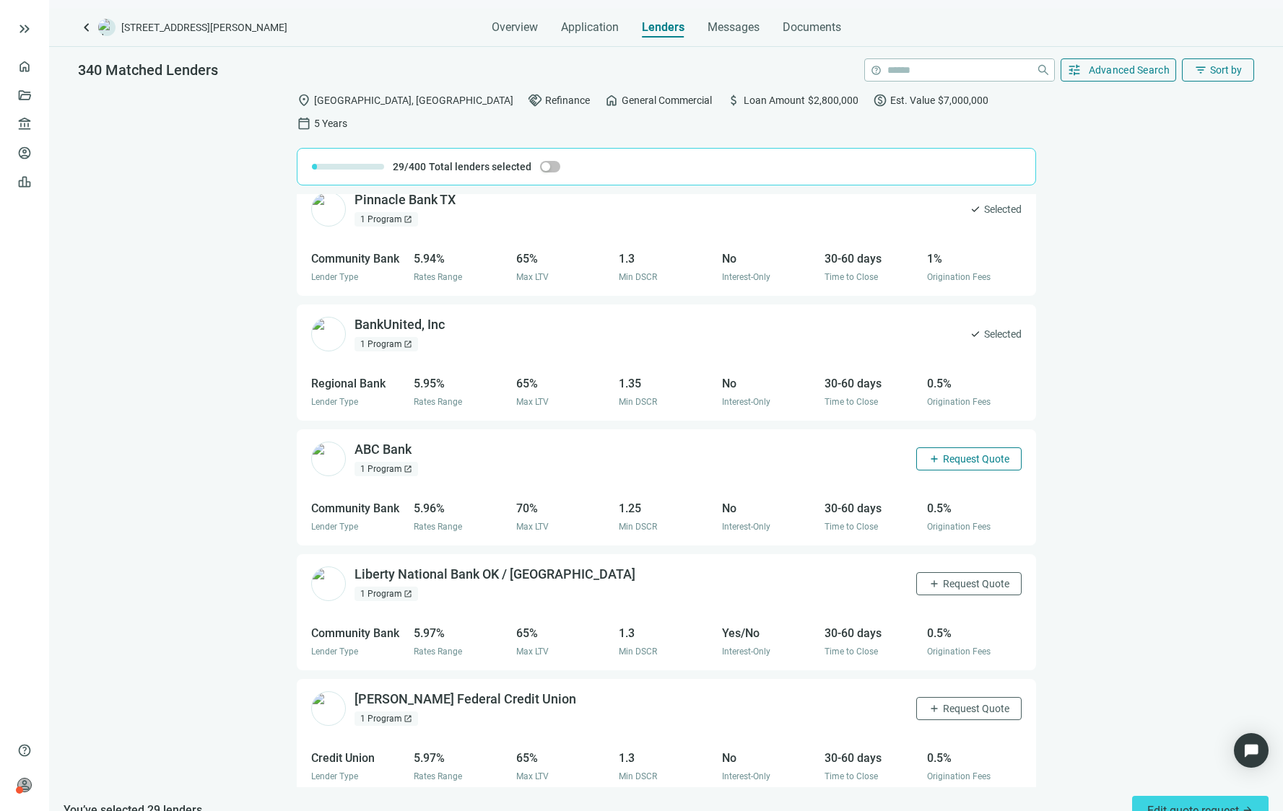
click at [943, 453] on span "Request Quote" at bounding box center [976, 459] width 66 height 12
click at [961, 578] on span "Request Quote" at bounding box center [976, 584] width 66 height 12
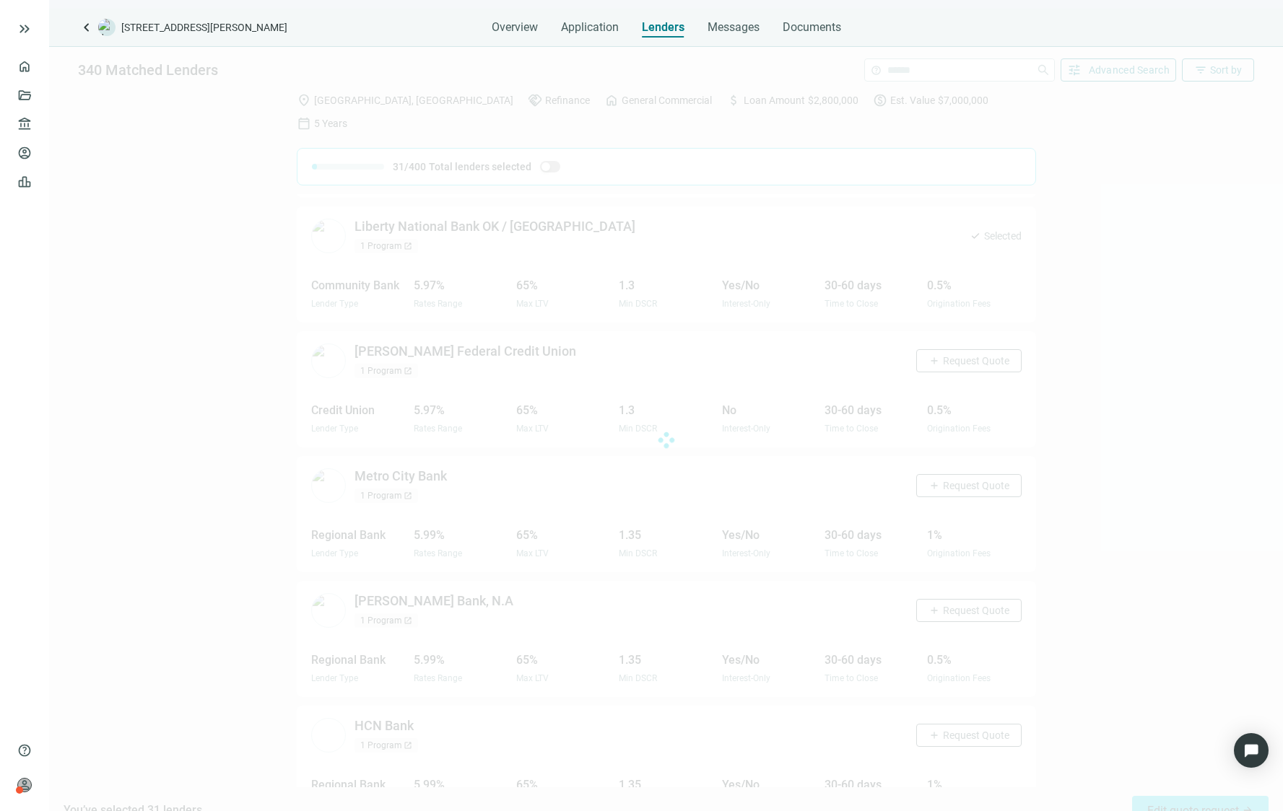
scroll to position [5619, 0]
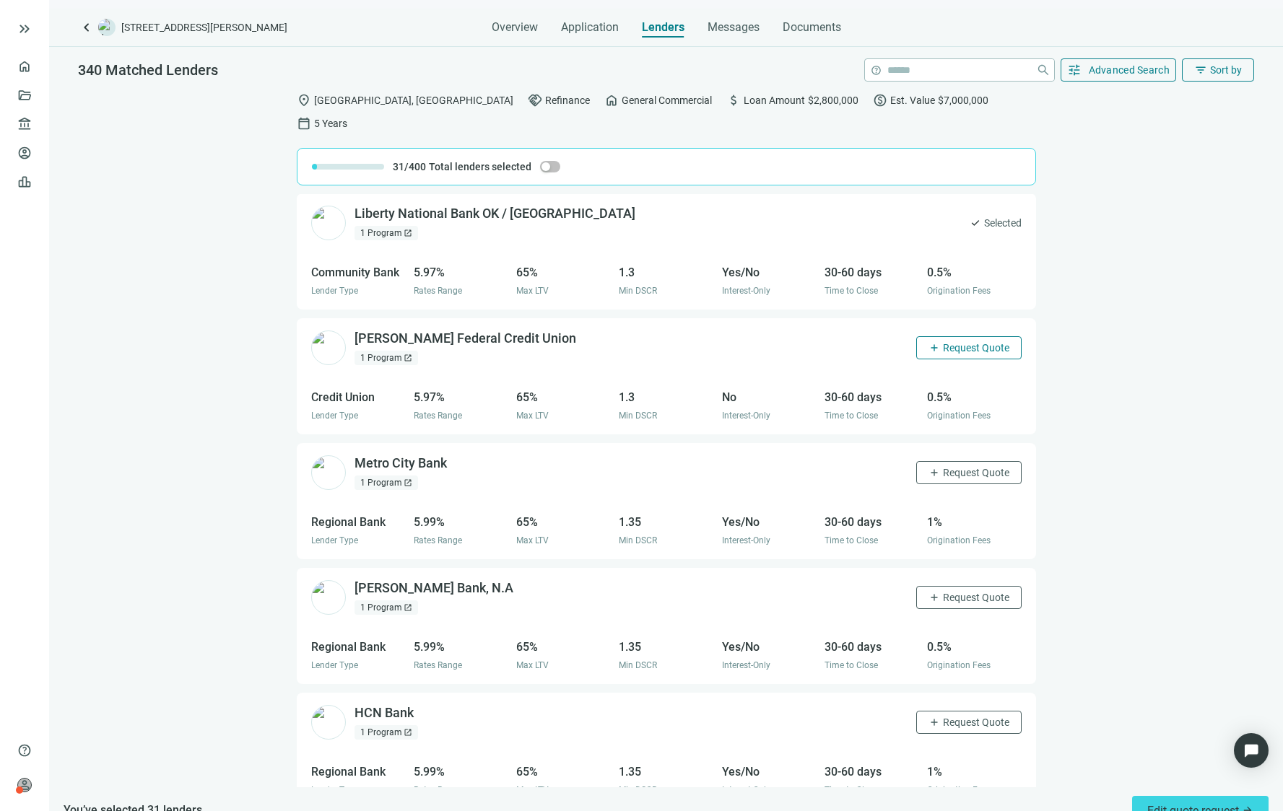
click at [951, 342] on span "Request Quote" at bounding box center [976, 348] width 66 height 12
click at [956, 461] on button "add Request Quote" at bounding box center [968, 472] width 105 height 23
click at [952, 592] on span "Request Quote" at bounding box center [976, 598] width 66 height 12
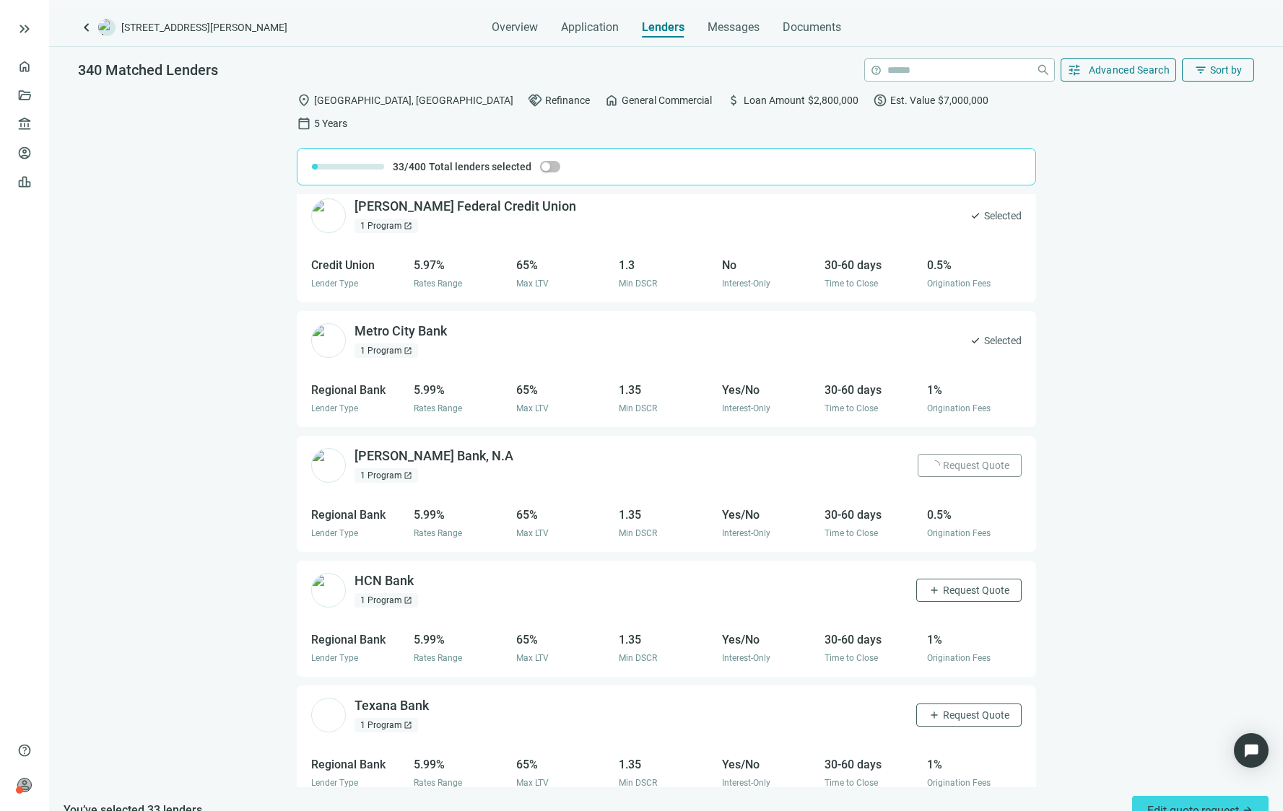
scroll to position [5908, 0]
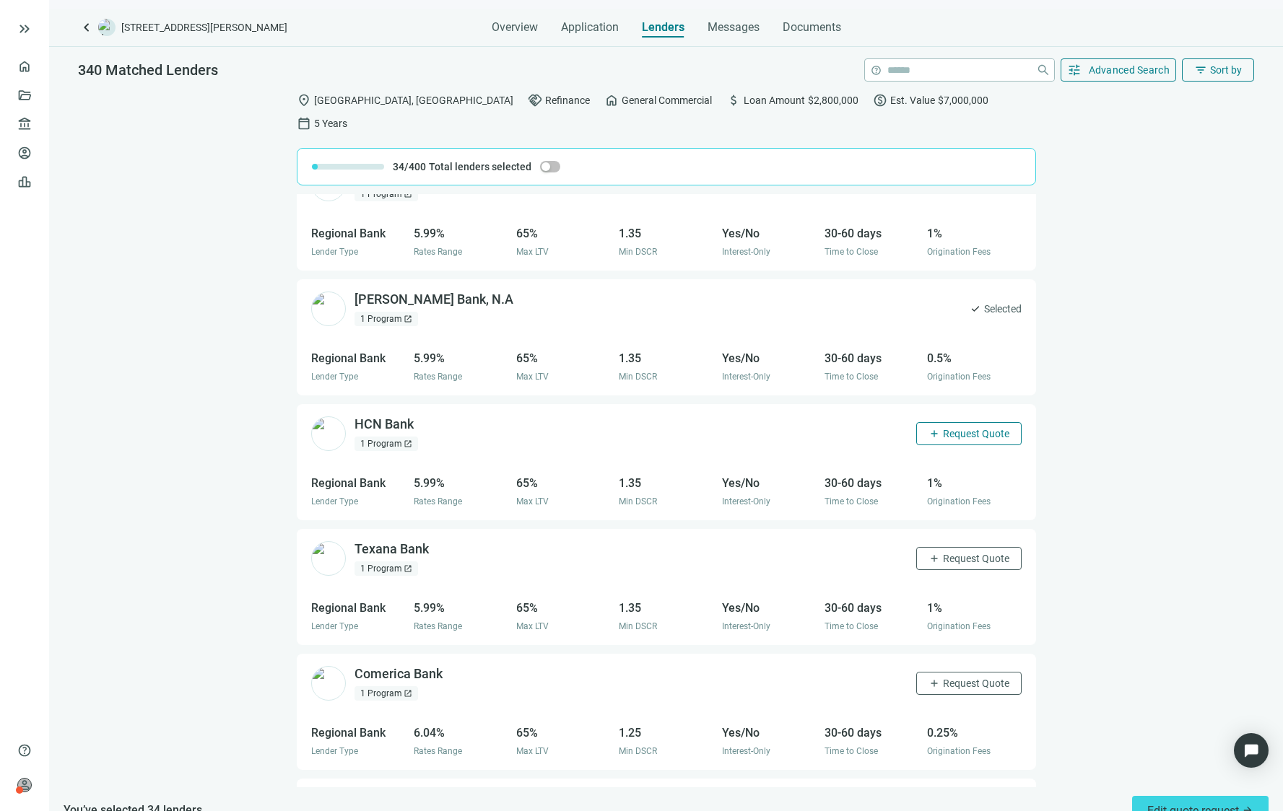
click at [943, 428] on span "Request Quote" at bounding box center [976, 434] width 66 height 12
click at [960, 553] on span "Request Quote" at bounding box center [976, 559] width 66 height 12
click at [948, 678] on span "Request Quote" at bounding box center [976, 684] width 66 height 12
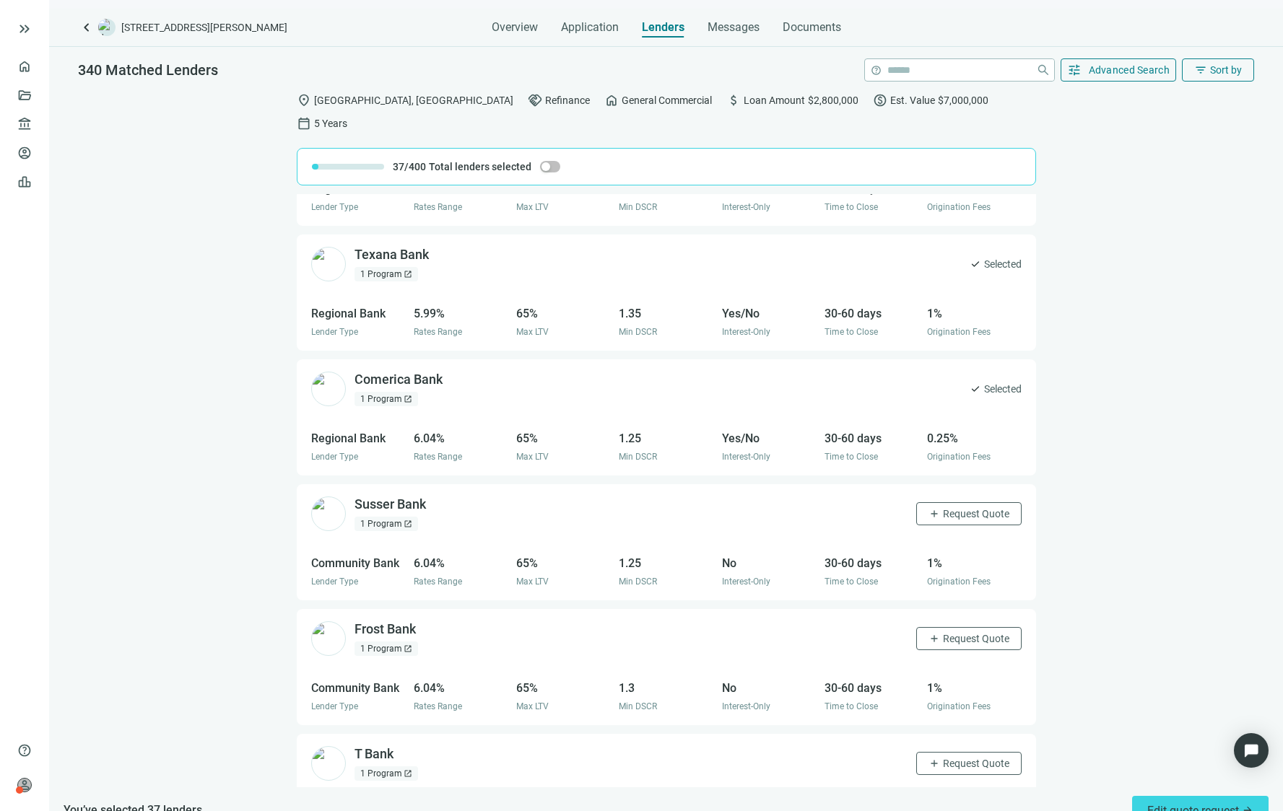
scroll to position [6269, 0]
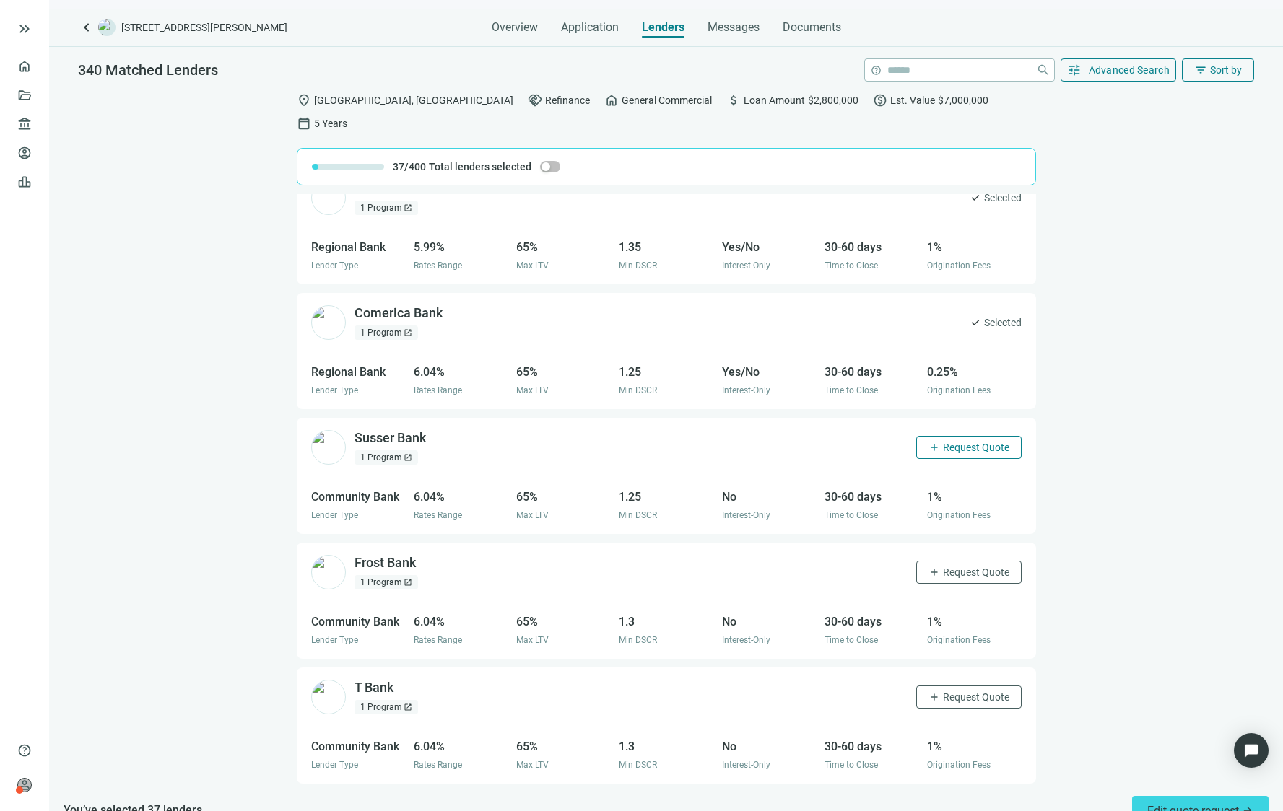
click at [943, 442] on span "Request Quote" at bounding box center [976, 448] width 66 height 12
click at [943, 567] on span "Request Quote" at bounding box center [976, 573] width 66 height 12
click at [946, 691] on span "Request Quote" at bounding box center [976, 697] width 66 height 12
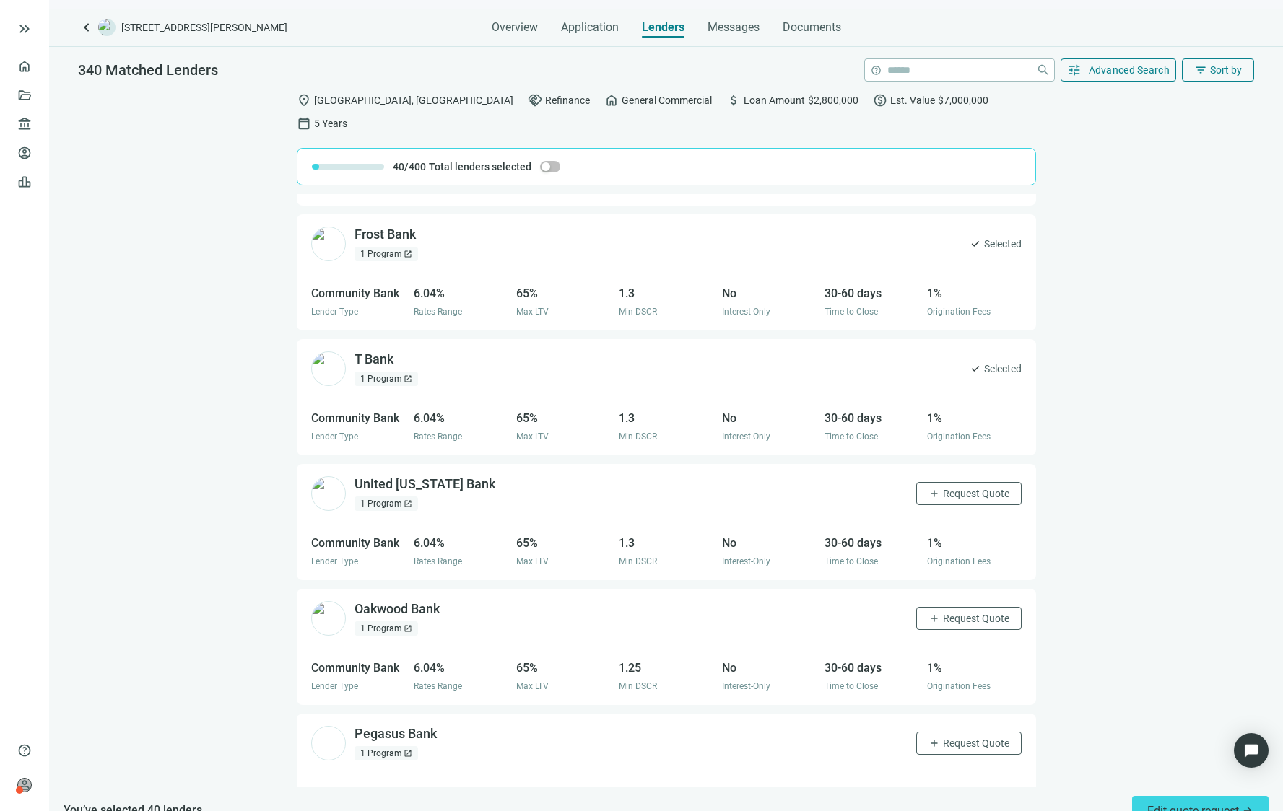
scroll to position [6630, 0]
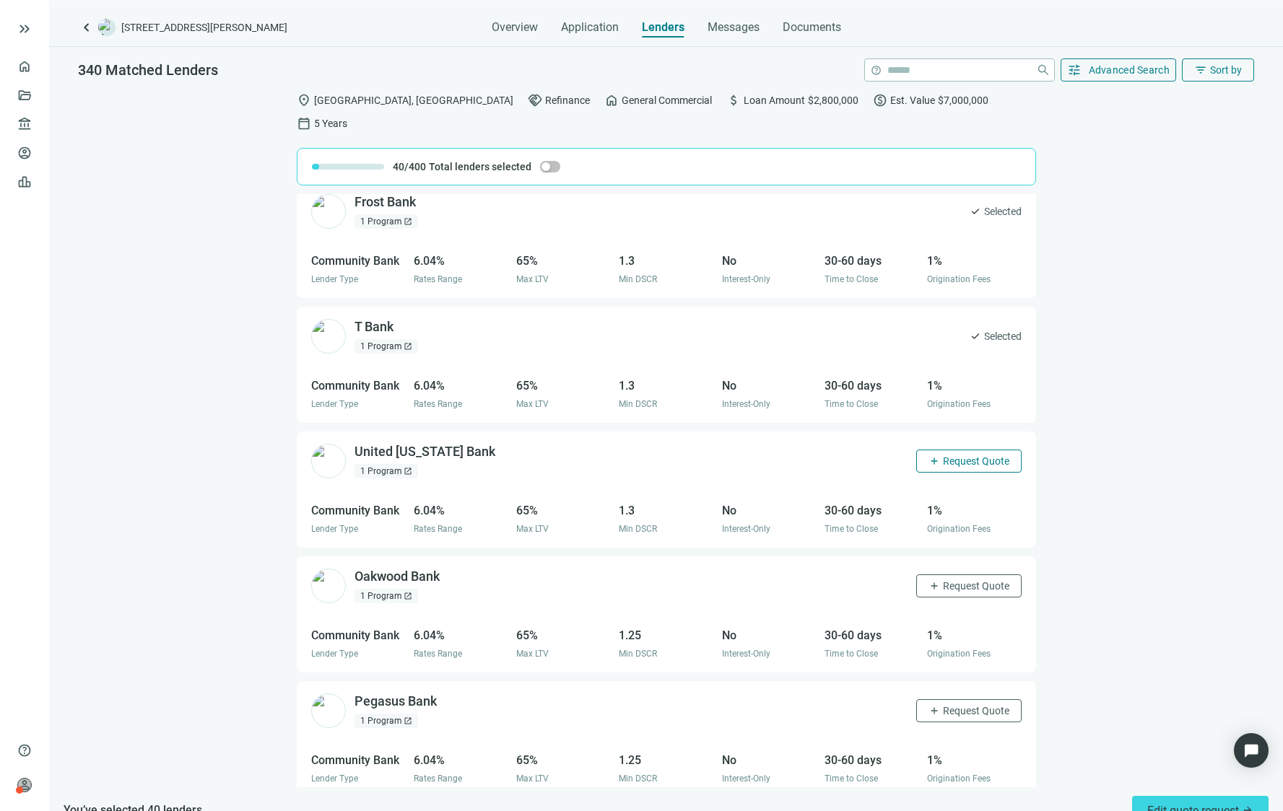
click at [928, 455] on span "add" at bounding box center [934, 461] width 12 height 12
click at [956, 580] on span "Request Quote" at bounding box center [976, 586] width 66 height 12
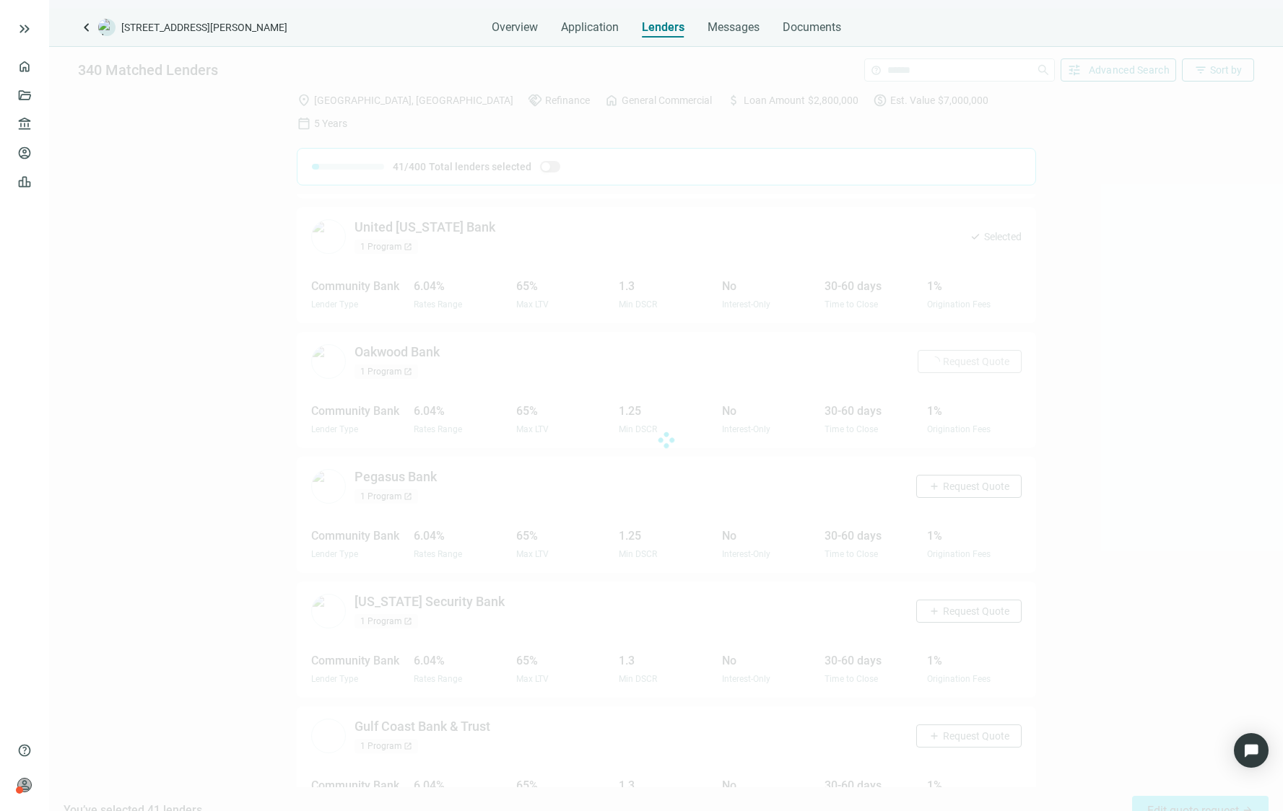
scroll to position [6890, 0]
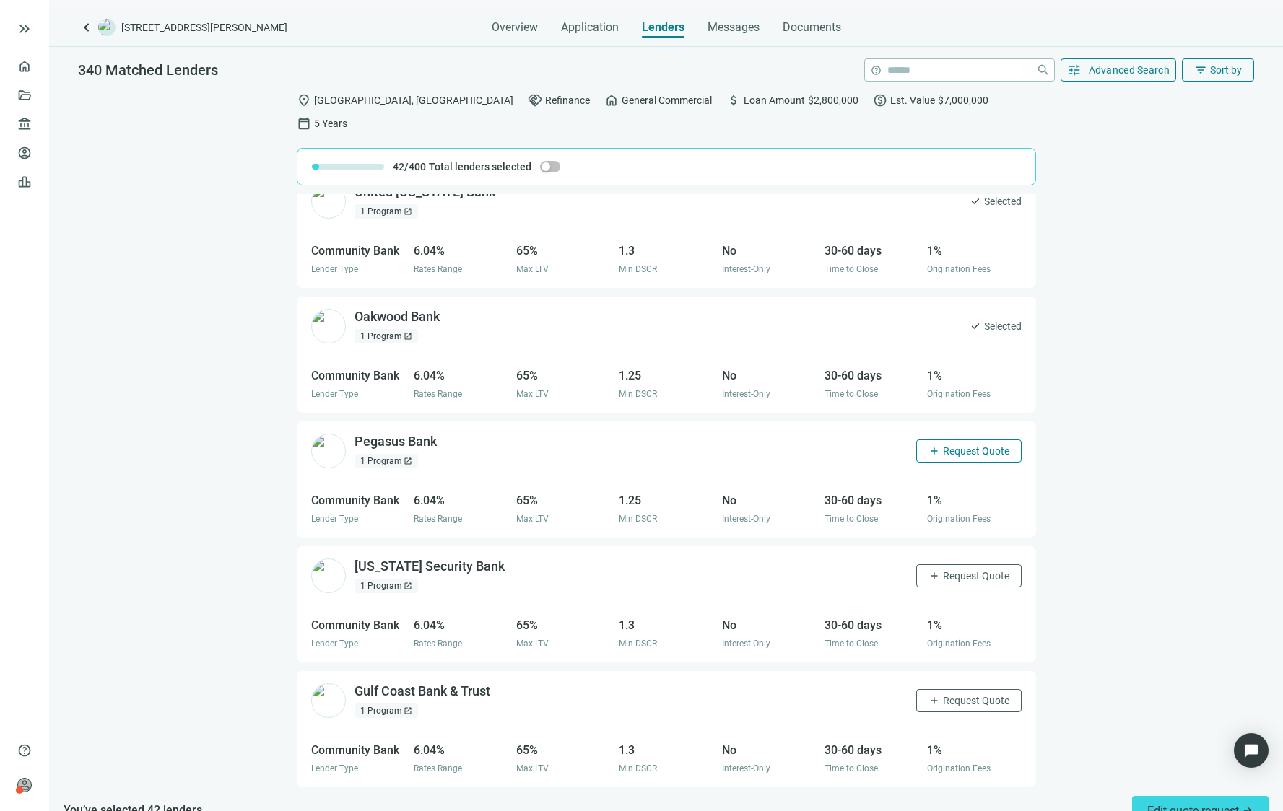
click at [943, 445] on span "Request Quote" at bounding box center [976, 451] width 66 height 12
click at [966, 570] on span "Request Quote" at bounding box center [976, 576] width 66 height 12
click at [960, 695] on span "Request Quote" at bounding box center [976, 701] width 66 height 12
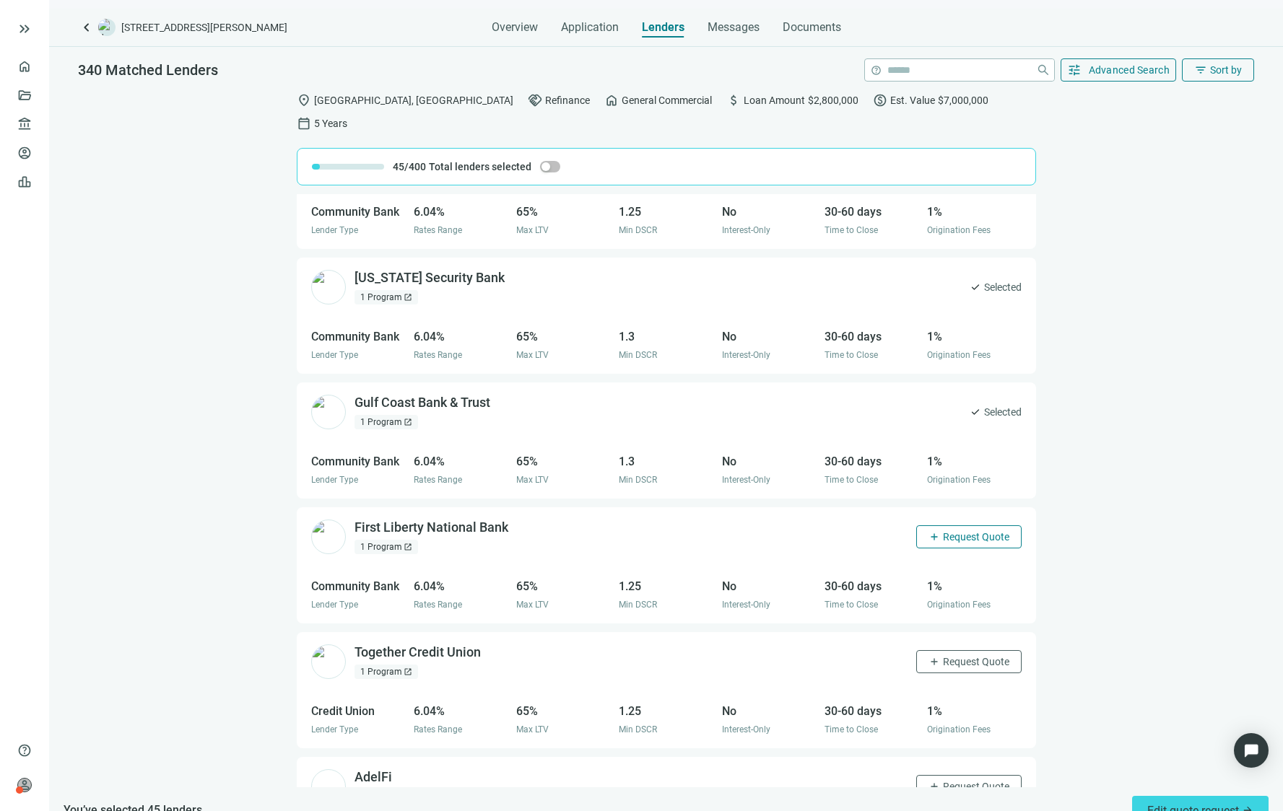
click at [943, 531] on span "Request Quote" at bounding box center [976, 537] width 66 height 12
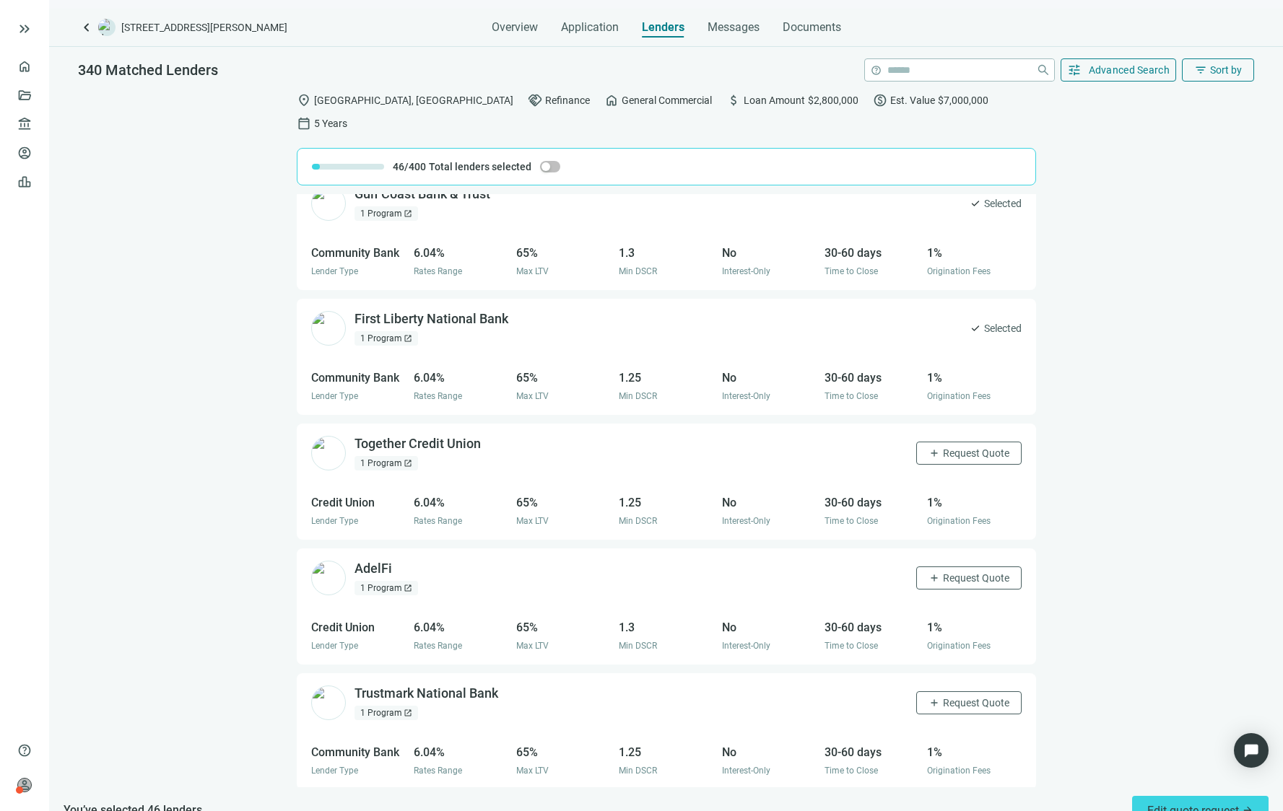
scroll to position [7395, 0]
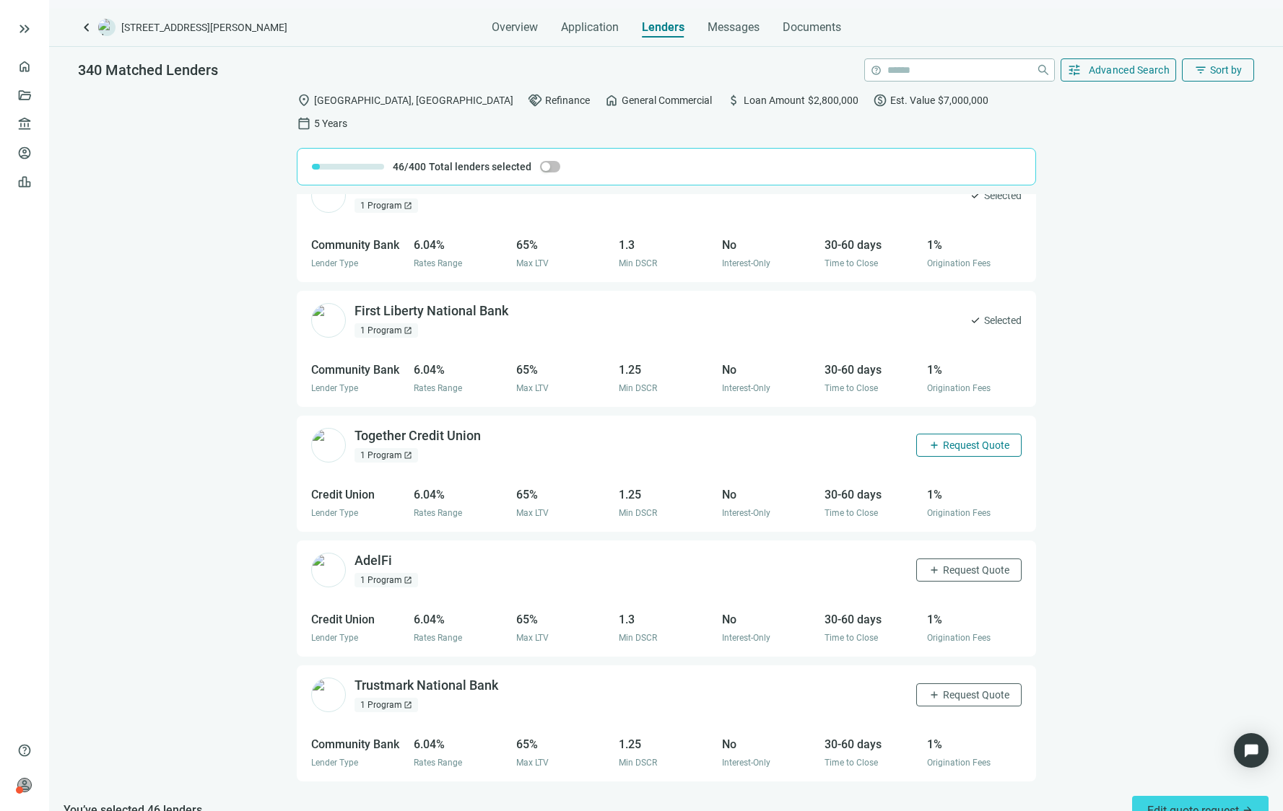
click at [943, 440] on span "Request Quote" at bounding box center [976, 446] width 66 height 12
click at [959, 564] on span "Request Quote" at bounding box center [976, 570] width 66 height 12
click at [944, 689] on span "Request Quote" at bounding box center [976, 695] width 66 height 12
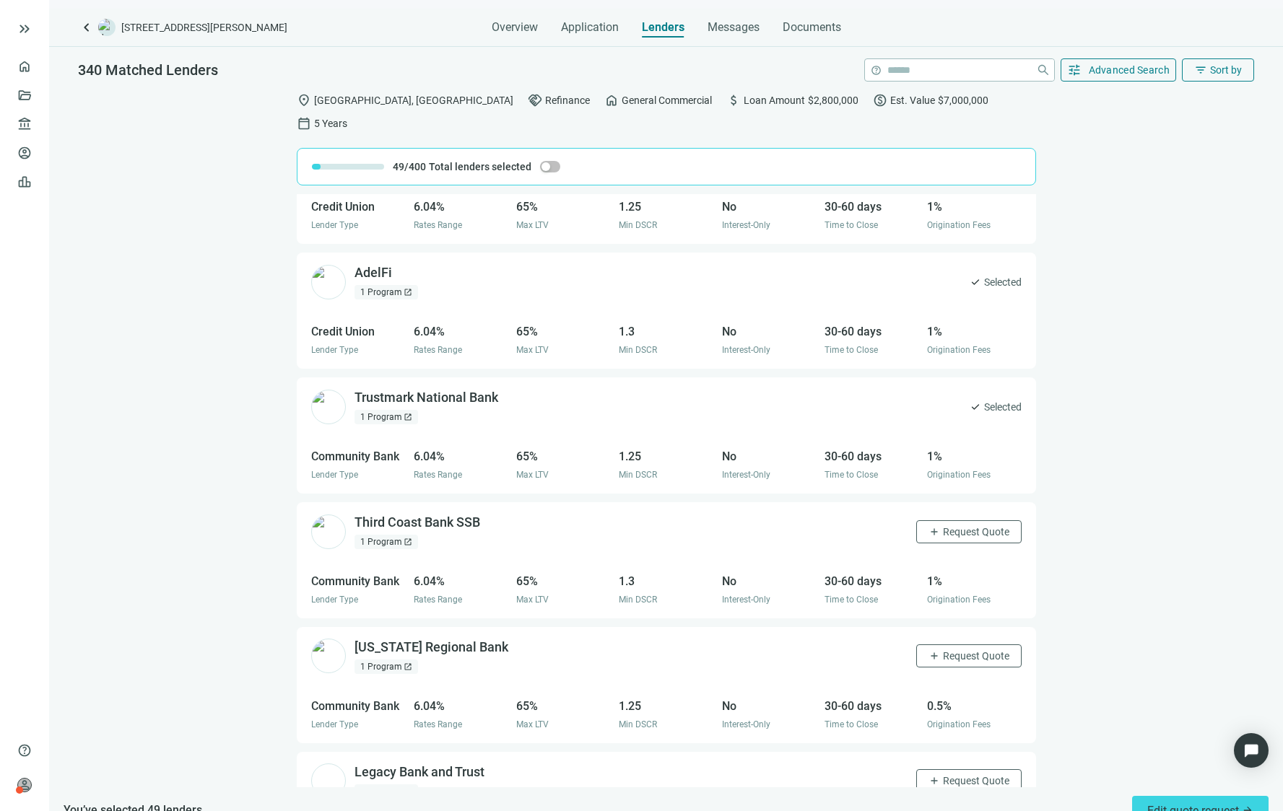
scroll to position [7684, 0]
click at [953, 525] on span "Request Quote" at bounding box center [976, 531] width 66 height 12
click at [956, 650] on span "Request Quote" at bounding box center [976, 656] width 66 height 12
click at [1109, 804] on span "Edit quote request arrow_forward" at bounding box center [1200, 811] width 106 height 14
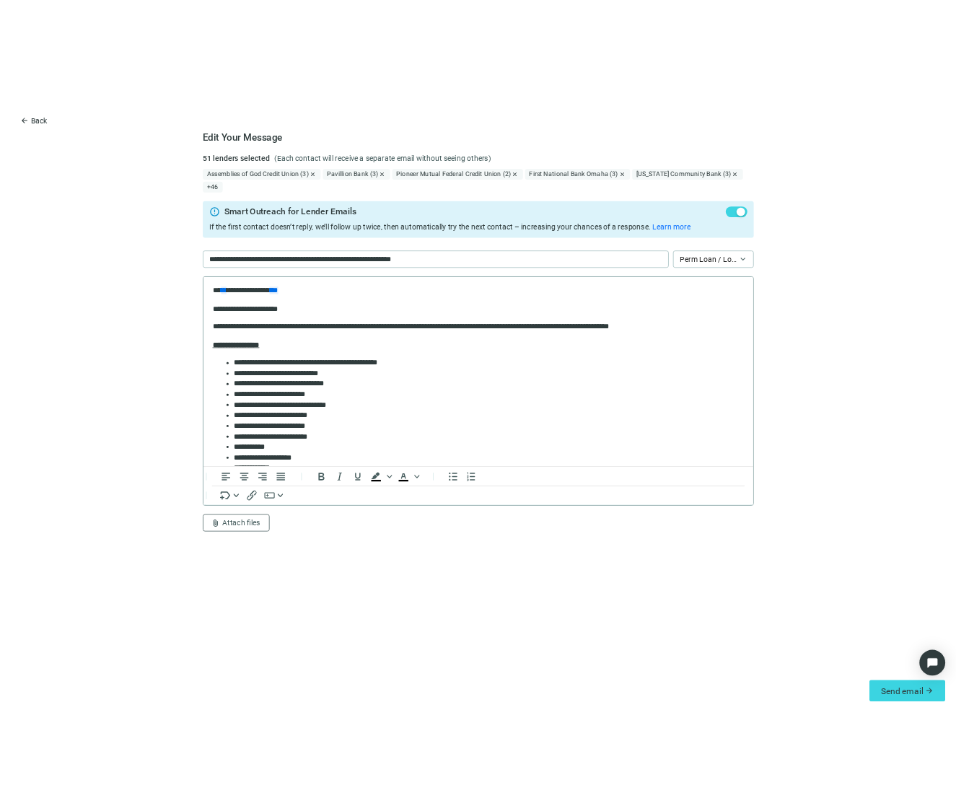
scroll to position [0, 0]
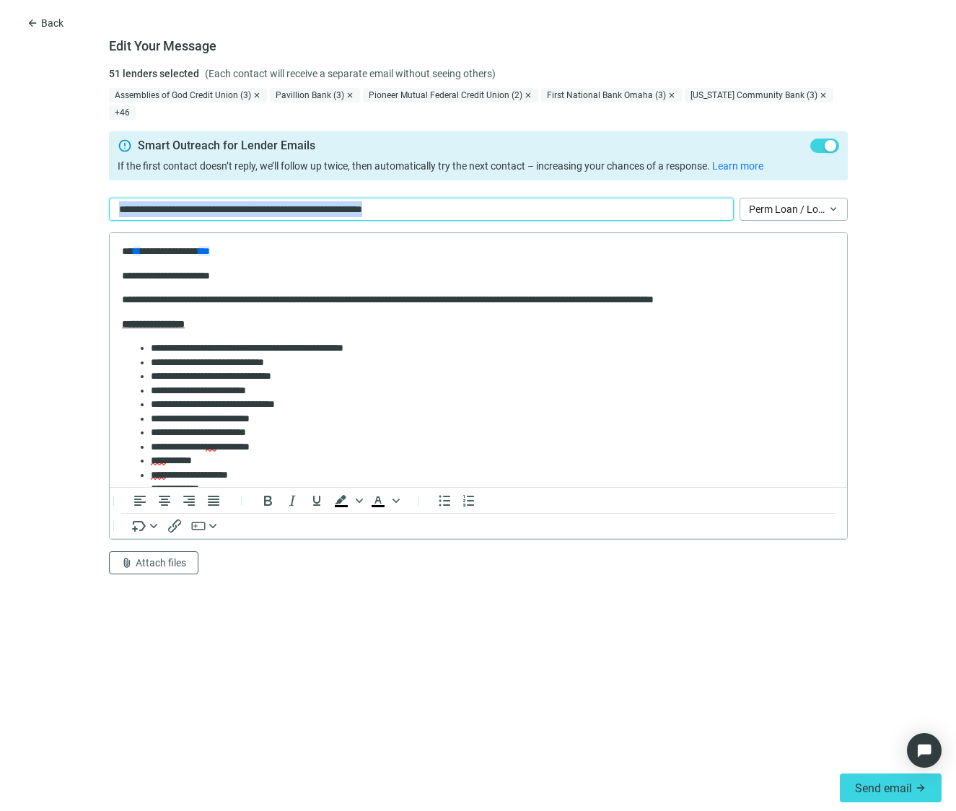
drag, startPoint x: 485, startPoint y: 190, endPoint x: 84, endPoint y: 206, distance: 400.9
click at [84, 206] on form "Edit Your Message 51 lenders selected (Each contact will receive a separate ema…" at bounding box center [478, 415] width 956 height 699
paste div
drag, startPoint x: 214, startPoint y: 193, endPoint x: 244, endPoint y: 186, distance: 31.0
click at [215, 201] on p "**********" at bounding box center [231, 209] width 226 height 16
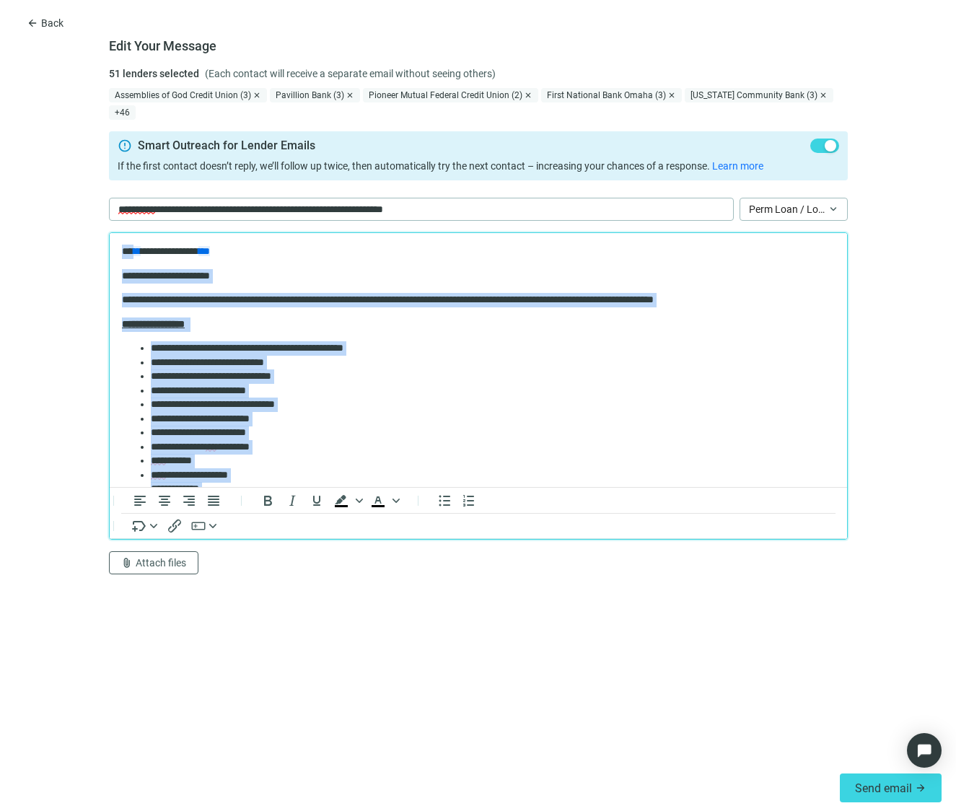
drag, startPoint x: 181, startPoint y: 343, endPoint x: 228, endPoint y: 406, distance: 79.0
click at [118, 233] on html "**********" at bounding box center [478, 532] width 738 height 598
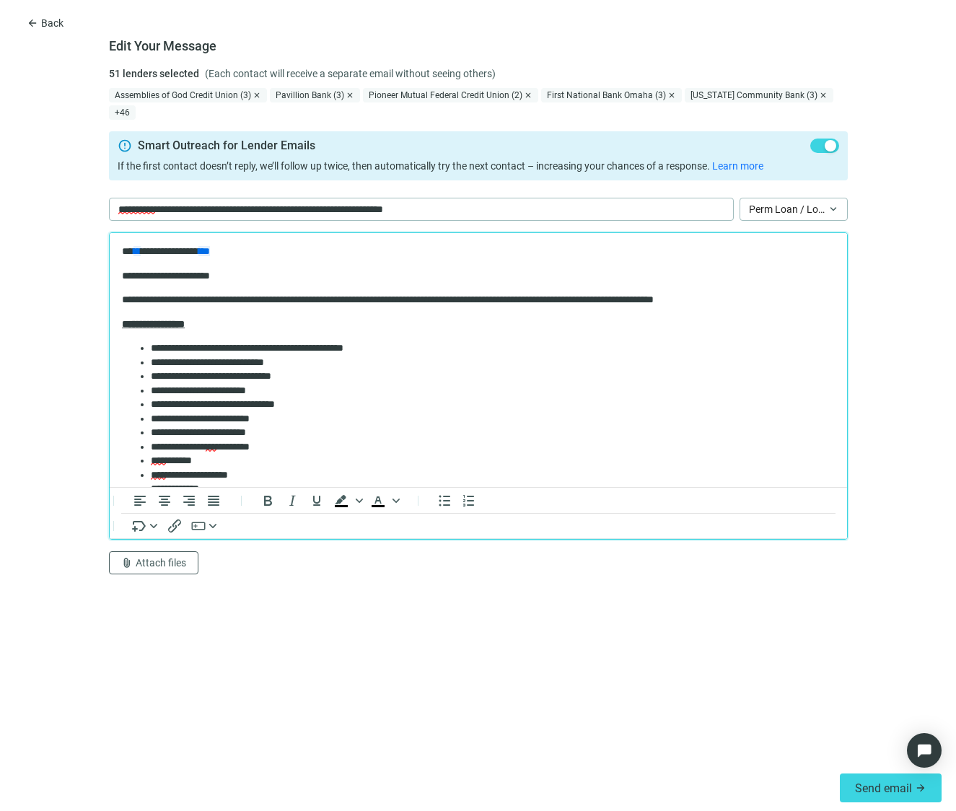
click at [272, 336] on body "**********" at bounding box center [478, 532] width 715 height 575
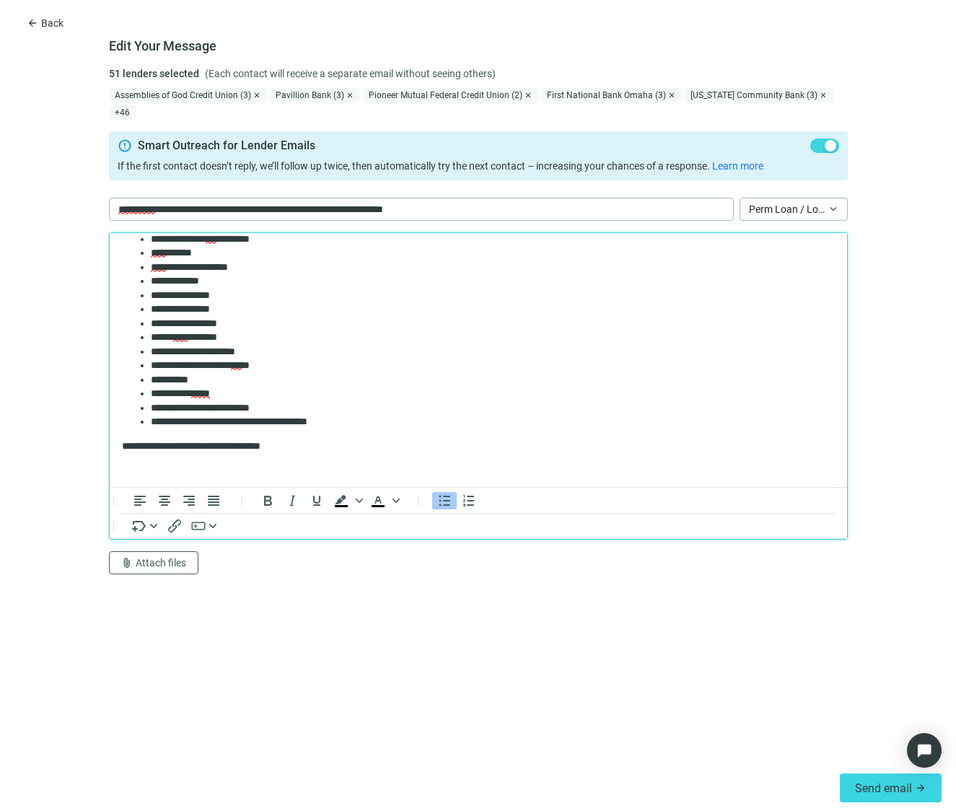
scroll to position [289, 0]
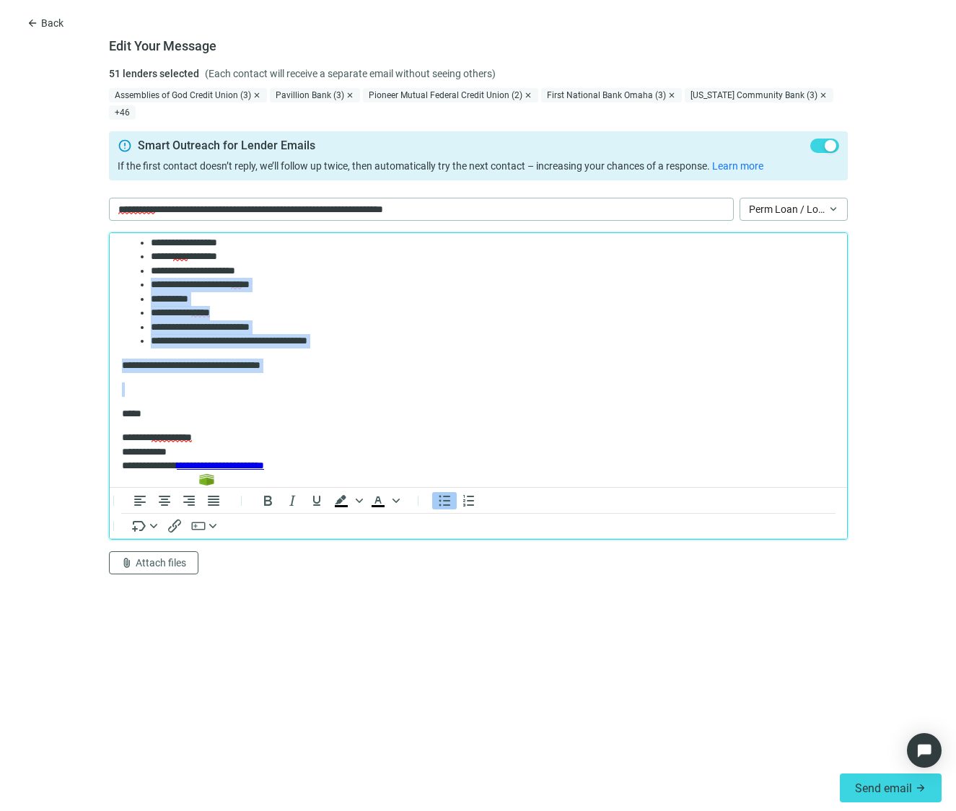
drag, startPoint x: 262, startPoint y: 377, endPoint x: 173, endPoint y: 372, distance: 88.9
click at [109, 294] on html "**********" at bounding box center [478, 243] width 738 height 598
click at [322, 388] on p "Rich Text Area. Press ALT-0 for help." at bounding box center [477, 390] width 713 height 14
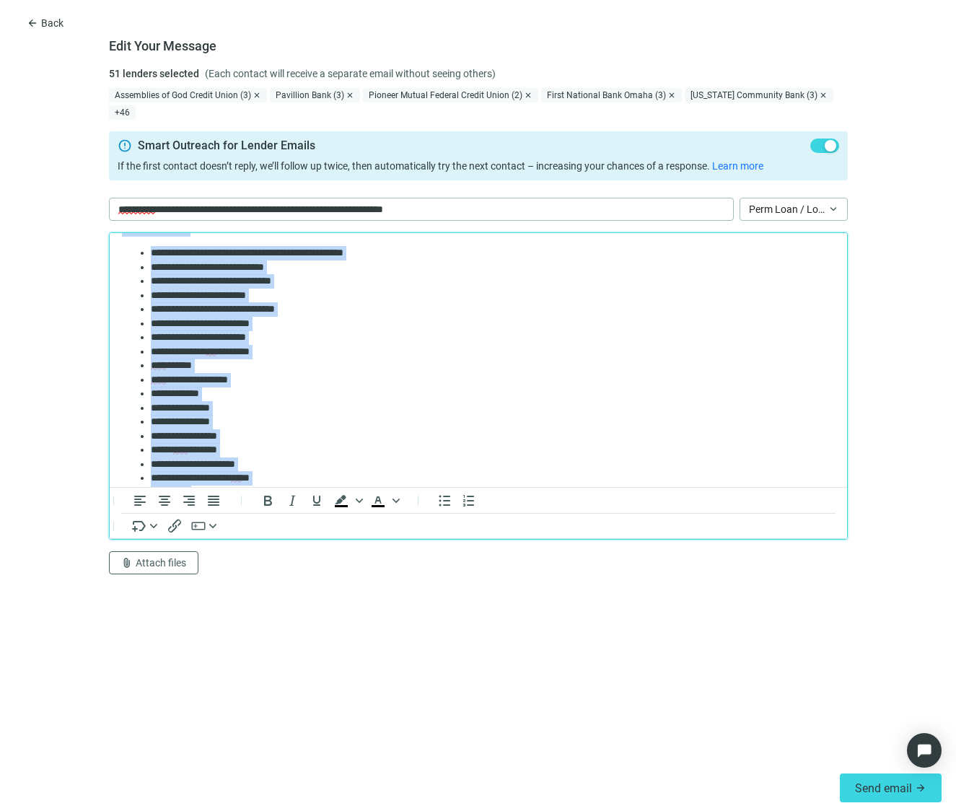
scroll to position [0, 0]
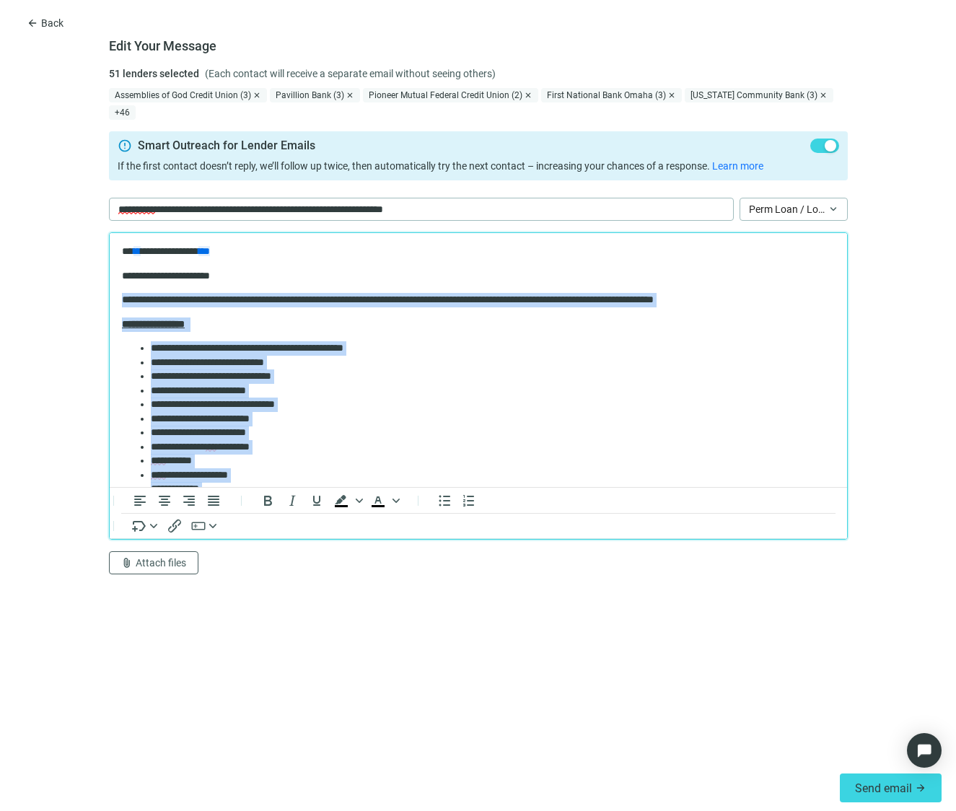
drag, startPoint x: 286, startPoint y: 370, endPoint x: 157, endPoint y: 500, distance: 183.2
click at [109, 284] on html "**********" at bounding box center [478, 532] width 738 height 598
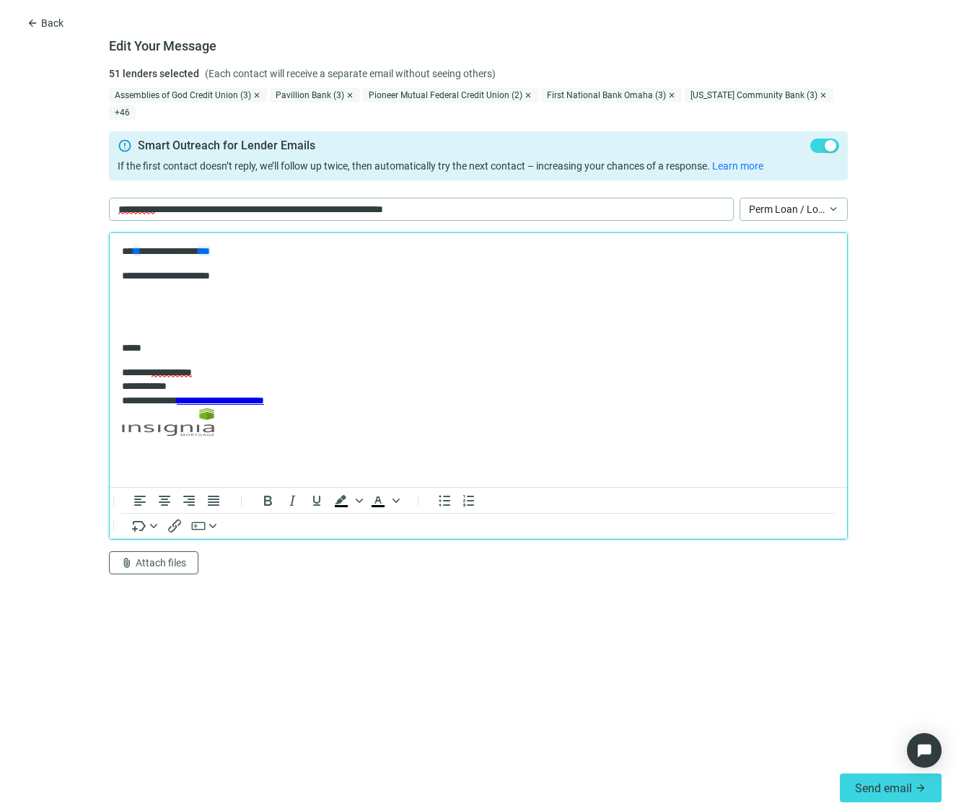
click at [261, 307] on p "Rich Text Area. Press ALT-0 for help." at bounding box center [477, 300] width 713 height 14
click at [861, 381] on form "Edit Your Message 51 lenders selected (Each contact will receive a separate ema…" at bounding box center [478, 415] width 956 height 699
click at [139, 294] on p "Rich Text Area. Press ALT-0 for help." at bounding box center [477, 300] width 713 height 14
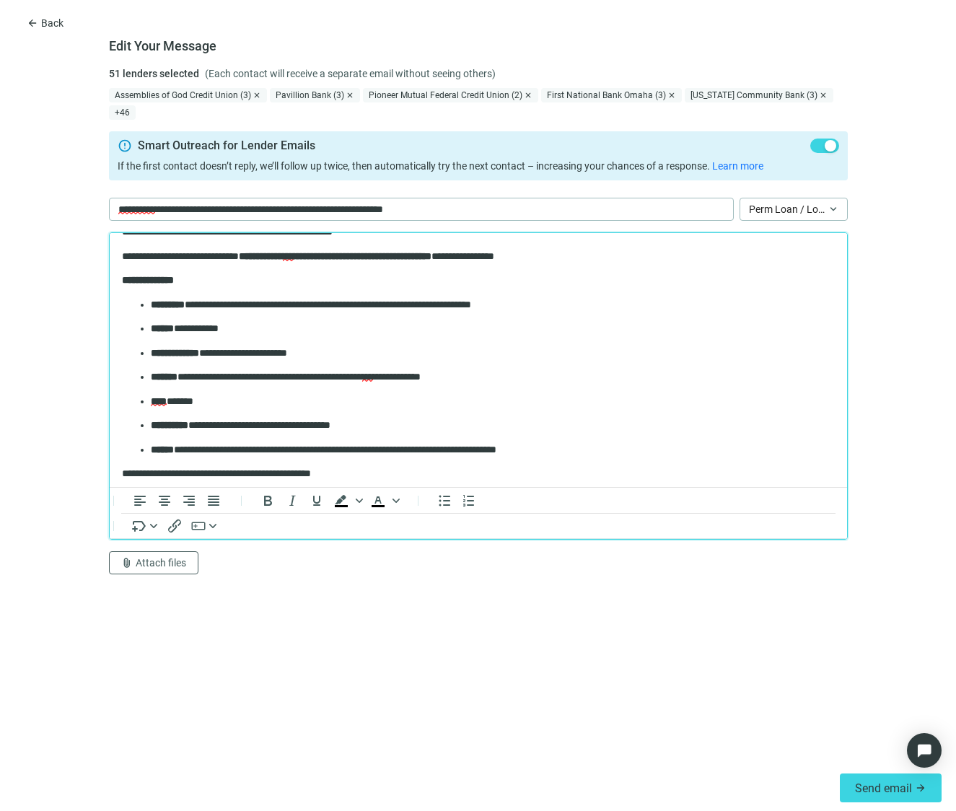
scroll to position [129, 0]
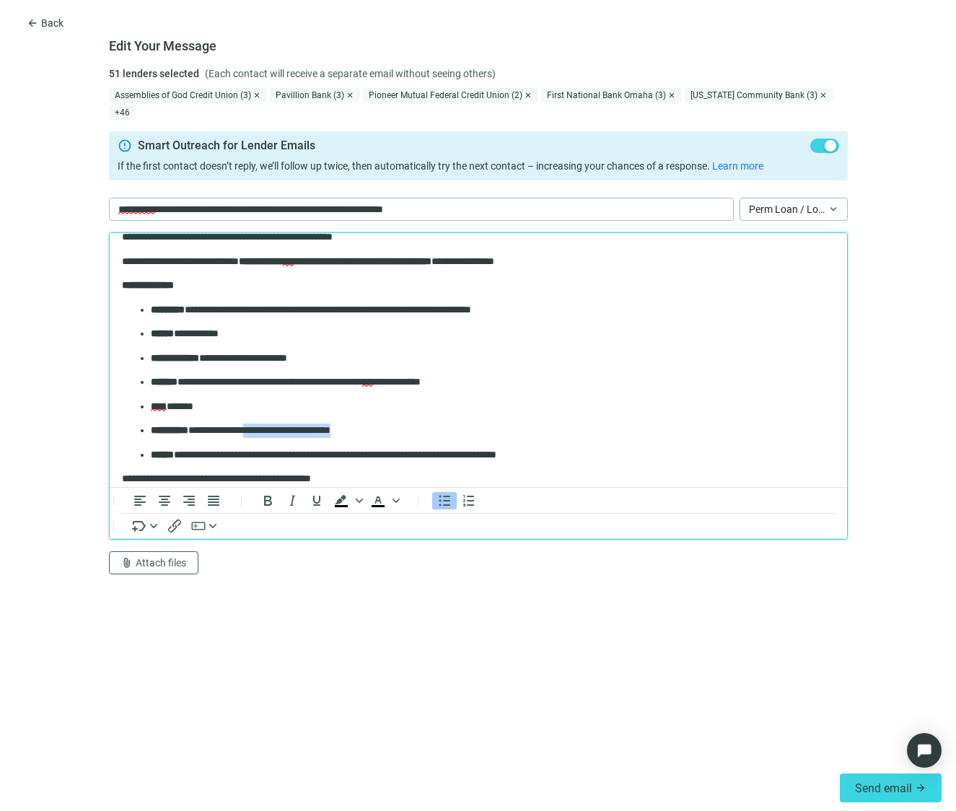
drag, startPoint x: 380, startPoint y: 429, endPoint x: 266, endPoint y: 433, distance: 113.4
click at [266, 433] on p "**********" at bounding box center [486, 431] width 673 height 14
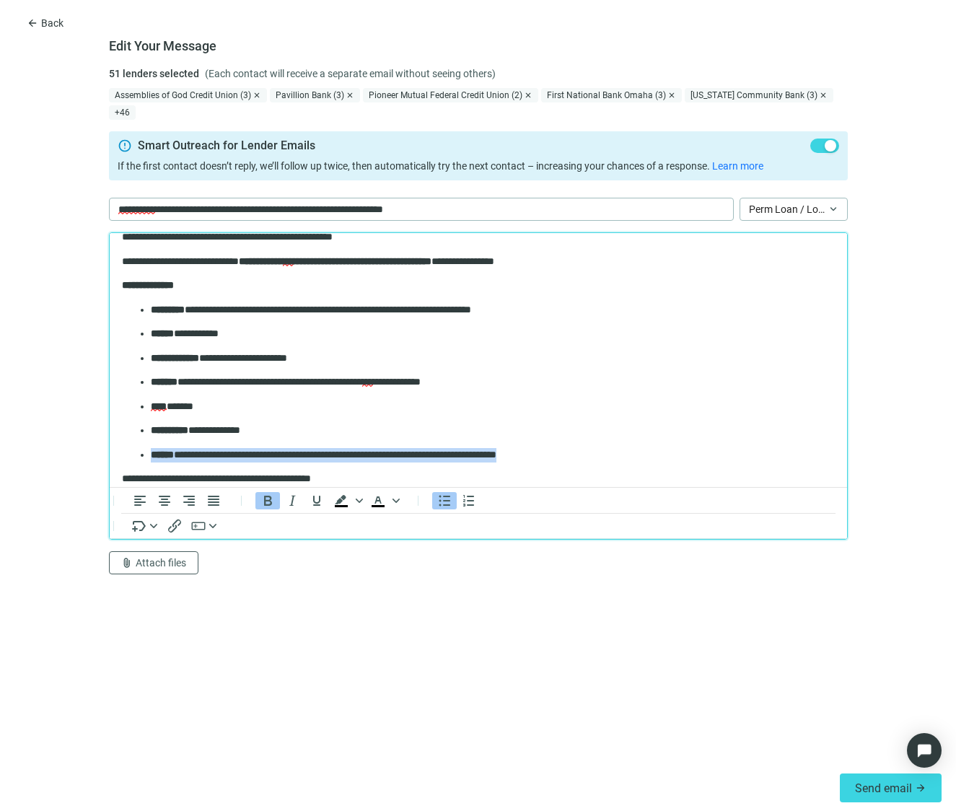
drag, startPoint x: 564, startPoint y: 446, endPoint x: 131, endPoint y: 453, distance: 433.1
click at [131, 453] on ul "**********" at bounding box center [477, 383] width 713 height 160
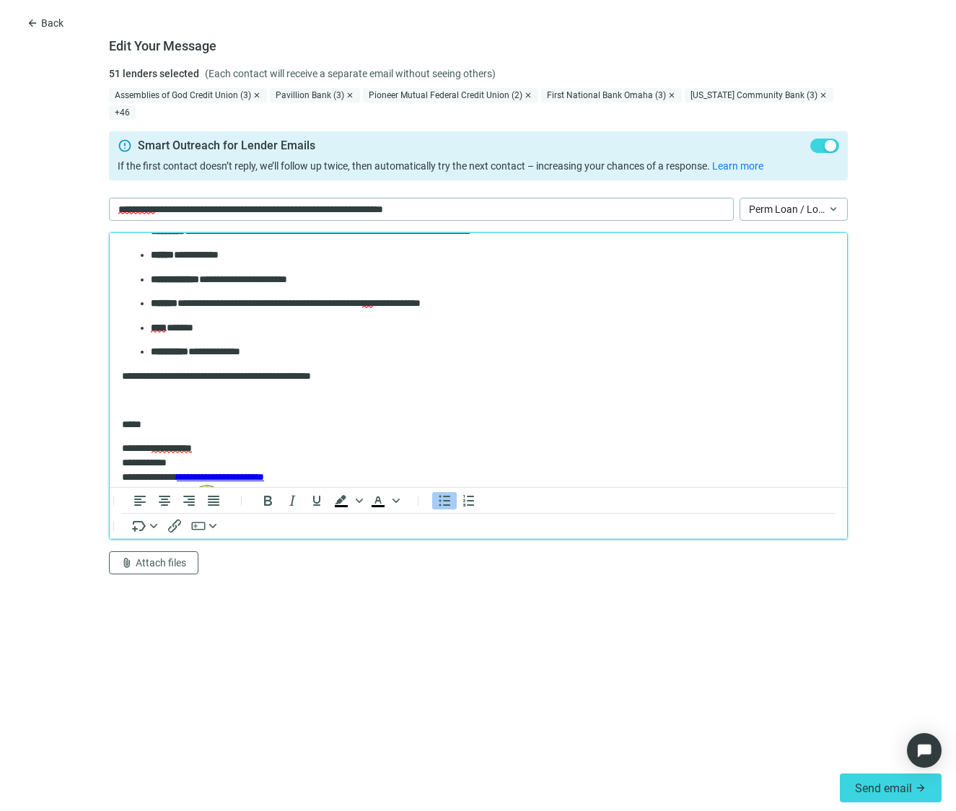
scroll to position [217, 0]
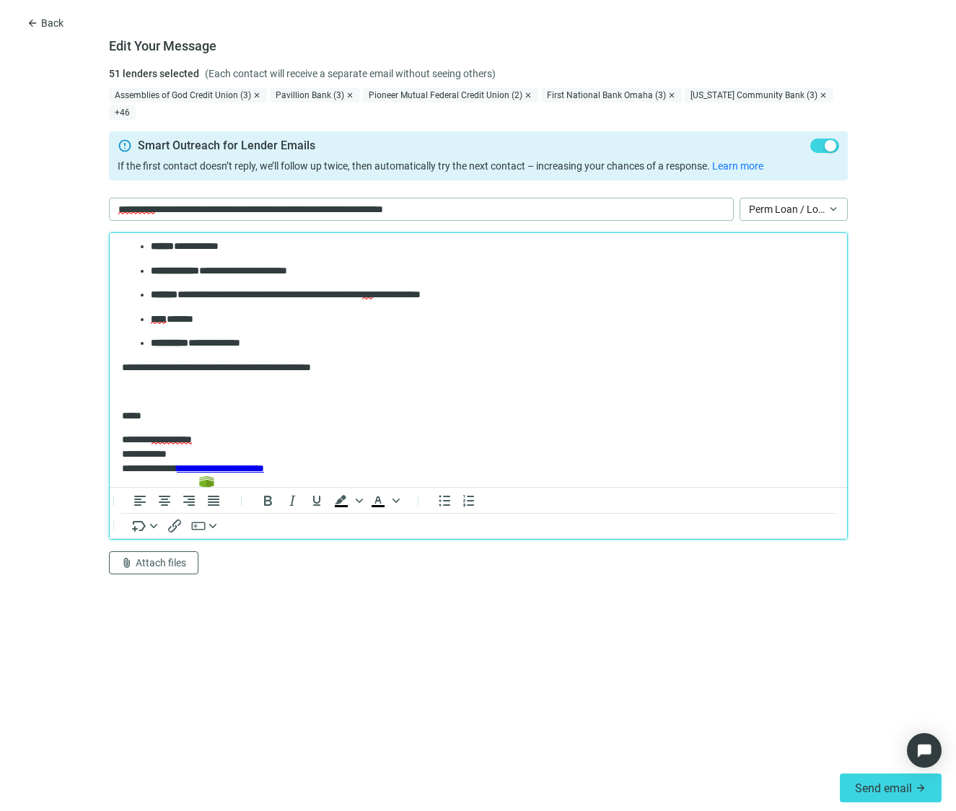
click at [202, 399] on p "Rich Text Area. Press ALT-0 for help." at bounding box center [477, 392] width 713 height 14
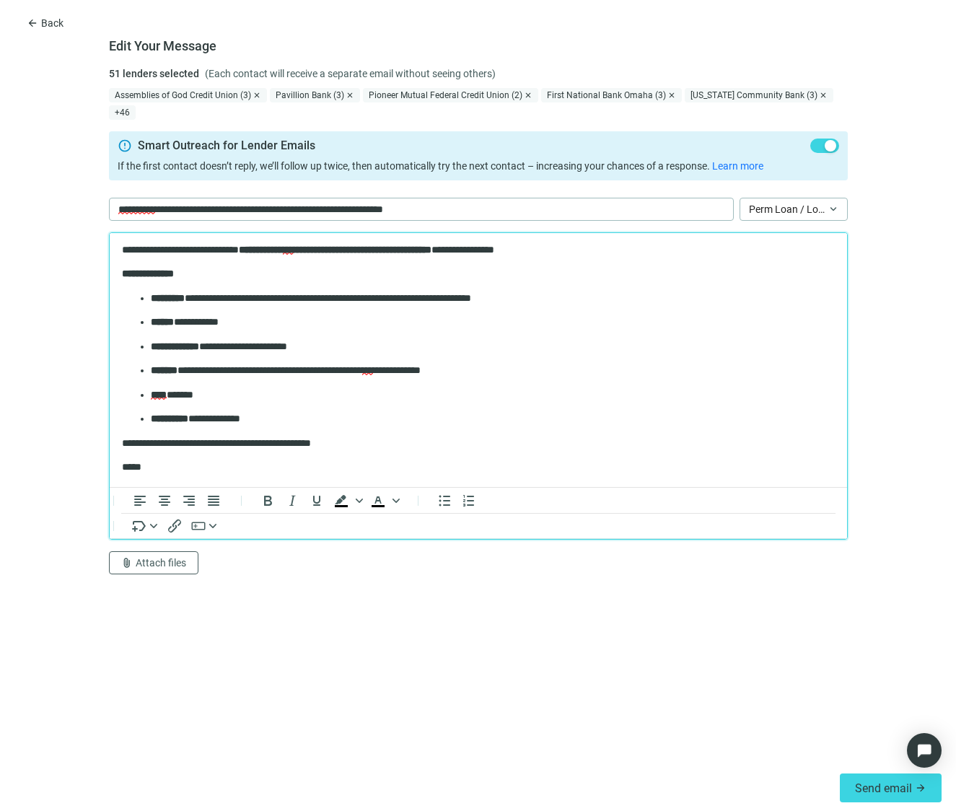
scroll to position [144, 0]
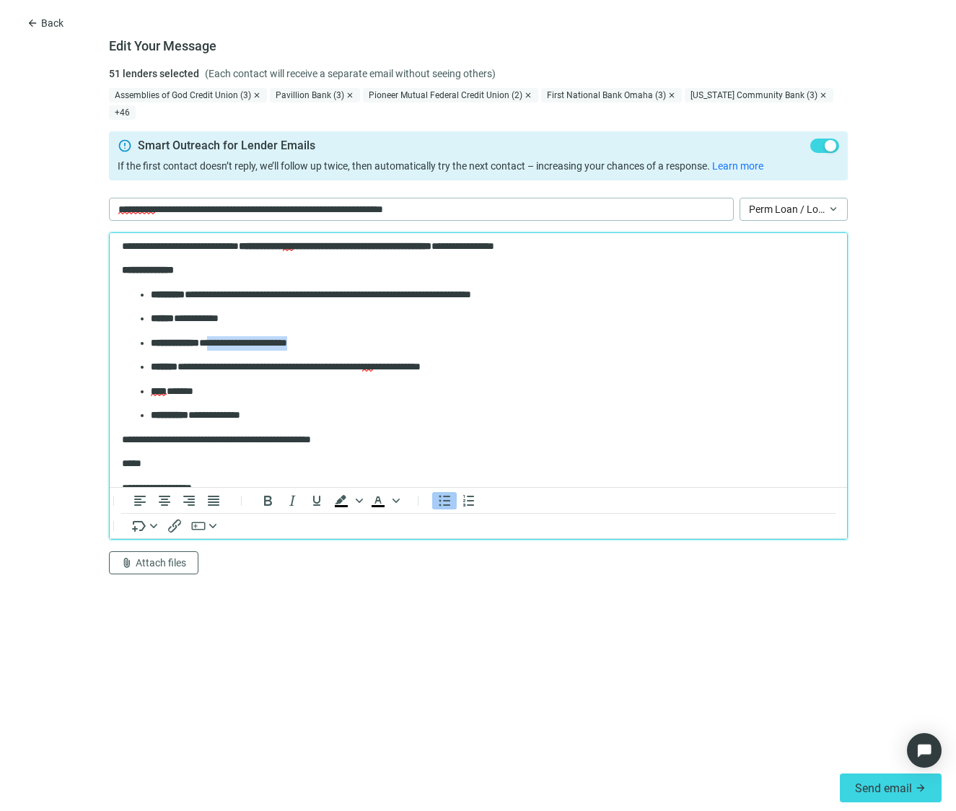
drag, startPoint x: 336, startPoint y: 343, endPoint x: 230, endPoint y: 347, distance: 106.9
click at [230, 347] on p "**********" at bounding box center [486, 343] width 673 height 14
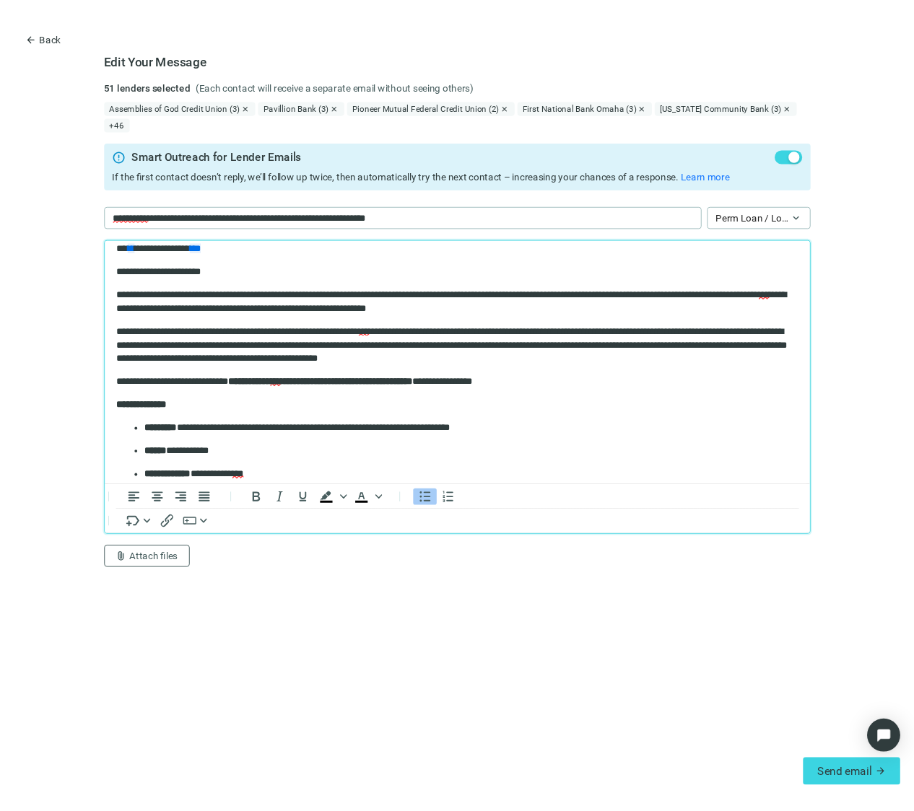
scroll to position [0, 0]
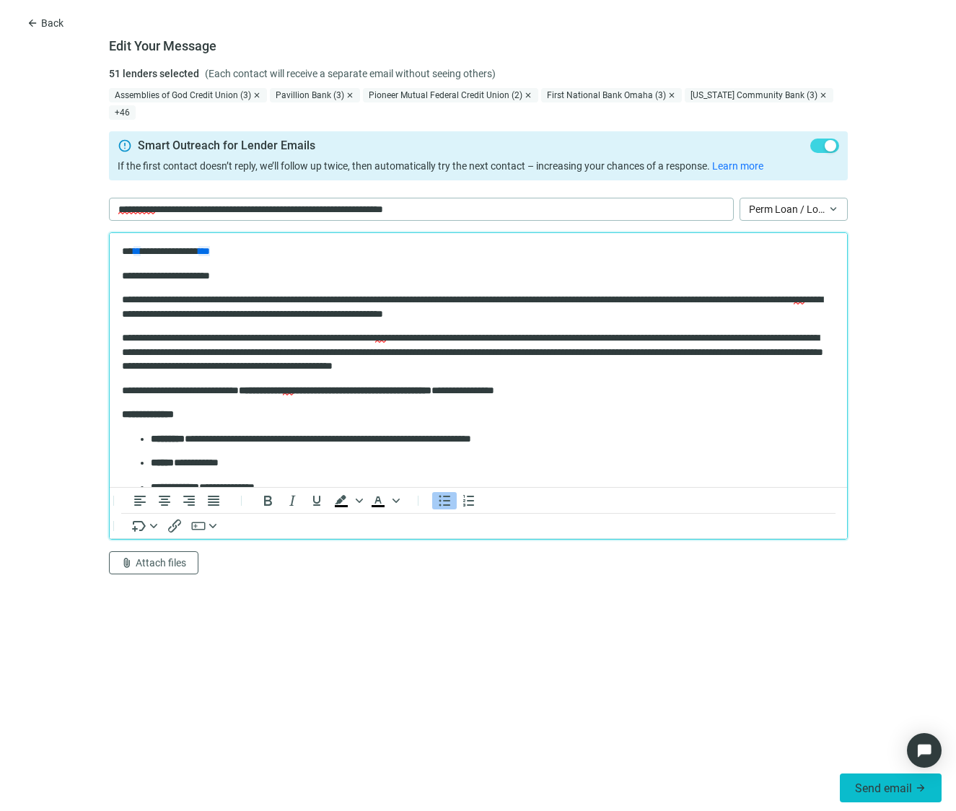
click at [891, 784] on span "Send email" at bounding box center [883, 789] width 57 height 14
